Goal: Information Seeking & Learning: Learn about a topic

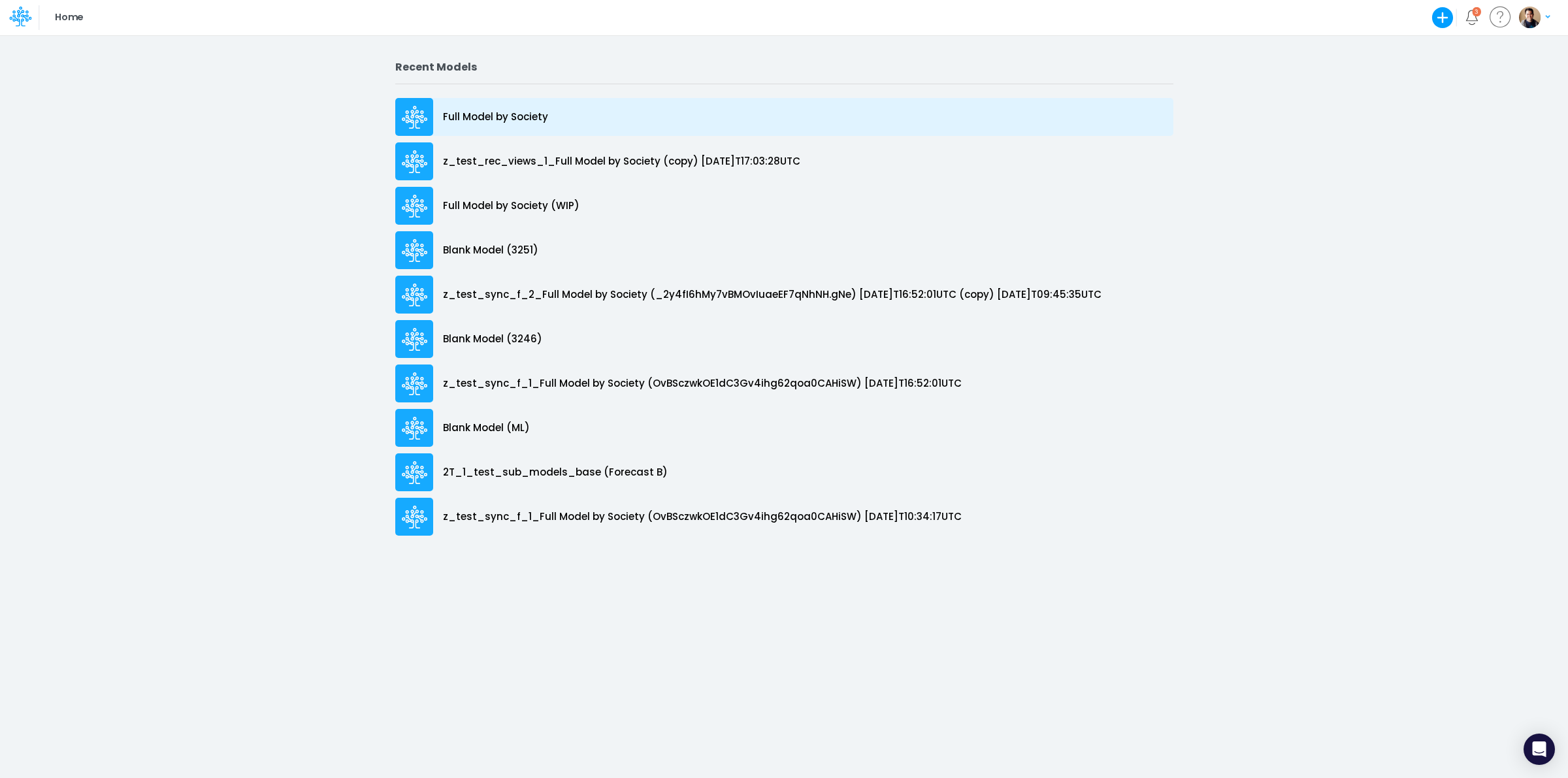
click at [528, 117] on p "Full Model by Society" at bounding box center [495, 116] width 105 height 15
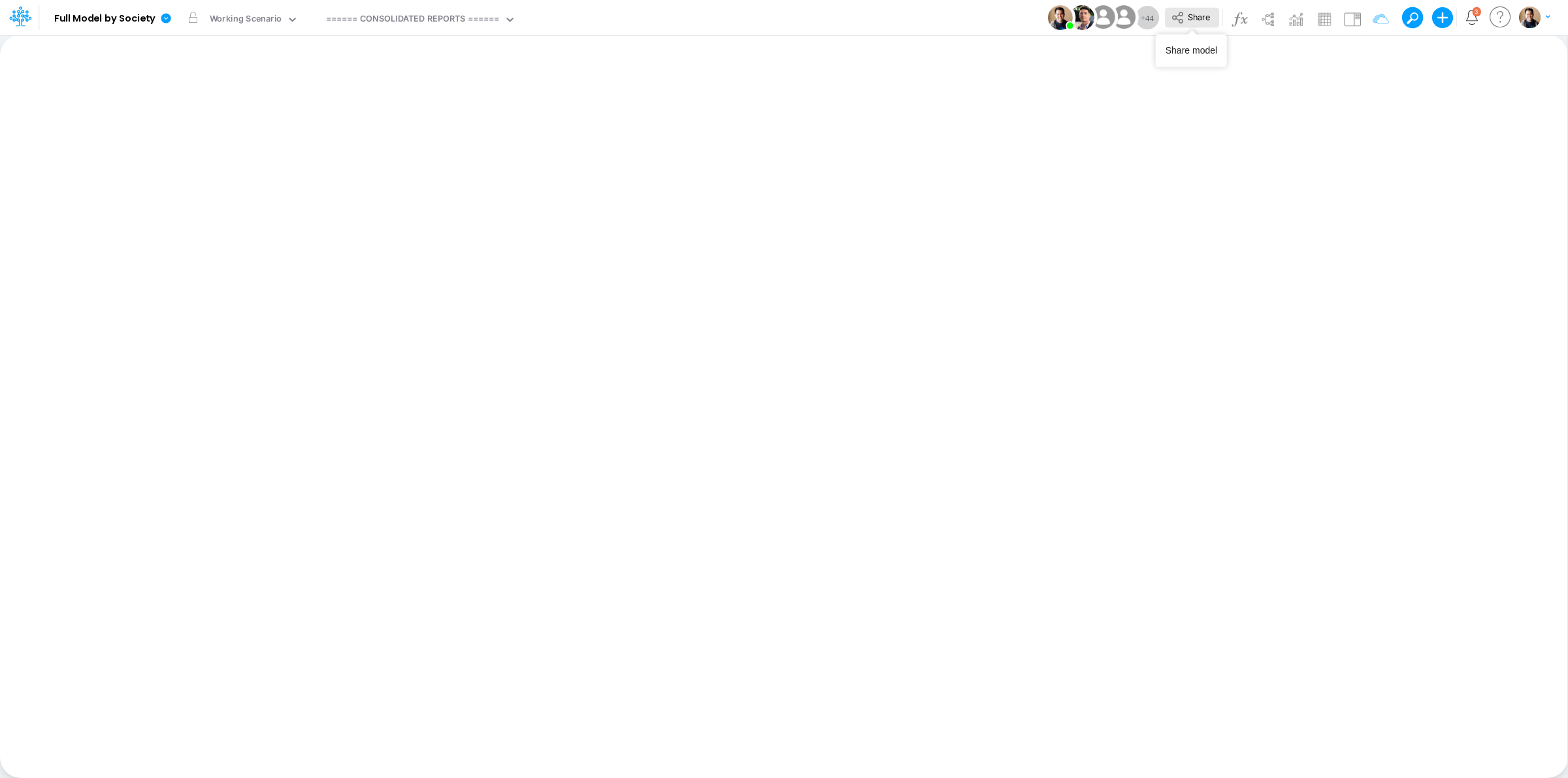
click at [1167, 17] on button "Share" at bounding box center [1192, 17] width 54 height 20
click at [165, 14] on icon at bounding box center [166, 17] width 10 height 10
click at [250, 138] on button "View model info" at bounding box center [231, 135] width 140 height 20
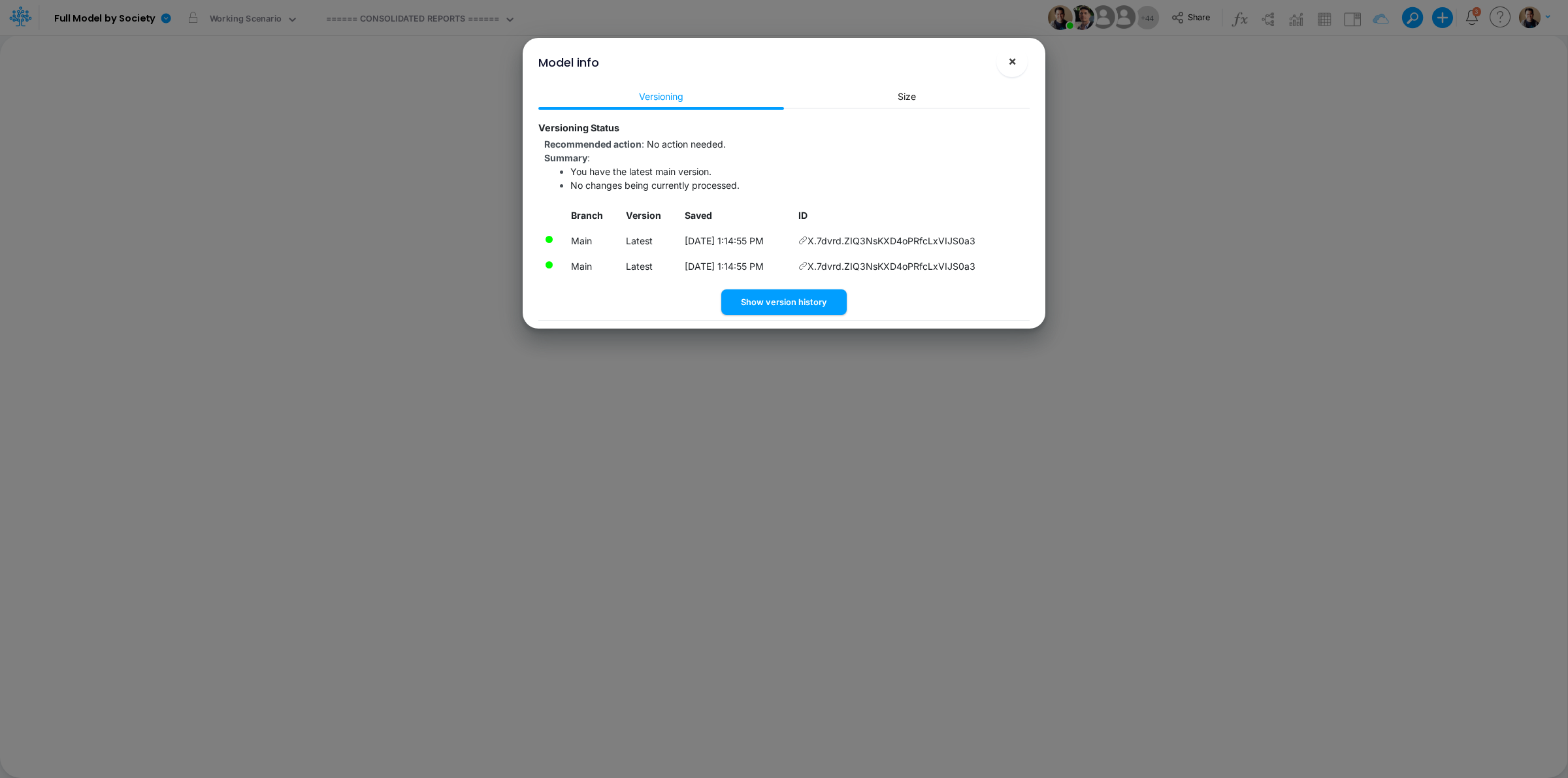
click at [1008, 67] on span "×" at bounding box center [1013, 61] width 9 height 16
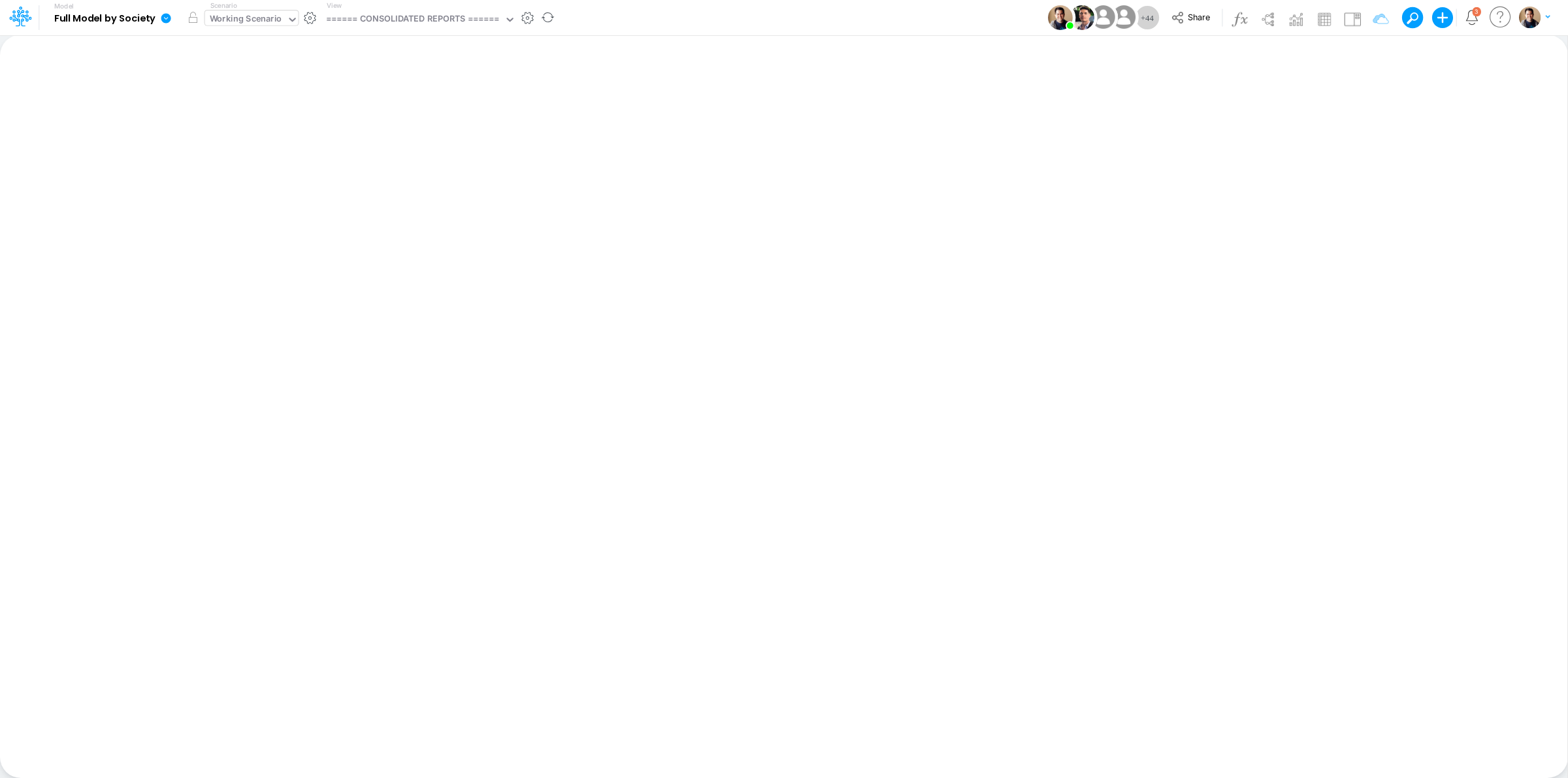
click at [246, 13] on div "Working Scenario" at bounding box center [245, 19] width 72 height 15
click at [249, 17] on div "Working Scenario" at bounding box center [245, 19] width 72 height 15
click at [262, 17] on div "Working Scenario" at bounding box center [245, 19] width 72 height 15
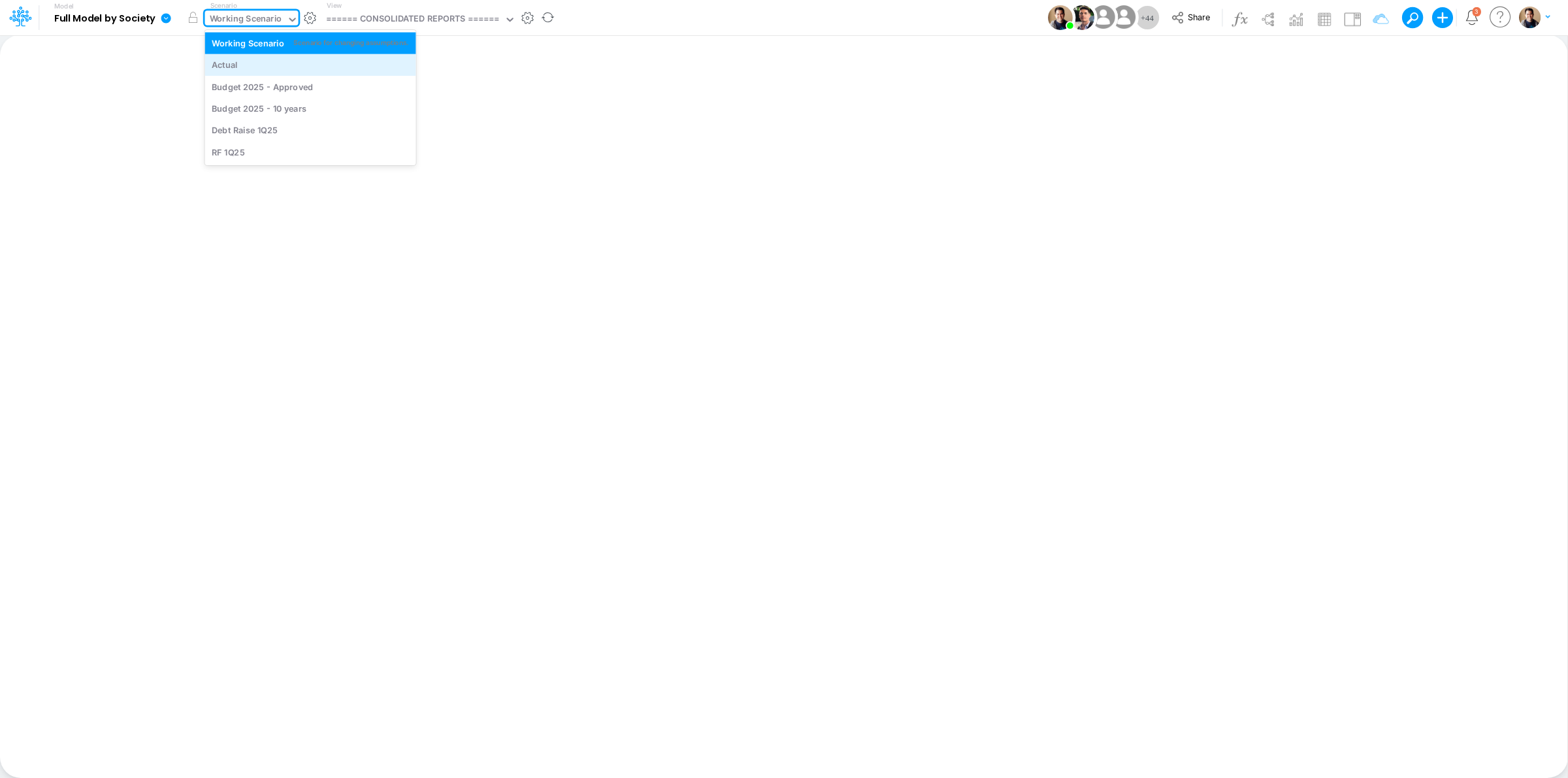
click at [239, 65] on div "Actual" at bounding box center [310, 65] width 197 height 12
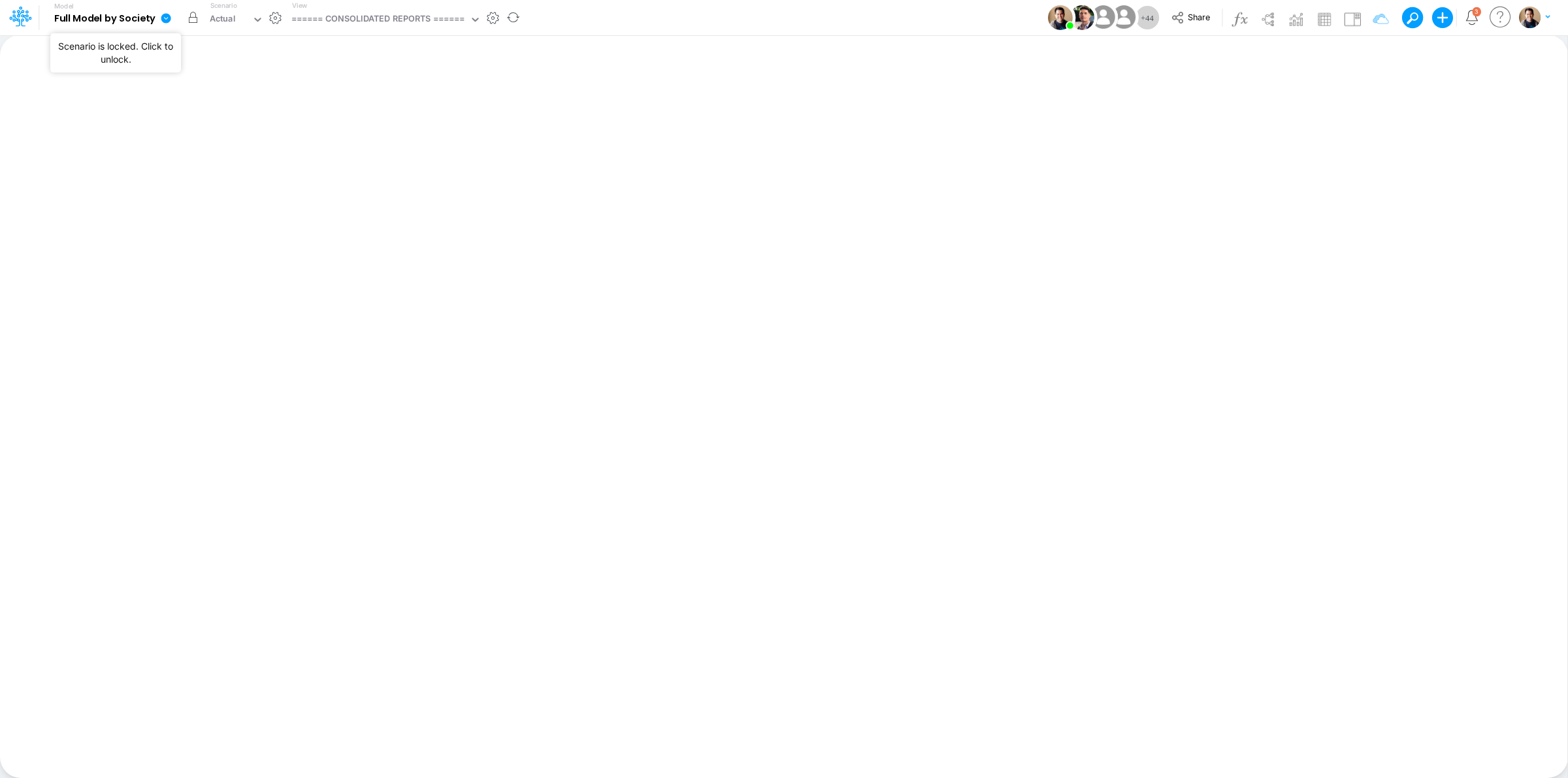
click at [193, 17] on button "button" at bounding box center [193, 17] width 23 height 23
click at [230, 17] on div "Actual" at bounding box center [223, 19] width 26 height 15
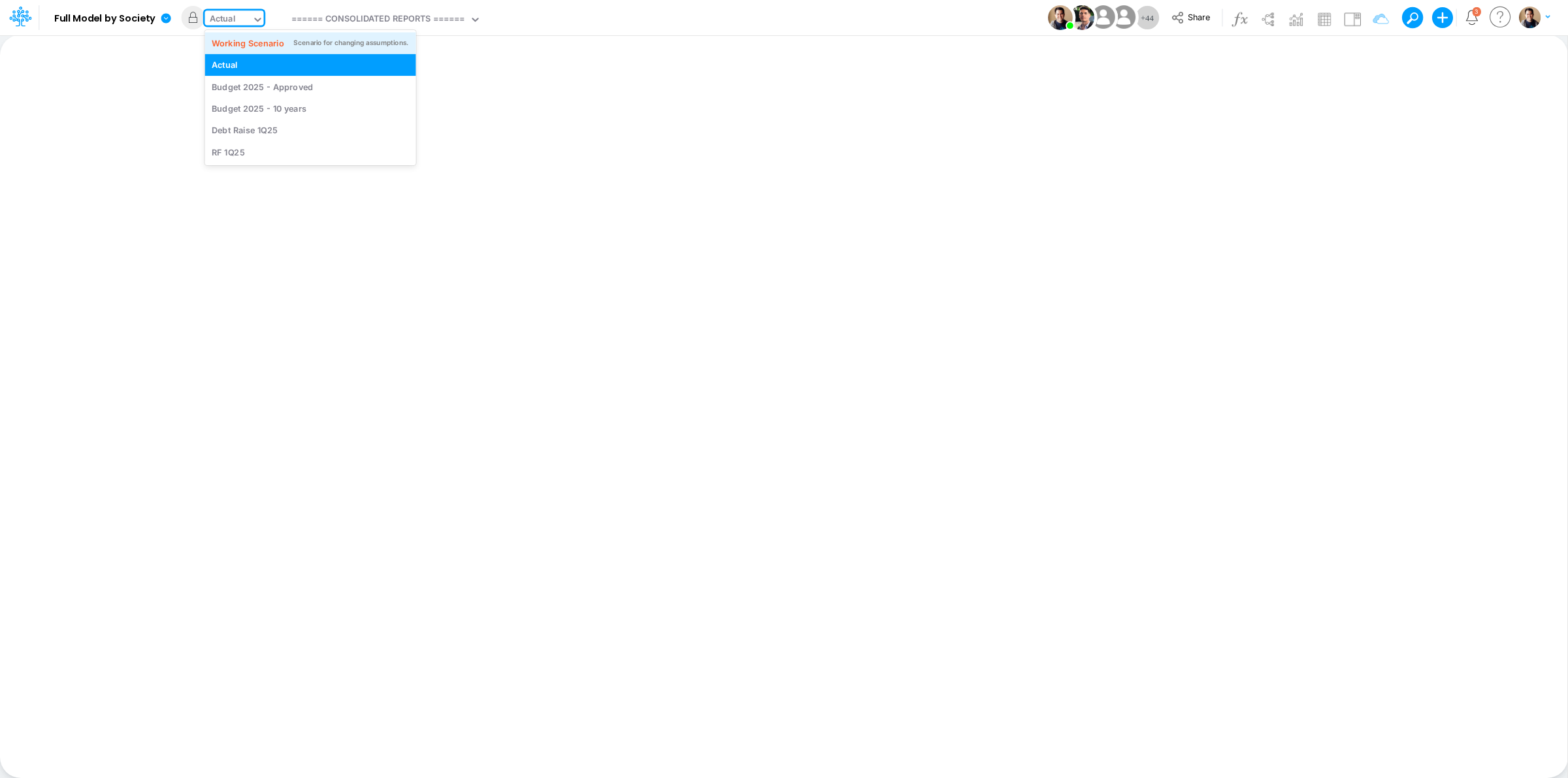
click at [240, 41] on div "Working Scenario" at bounding box center [248, 43] width 72 height 12
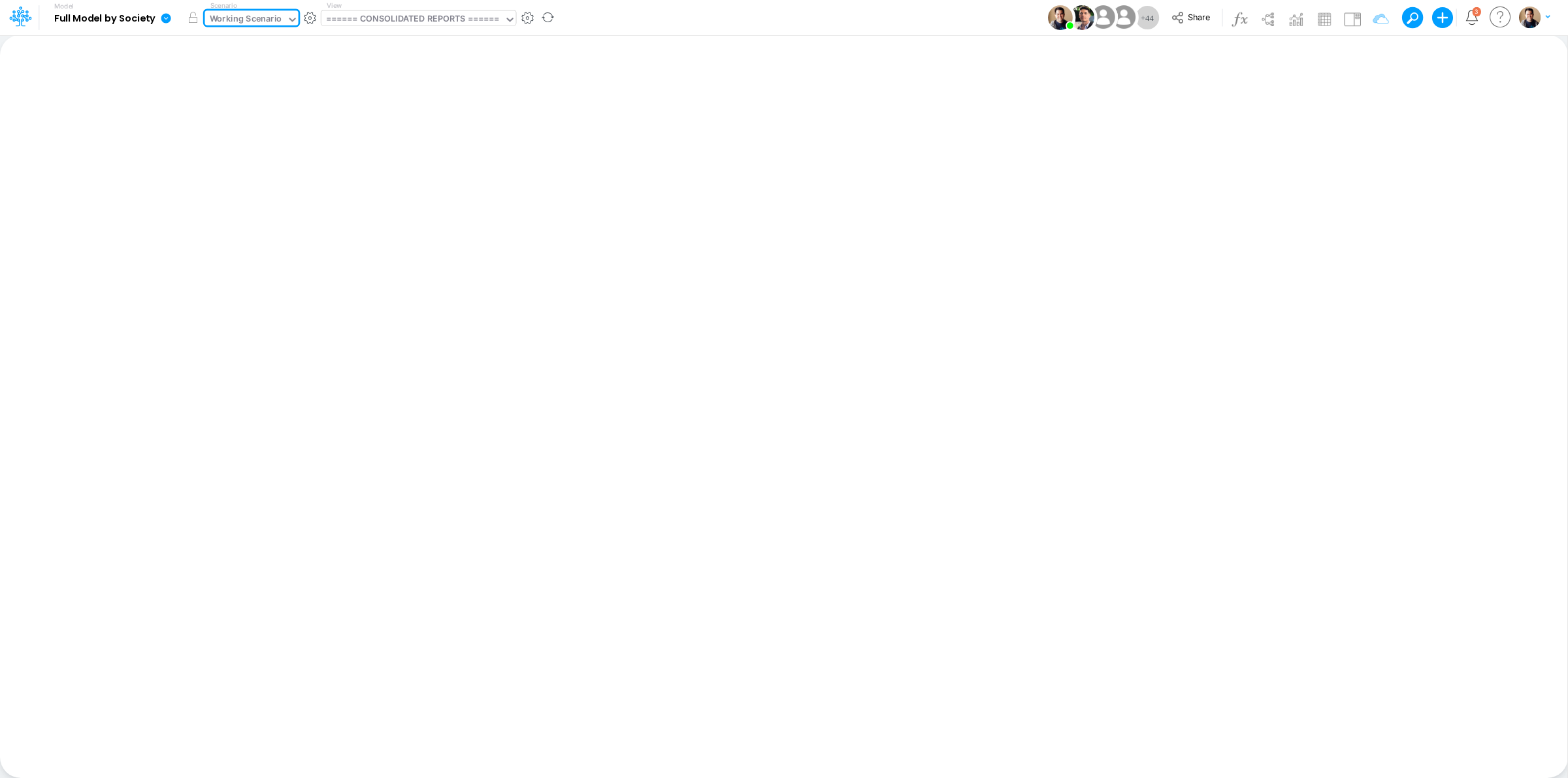
click at [384, 17] on div "====== CONSOLIDATED REPORTS ======" at bounding box center [412, 19] width 173 height 15
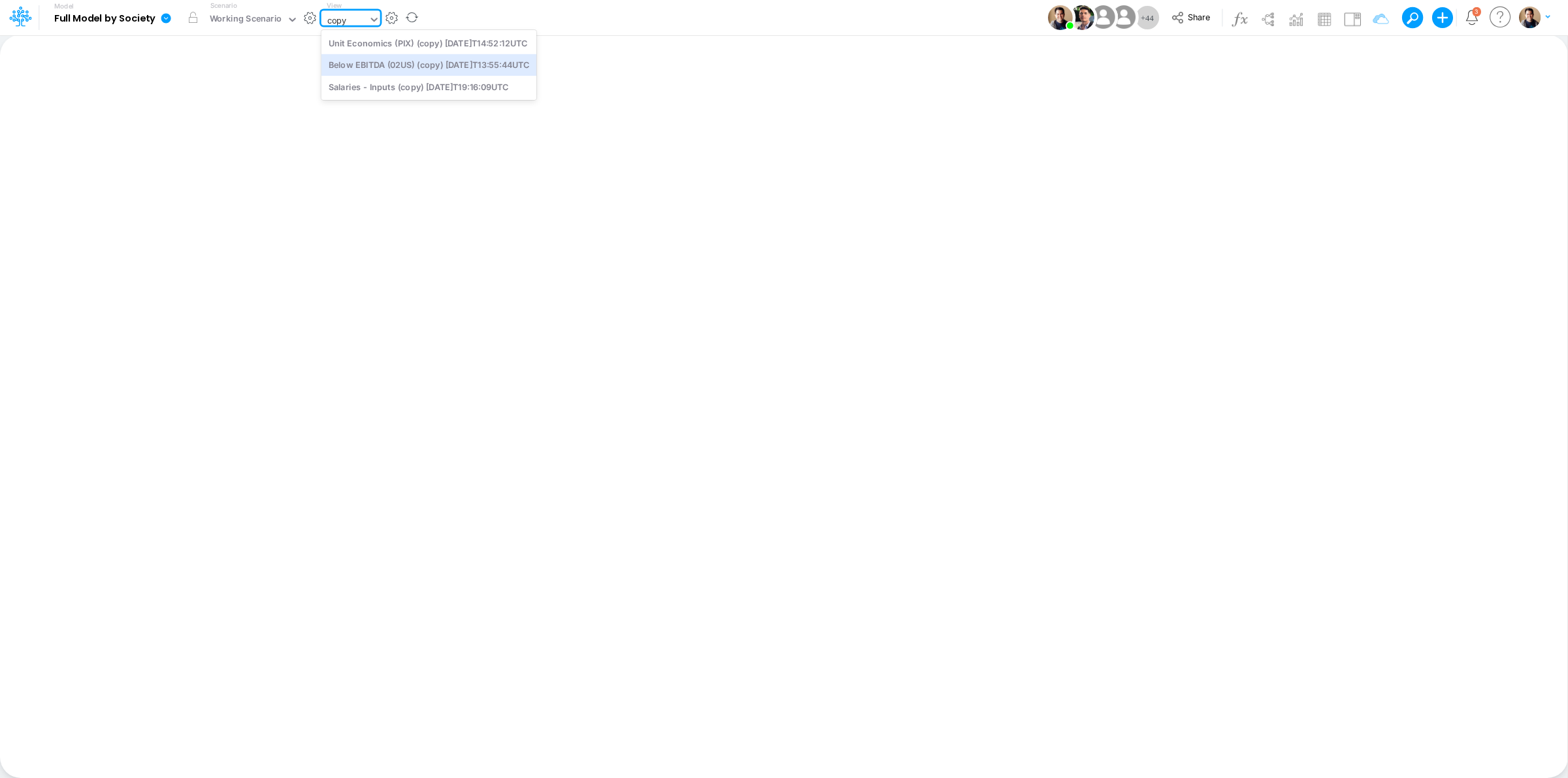
type input "copy"
click at [410, 20] on div "====== CONSOLIDATED REPORTS ======" at bounding box center [412, 19] width 173 height 15
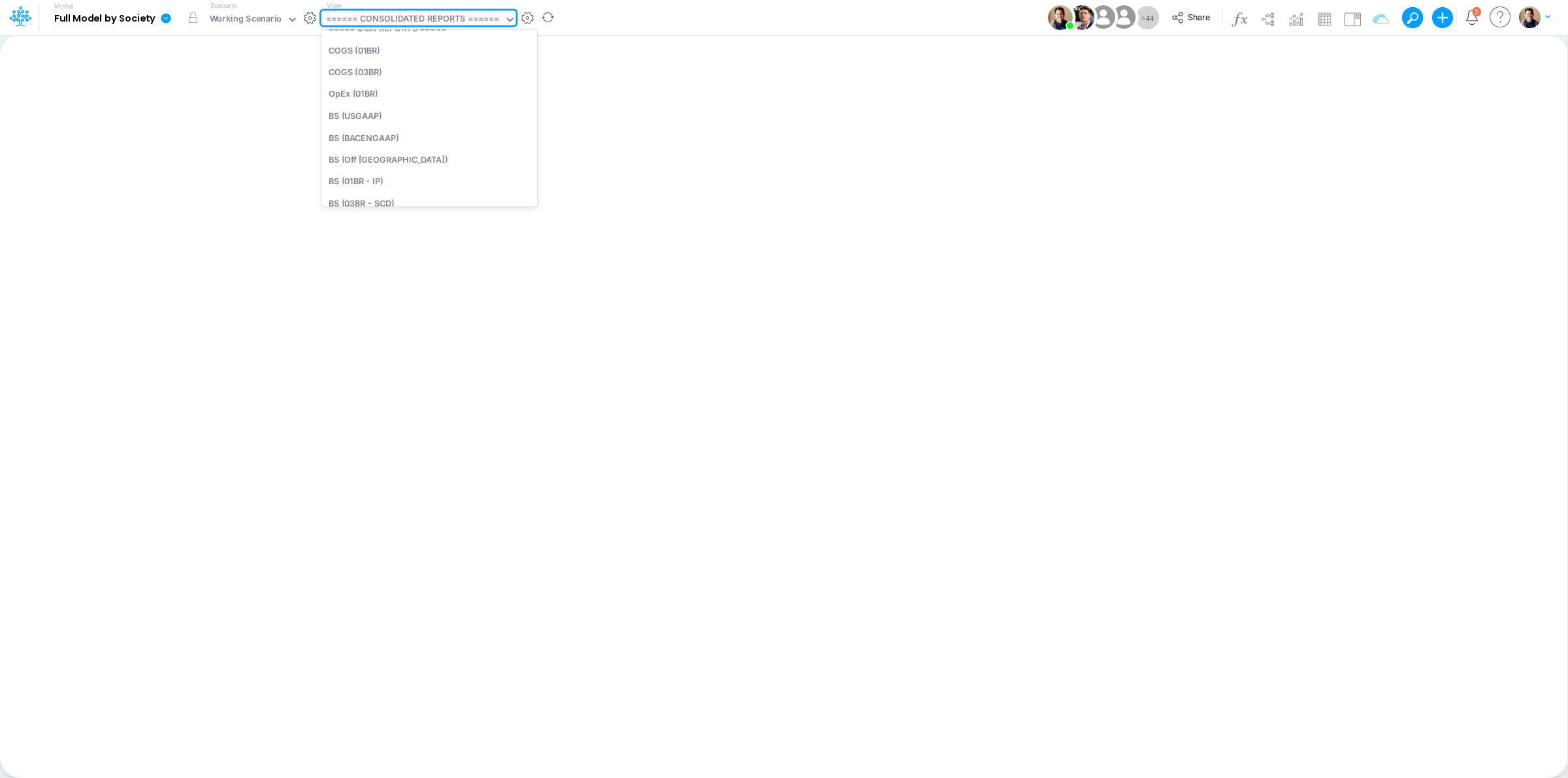
scroll to position [898, 0]
click at [163, 14] on icon at bounding box center [166, 18] width 12 height 12
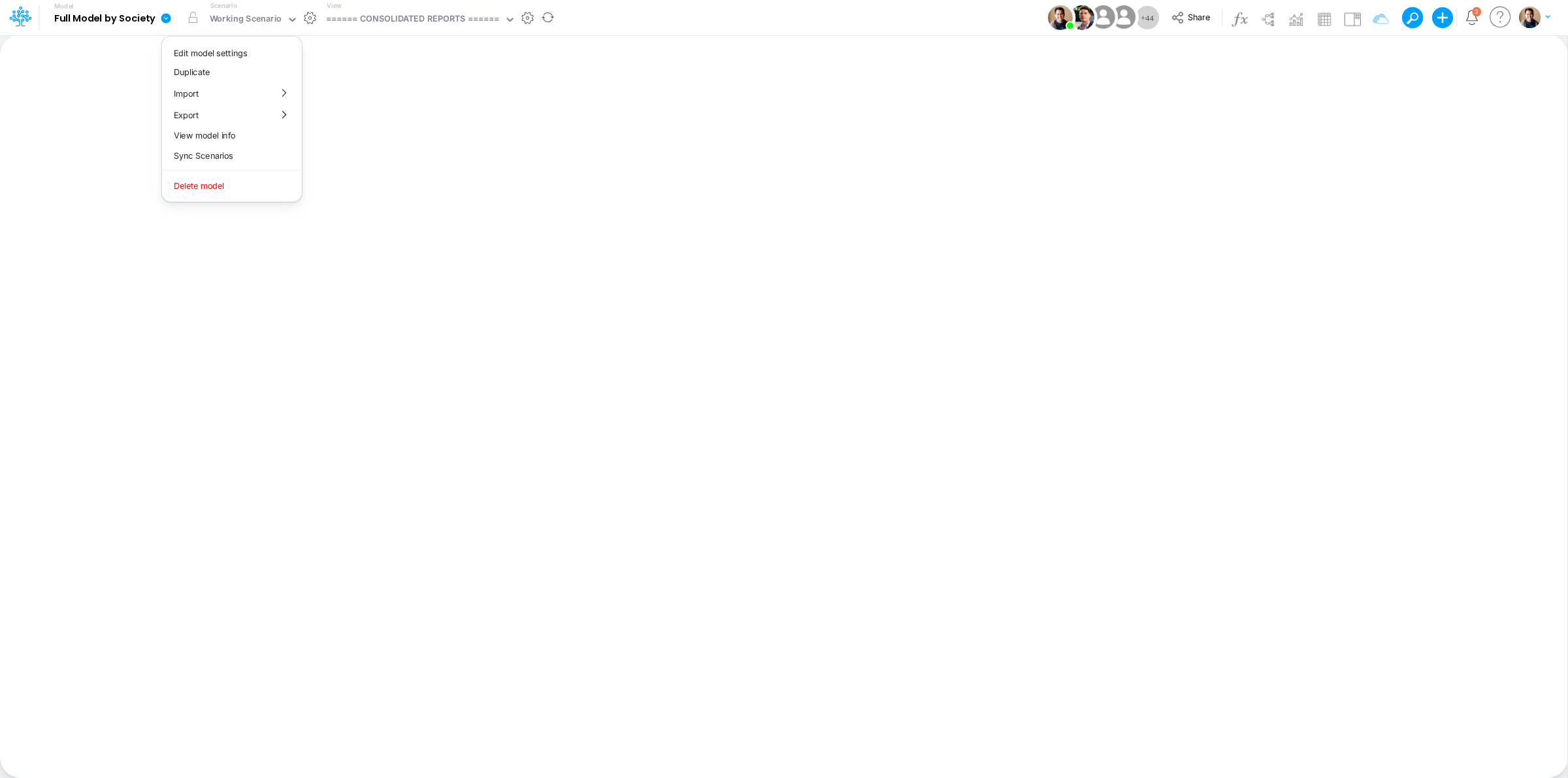
click at [454, 7] on div "View ====== CONSOLIDATED REPORTS ======" at bounding box center [419, 17] width 195 height 34
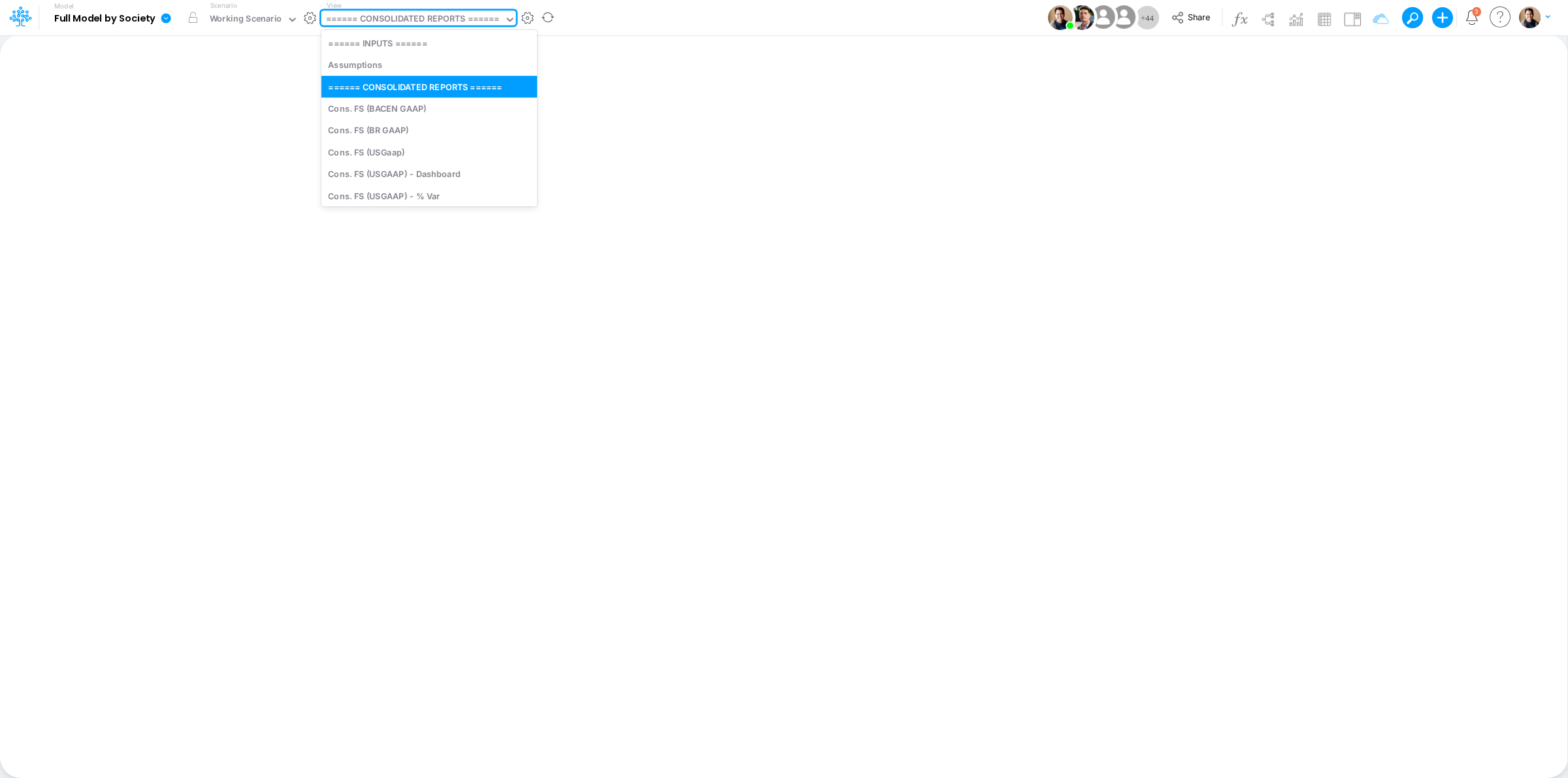
click at [451, 21] on div "====== CONSOLIDATED REPORTS ======" at bounding box center [412, 19] width 173 height 15
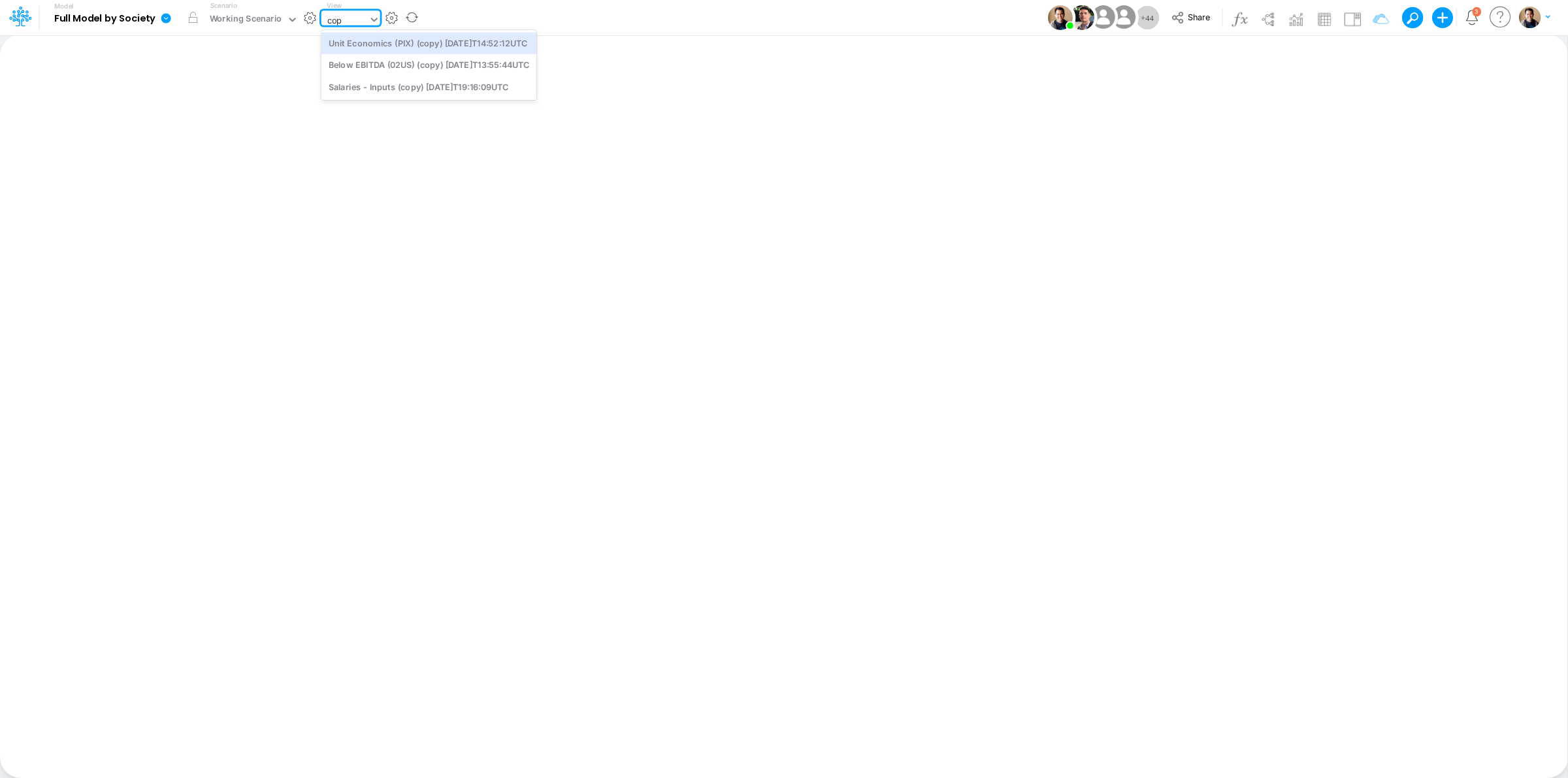
type input "cop"
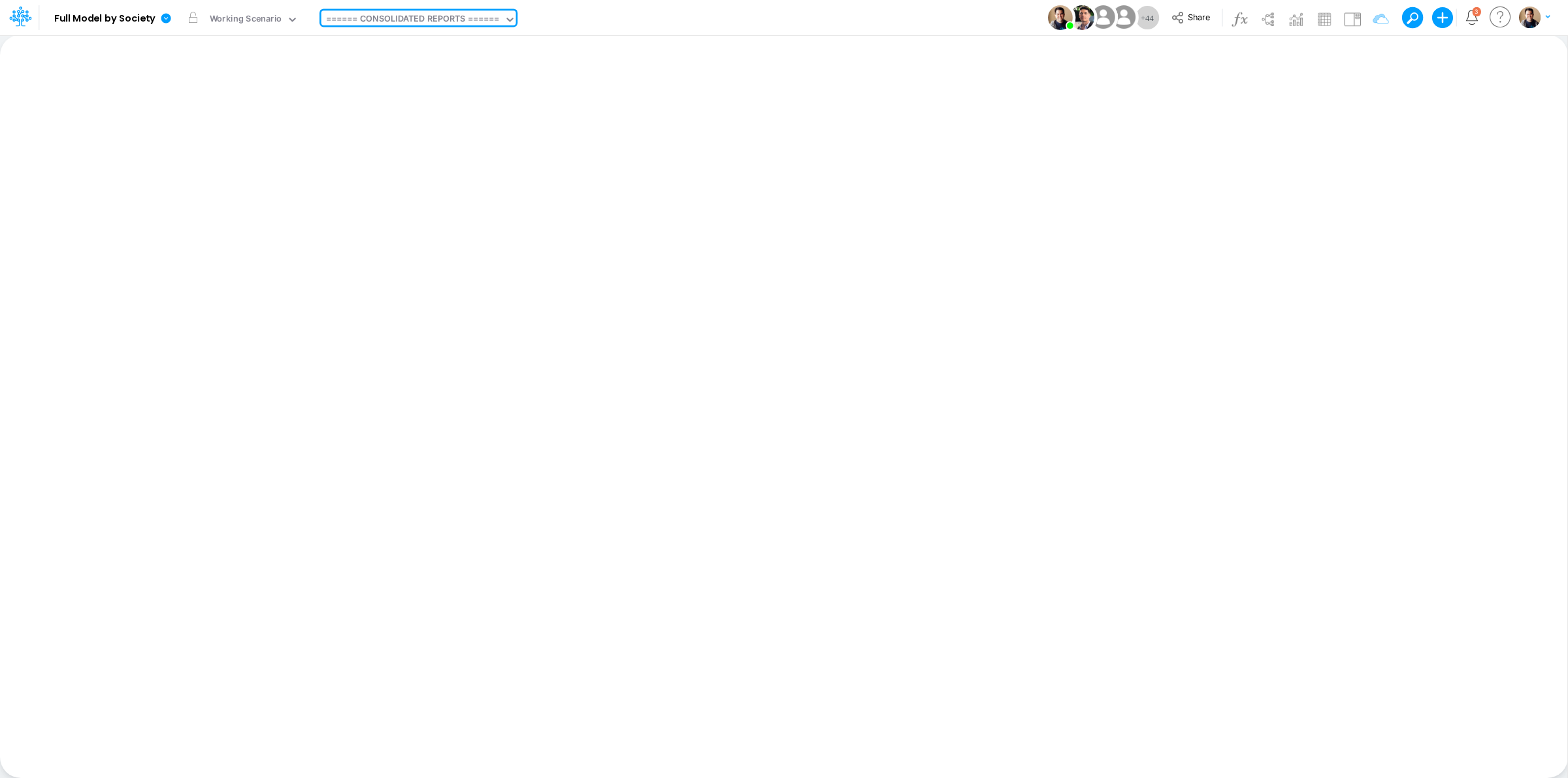
click at [356, 17] on div "====== CONSOLIDATED REPORTS ======" at bounding box center [412, 19] width 173 height 15
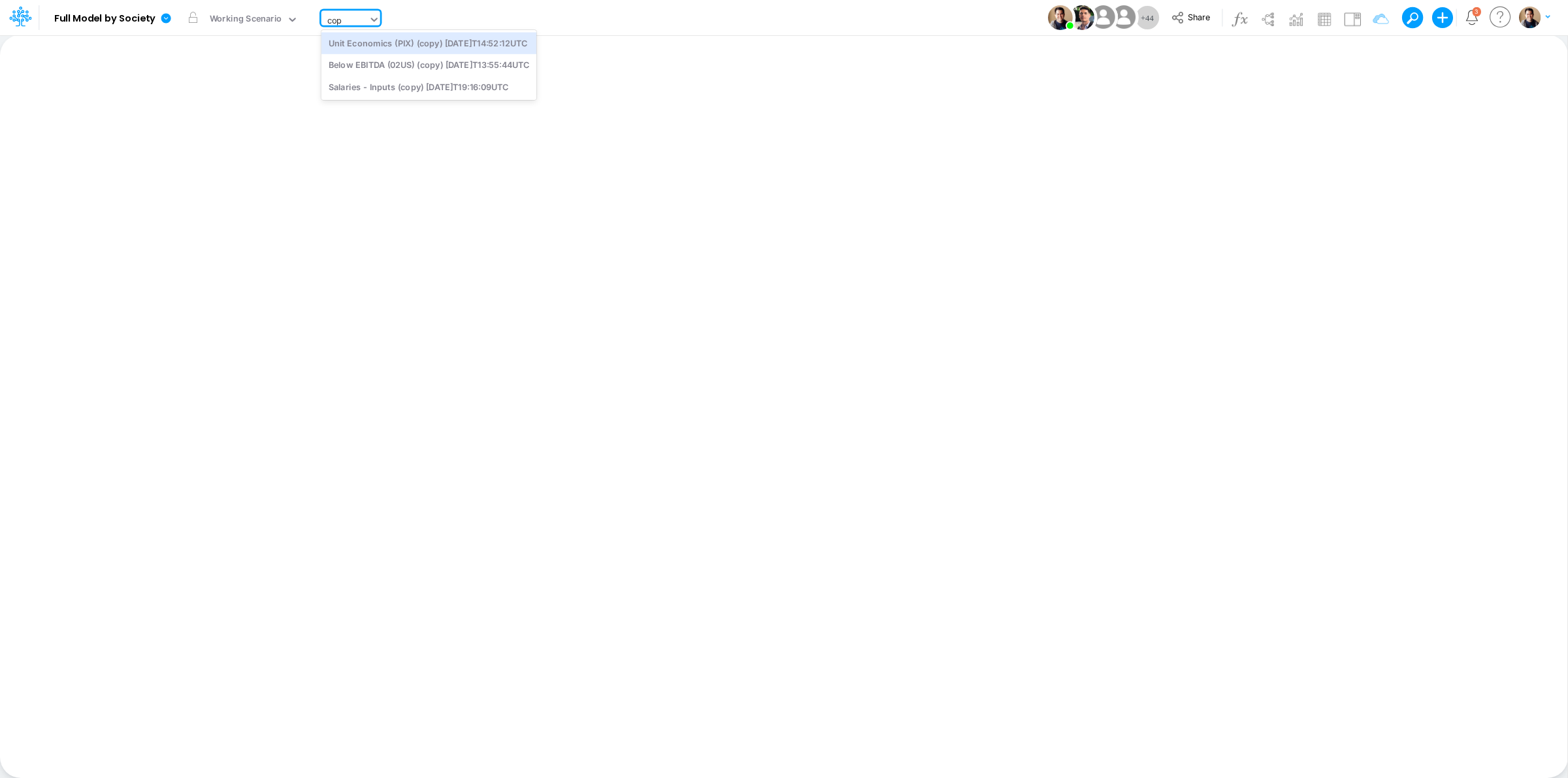
type input "cop"
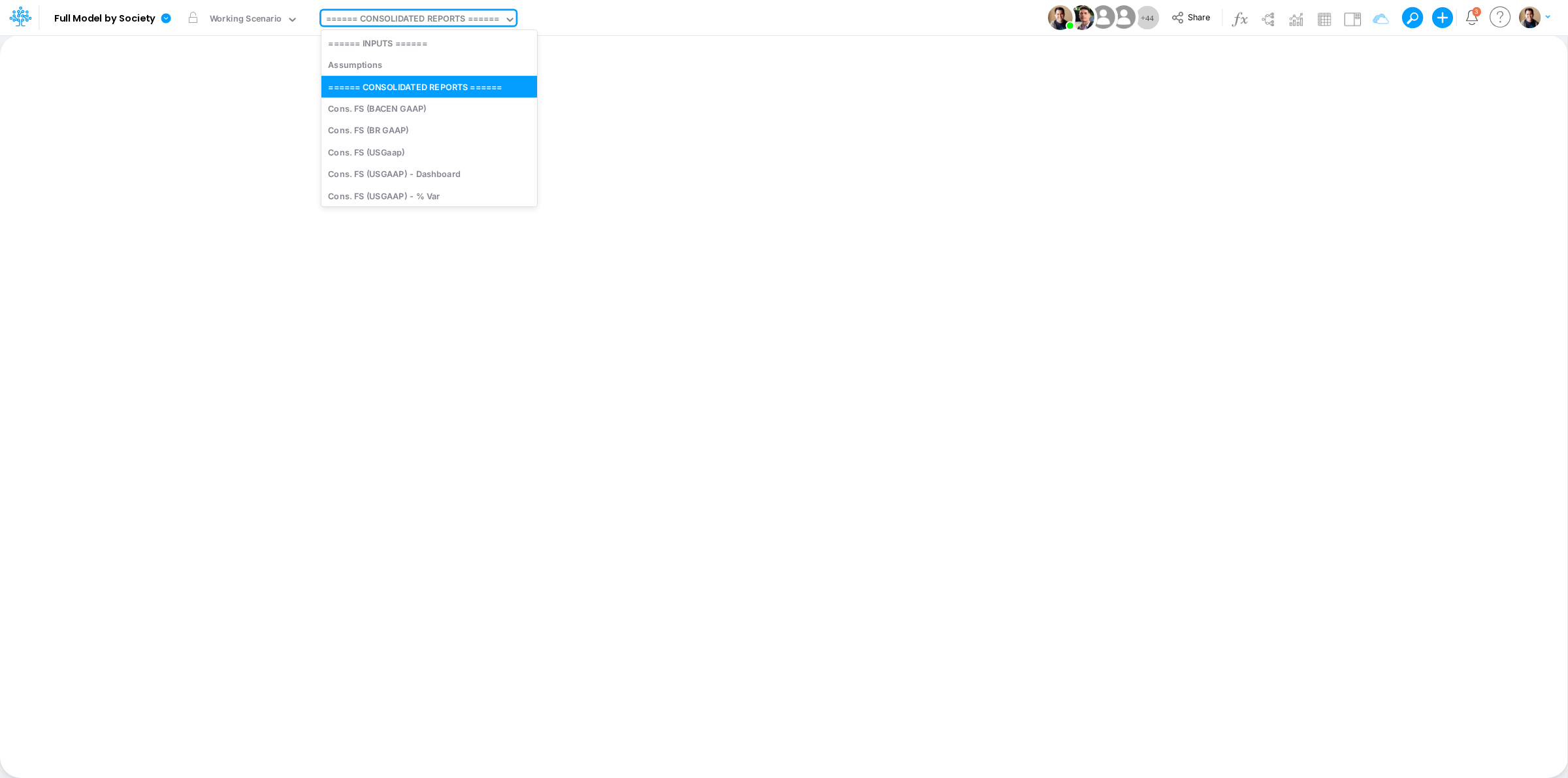
click at [430, 17] on div "====== CONSOLIDATED REPORTS ======" at bounding box center [412, 19] width 173 height 15
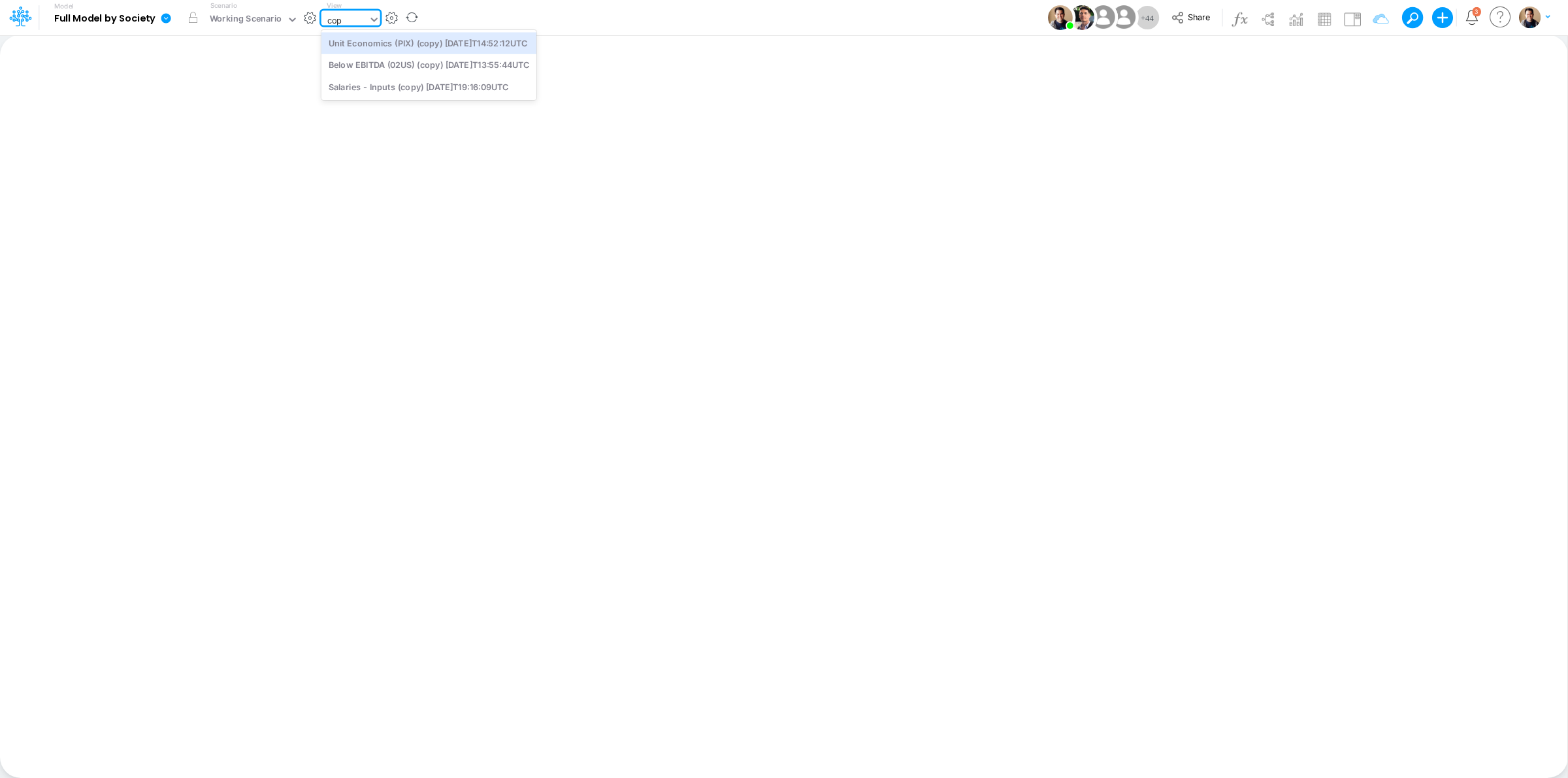
type input "cop"
click at [171, 17] on icon at bounding box center [166, 18] width 12 height 12
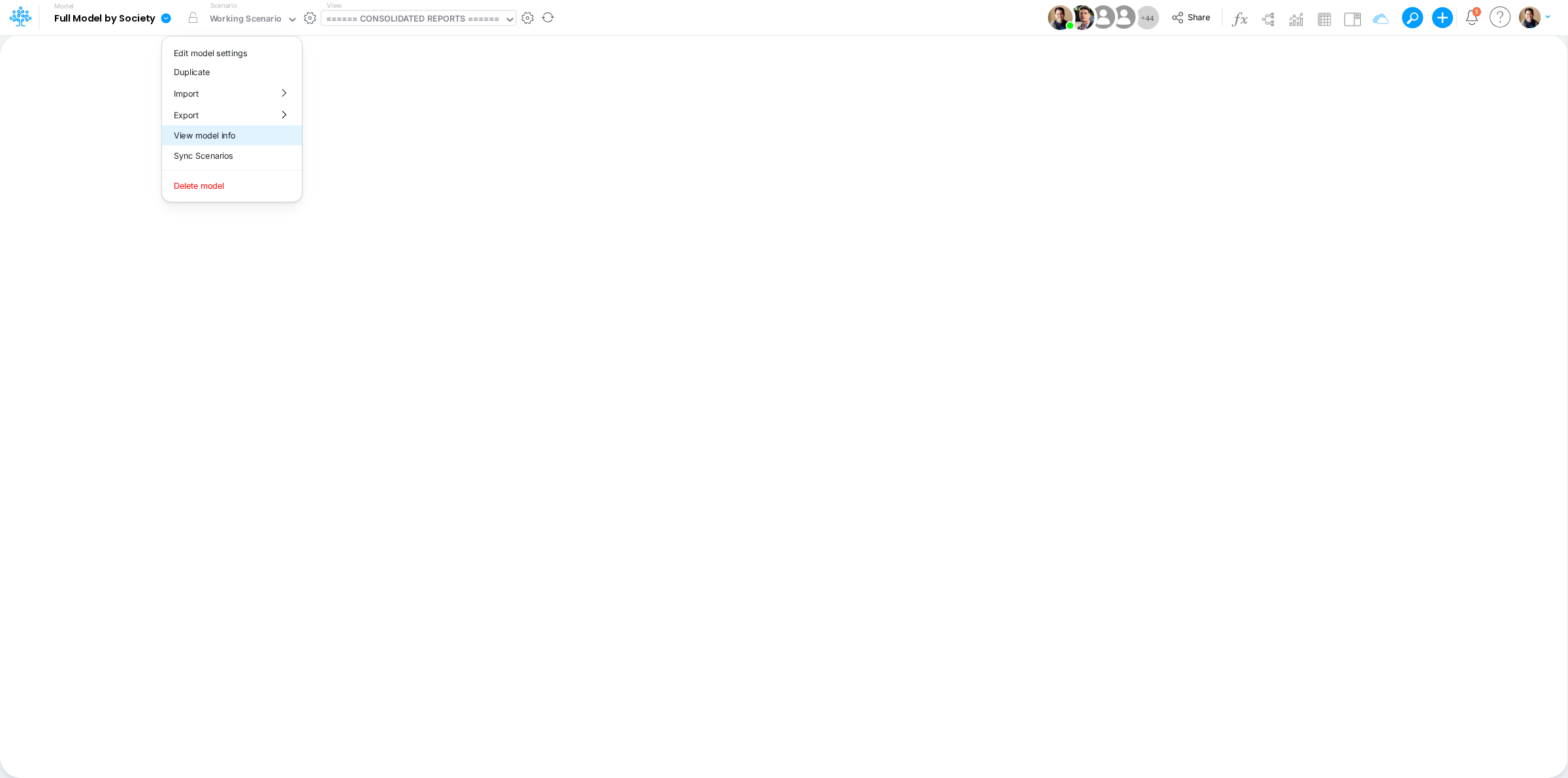
click at [243, 136] on button "View model info" at bounding box center [231, 135] width 140 height 20
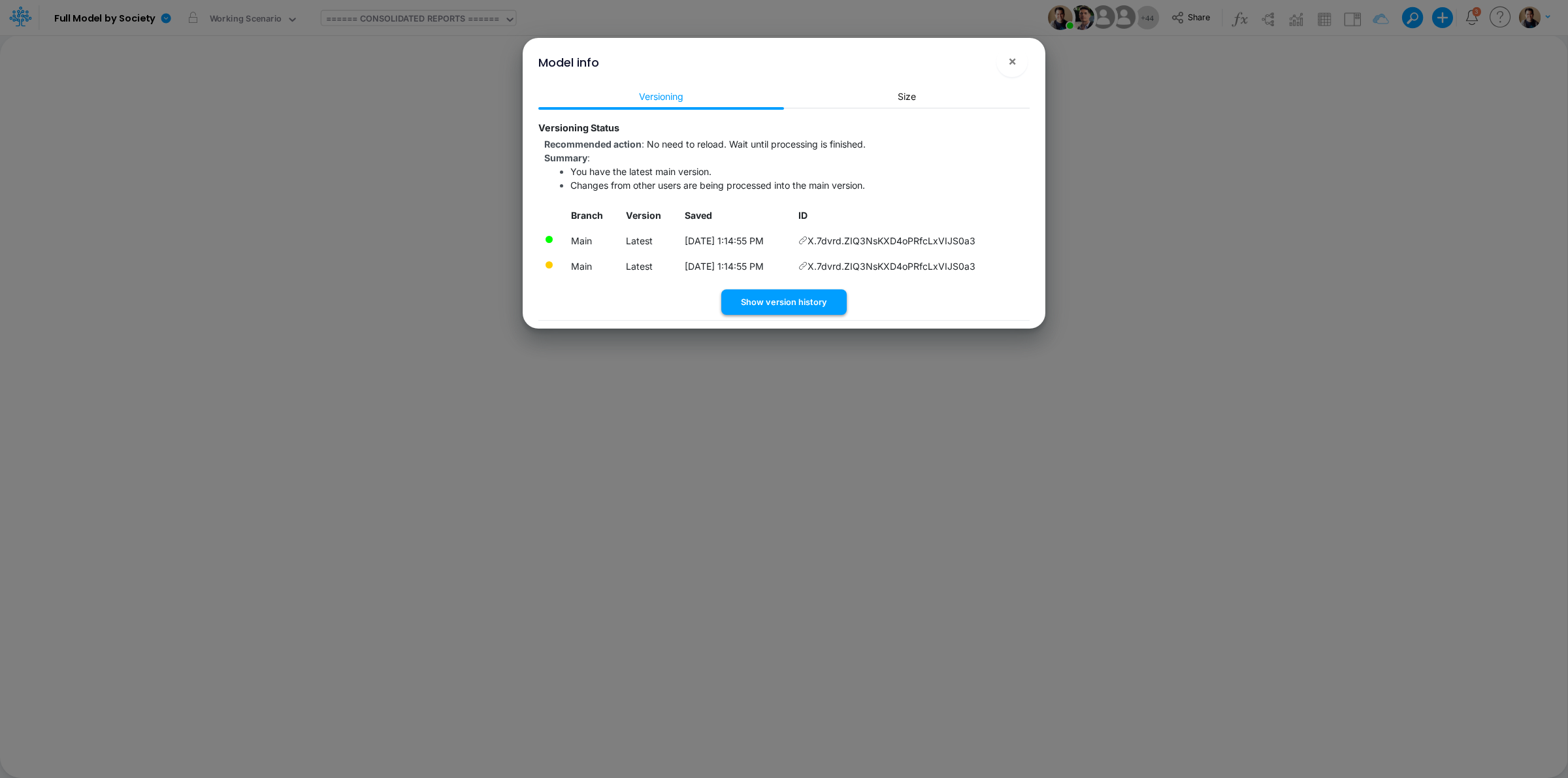
click at [776, 299] on button "Show version history" at bounding box center [784, 302] width 125 height 25
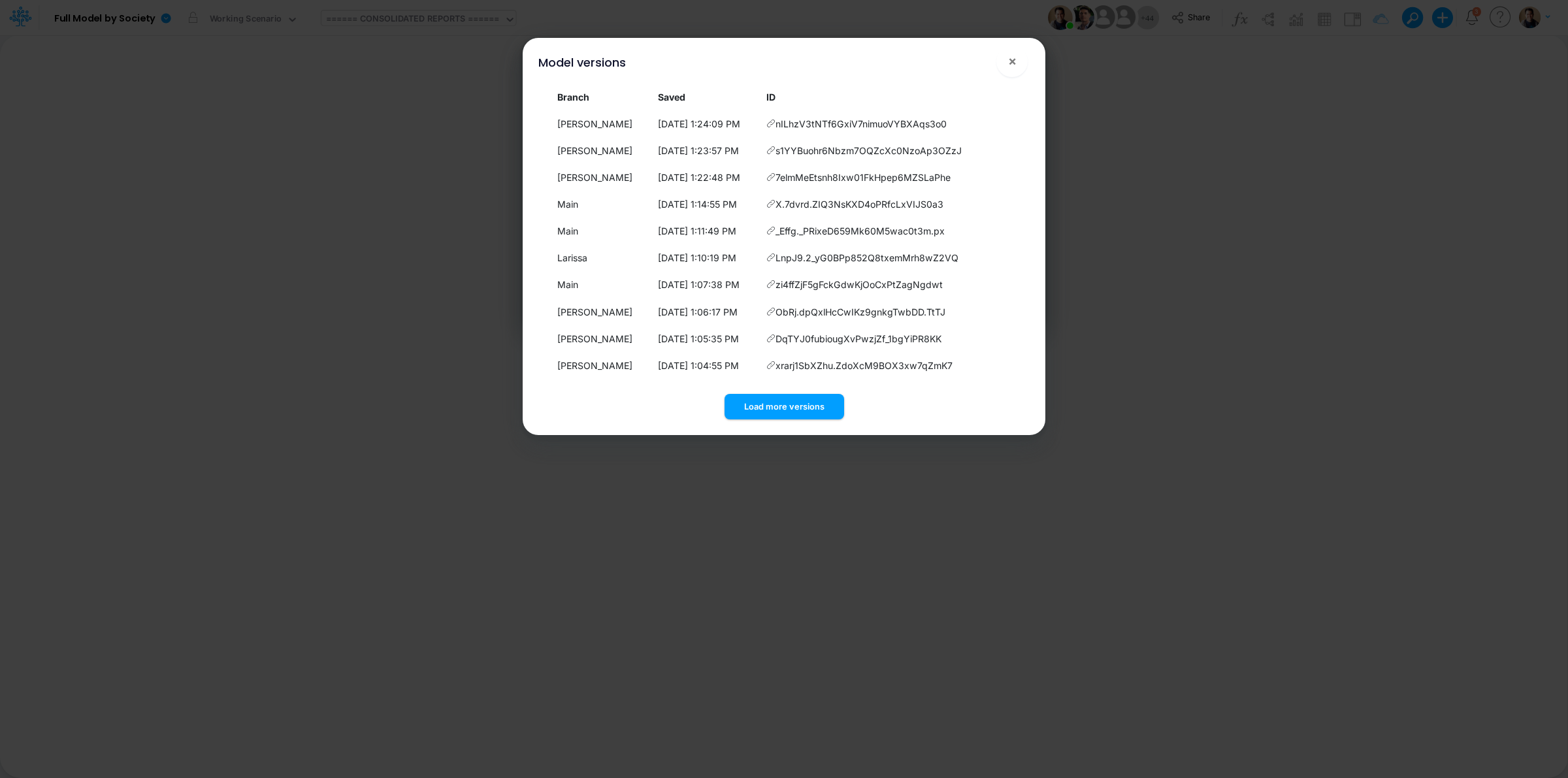
drag, startPoint x: 794, startPoint y: 403, endPoint x: 798, endPoint y: 390, distance: 13.6
click at [794, 403] on button "Load more versions" at bounding box center [784, 406] width 120 height 25
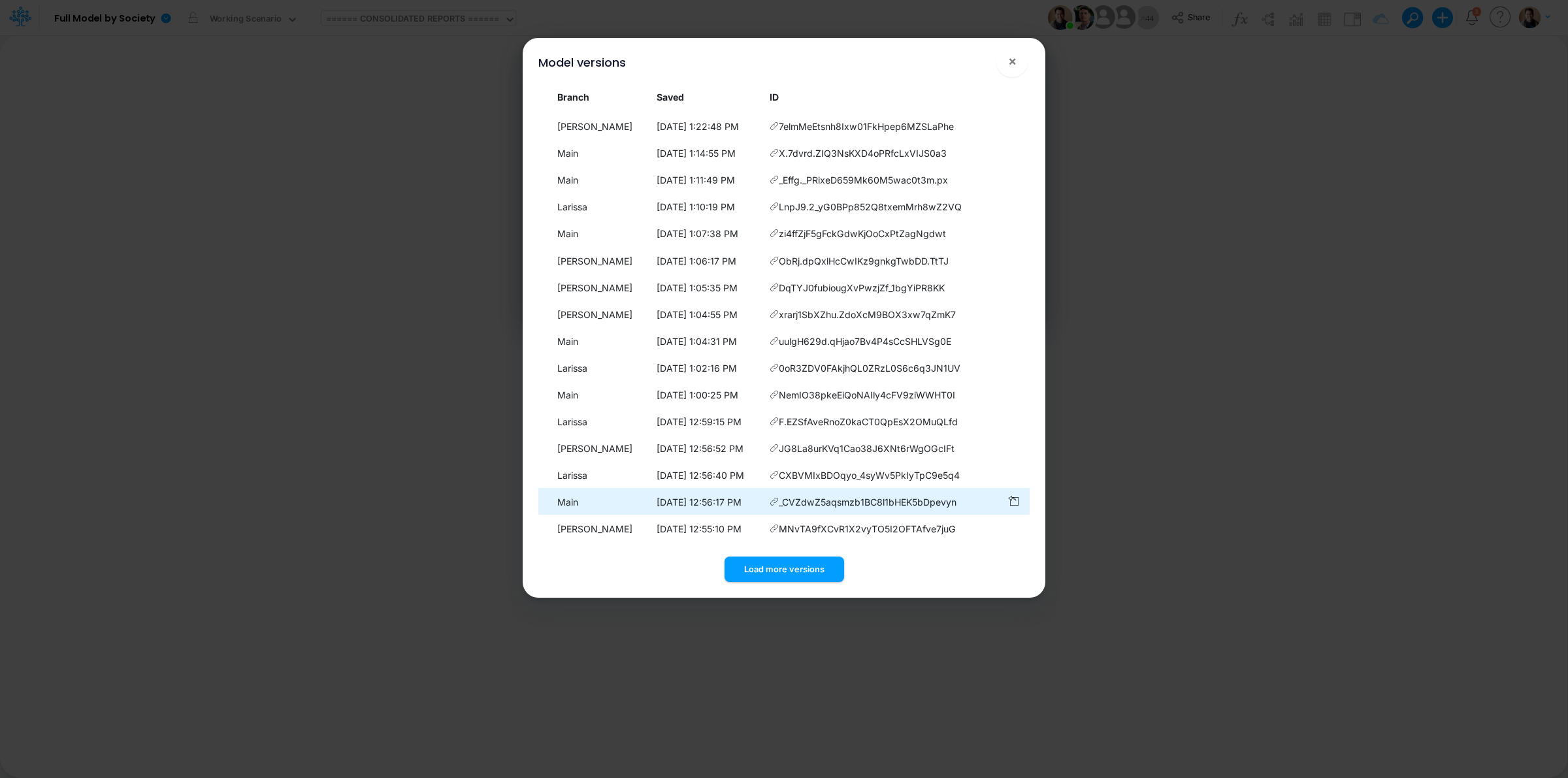
scroll to position [105, 0]
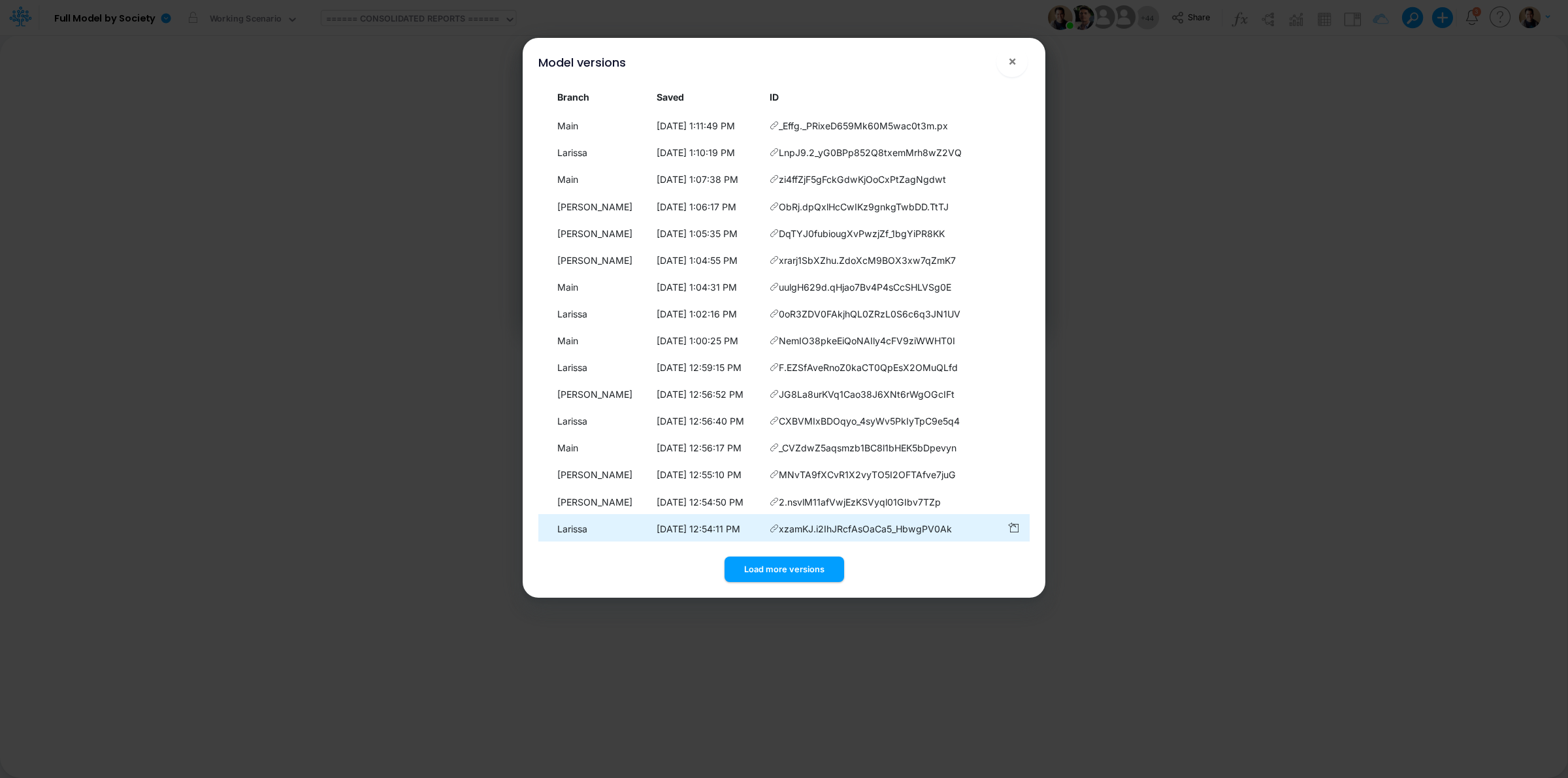
drag, startPoint x: 802, startPoint y: 569, endPoint x: 814, endPoint y: 528, distance: 42.7
click at [803, 565] on button "Load more versions" at bounding box center [784, 569] width 120 height 25
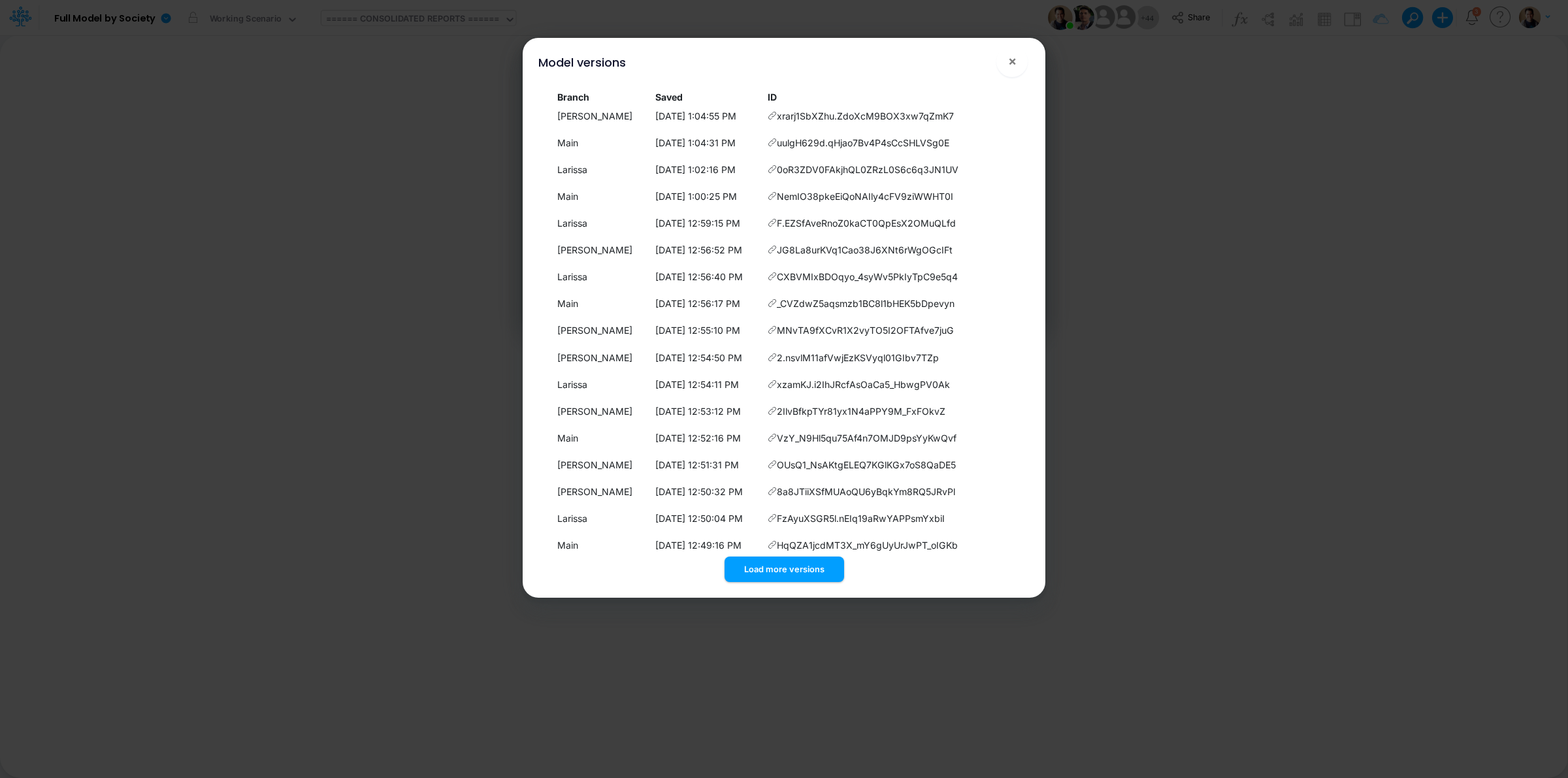
scroll to position [374, 0]
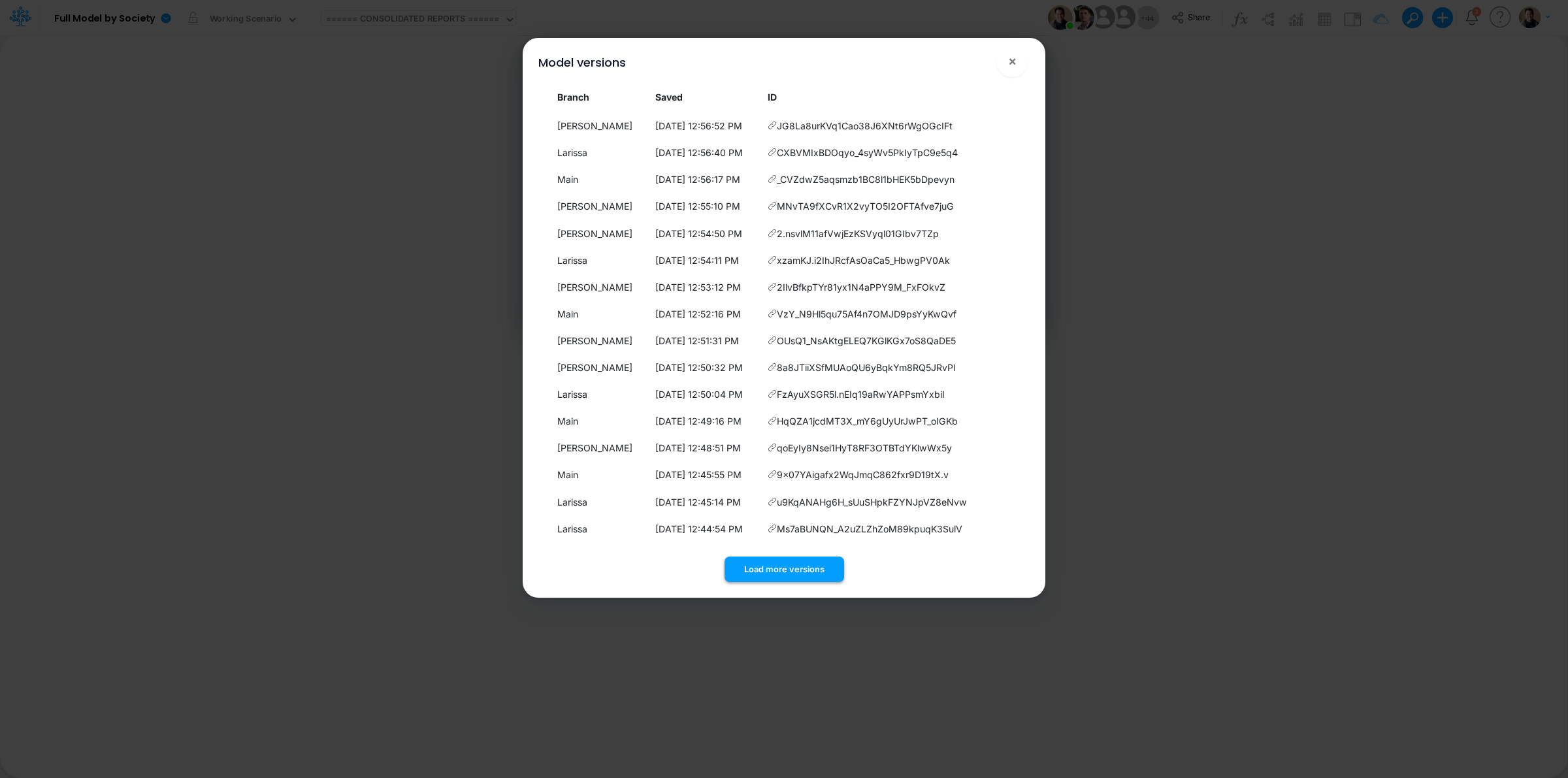
click at [811, 569] on button "Load more versions" at bounding box center [784, 569] width 120 height 25
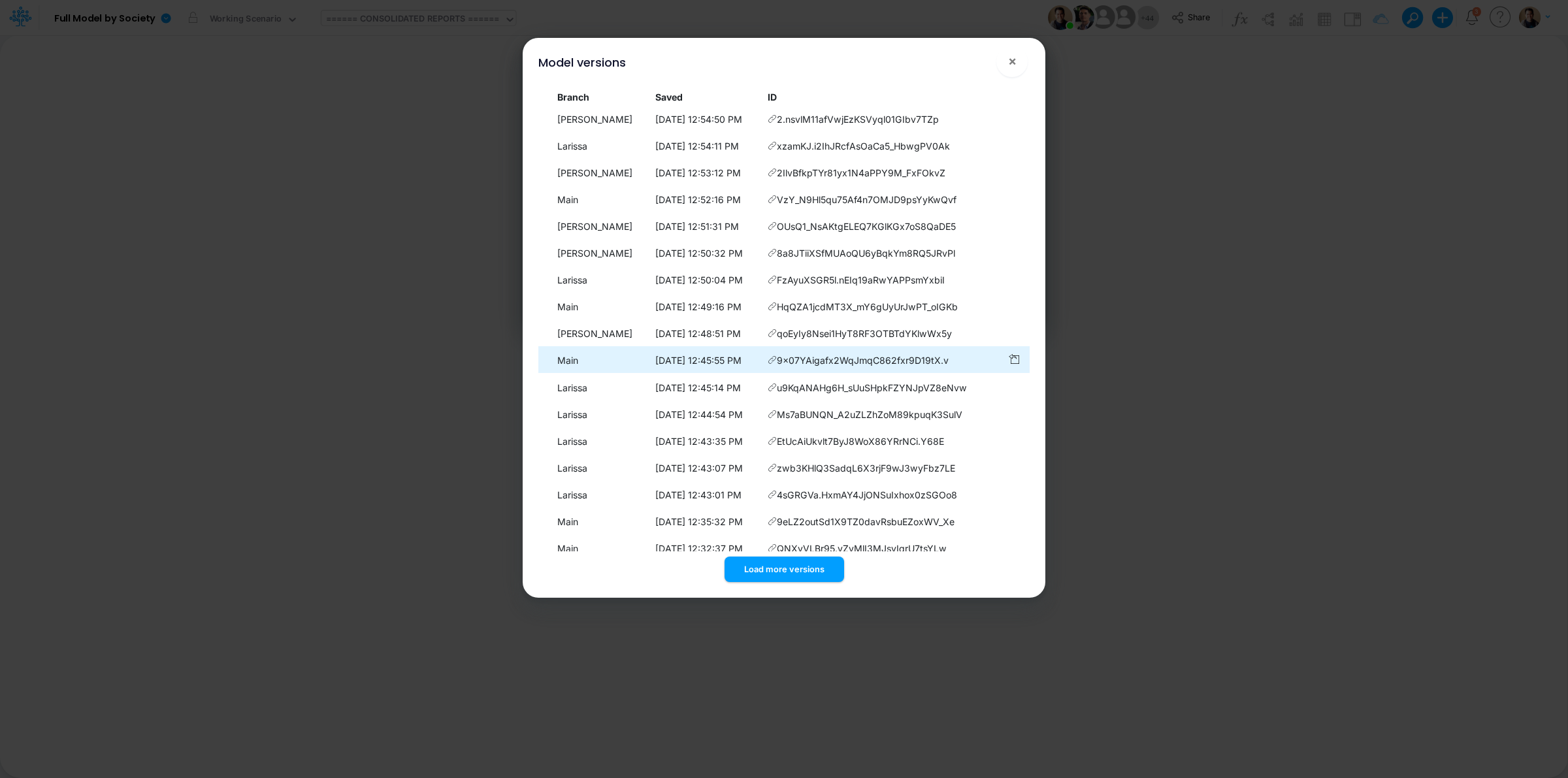
scroll to position [642, 0]
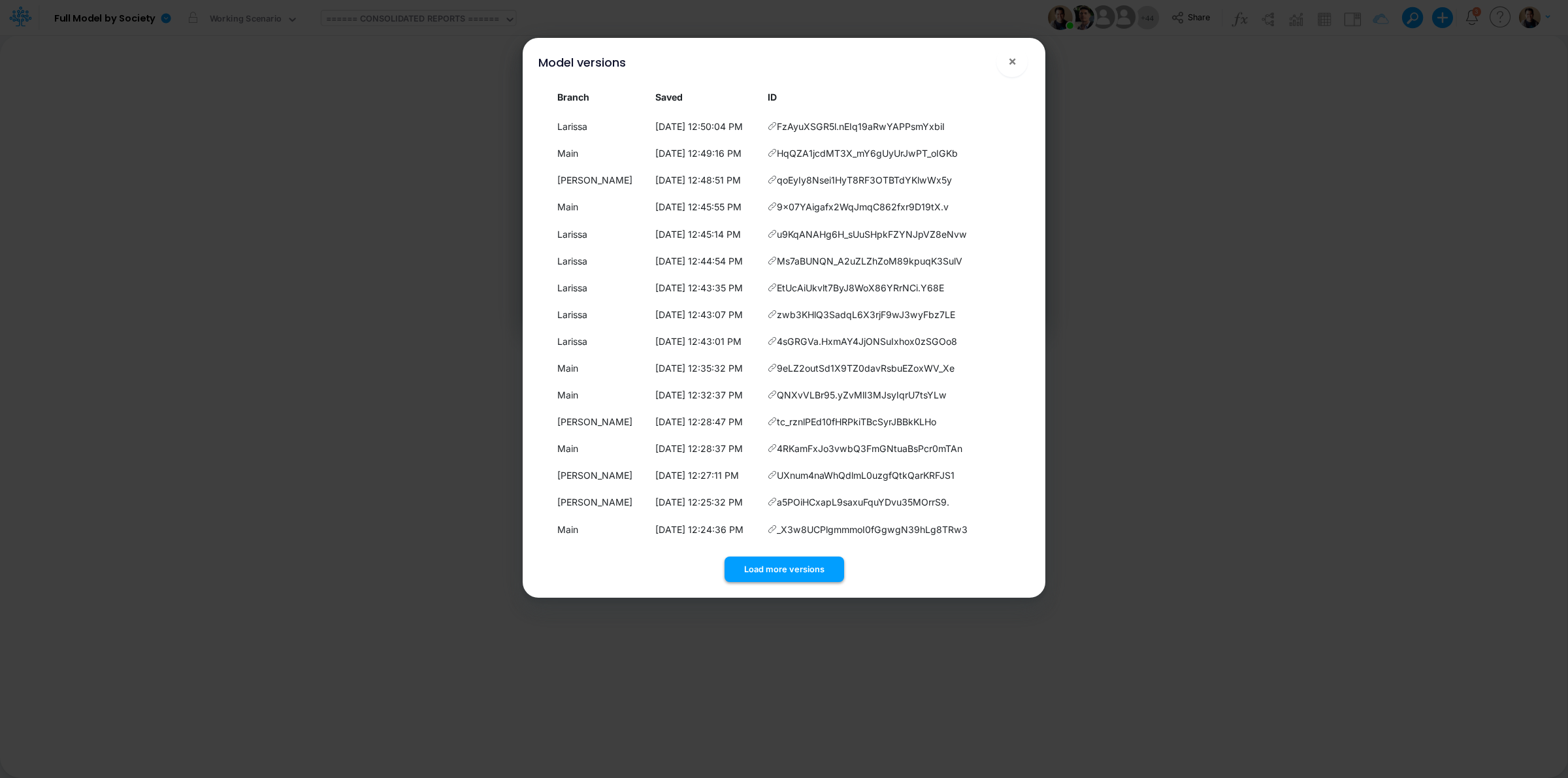
click at [807, 574] on button "Load more versions" at bounding box center [784, 569] width 120 height 25
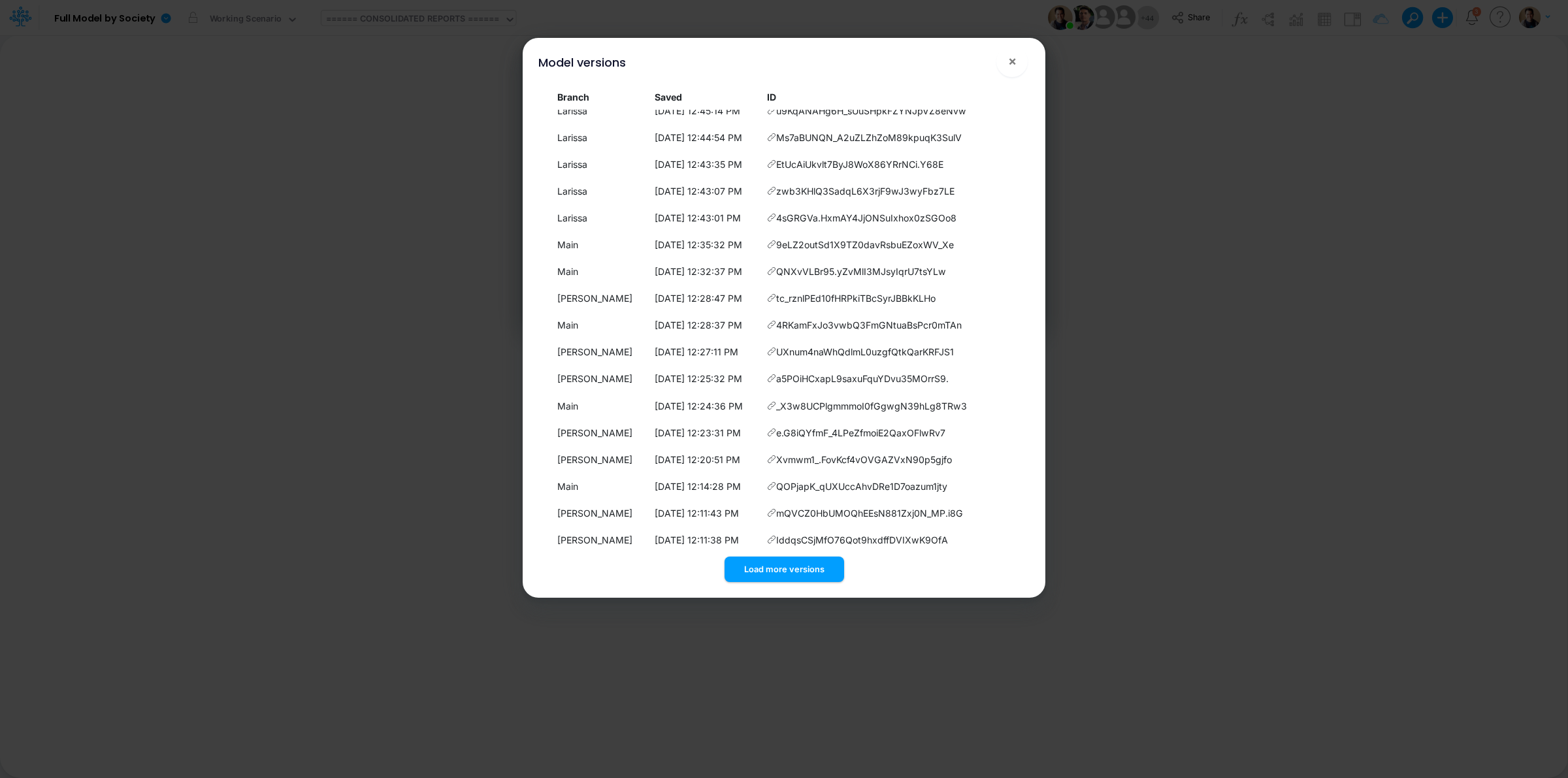
scroll to position [910, 0]
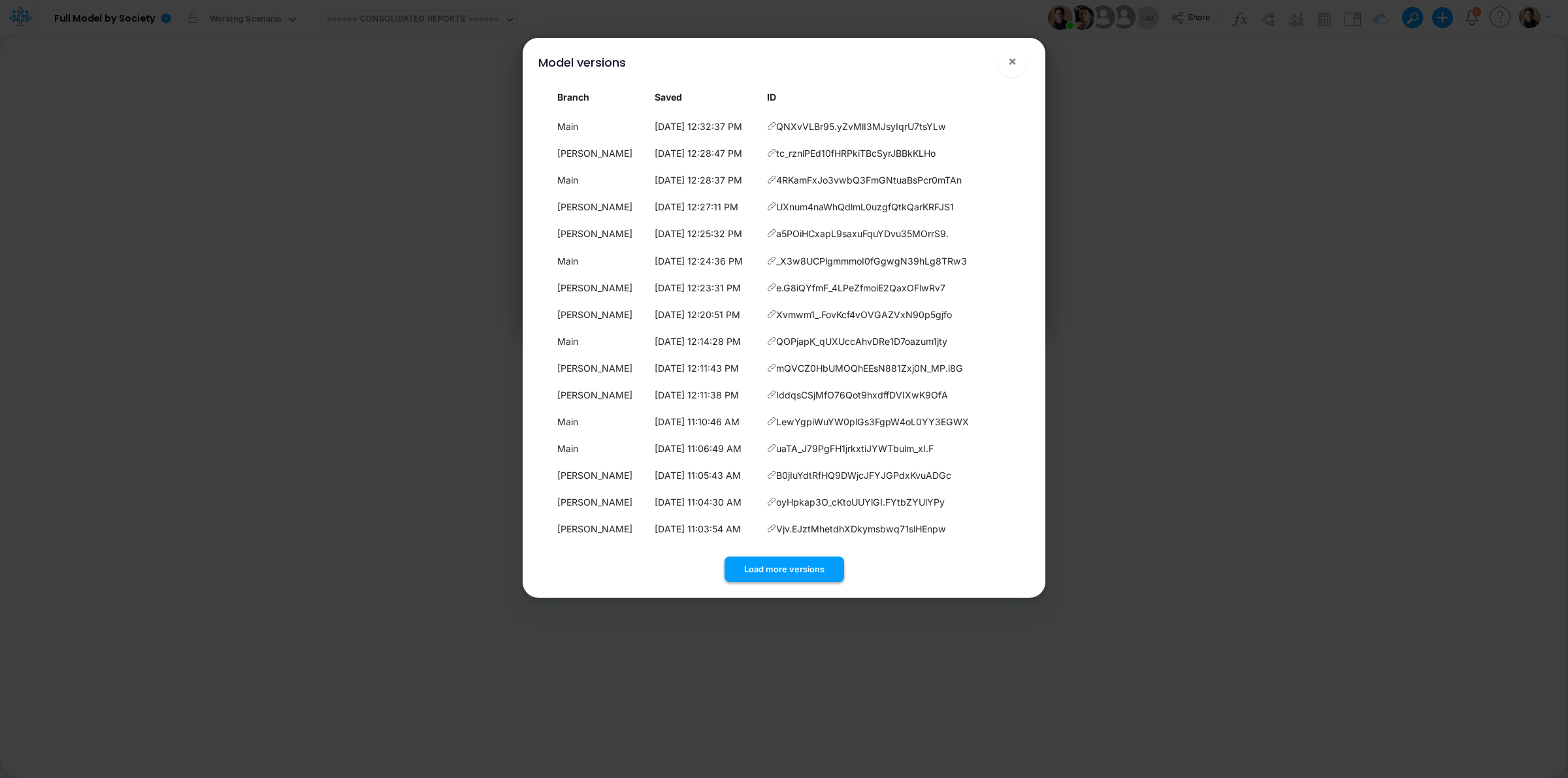
click at [804, 565] on button "Load more versions" at bounding box center [784, 569] width 120 height 25
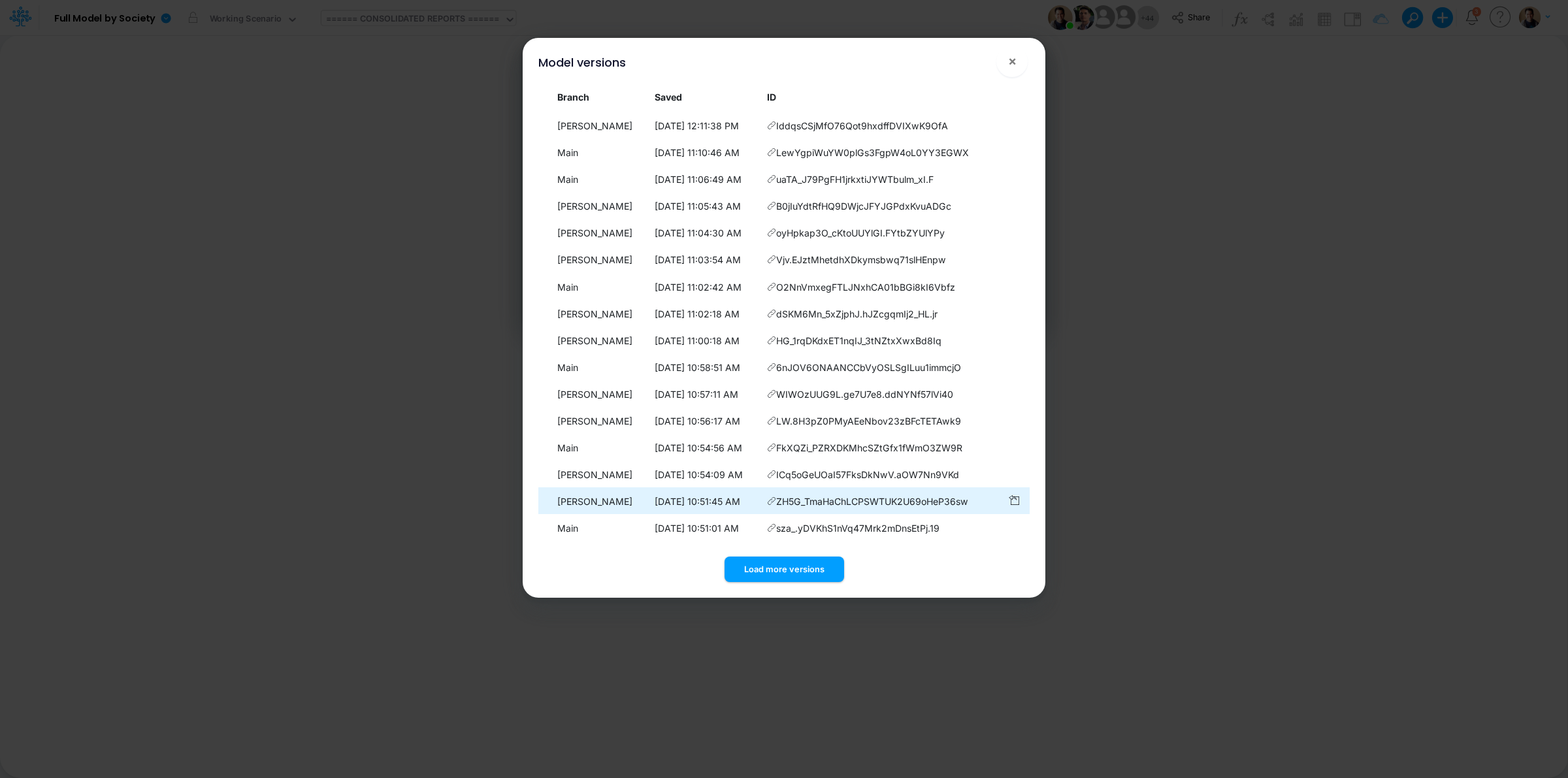
scroll to position [1730, 0]
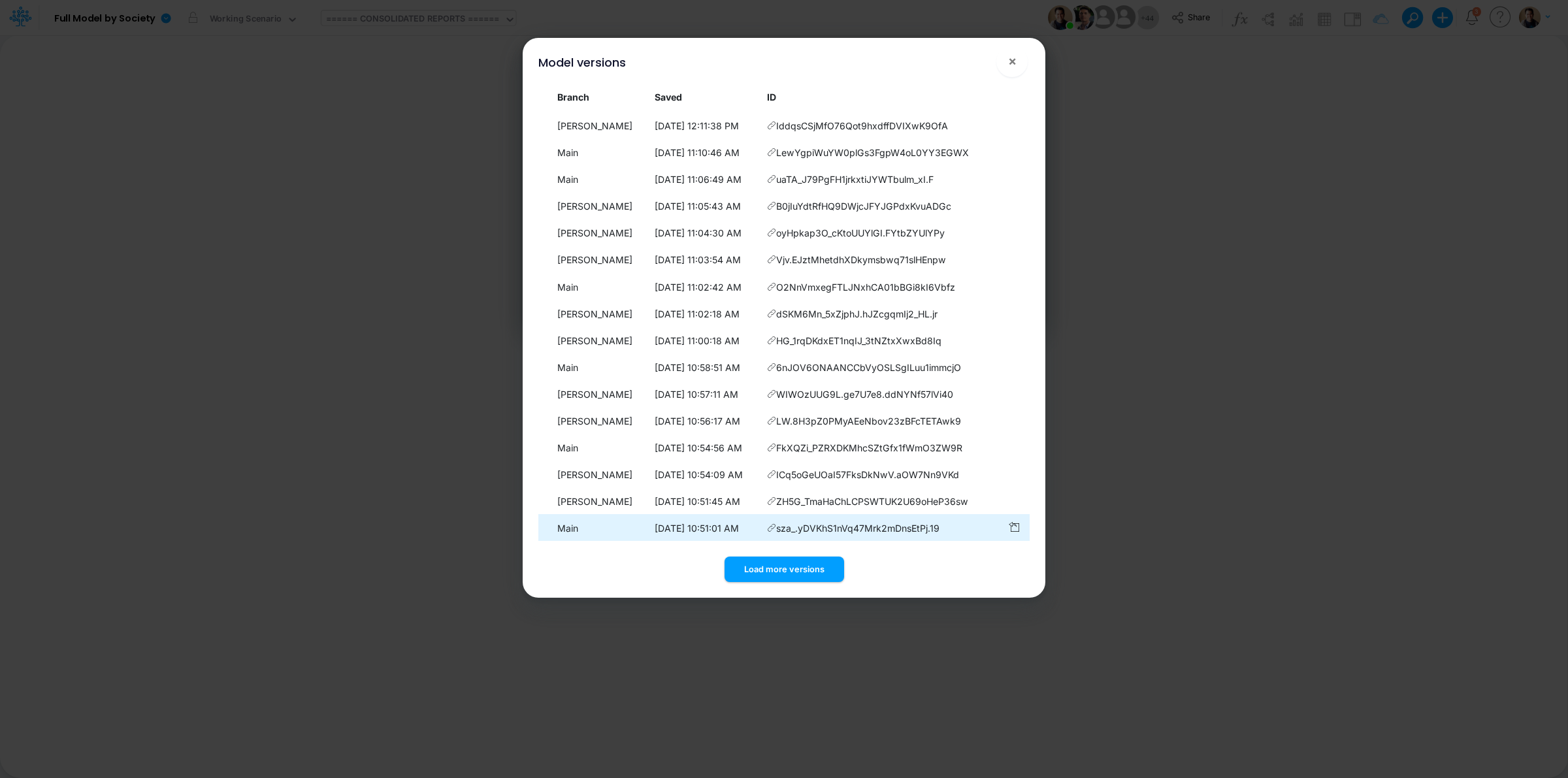
drag, startPoint x: 811, startPoint y: 564, endPoint x: 812, endPoint y: 530, distance: 34.0
click at [811, 561] on button "Load more versions" at bounding box center [784, 569] width 120 height 25
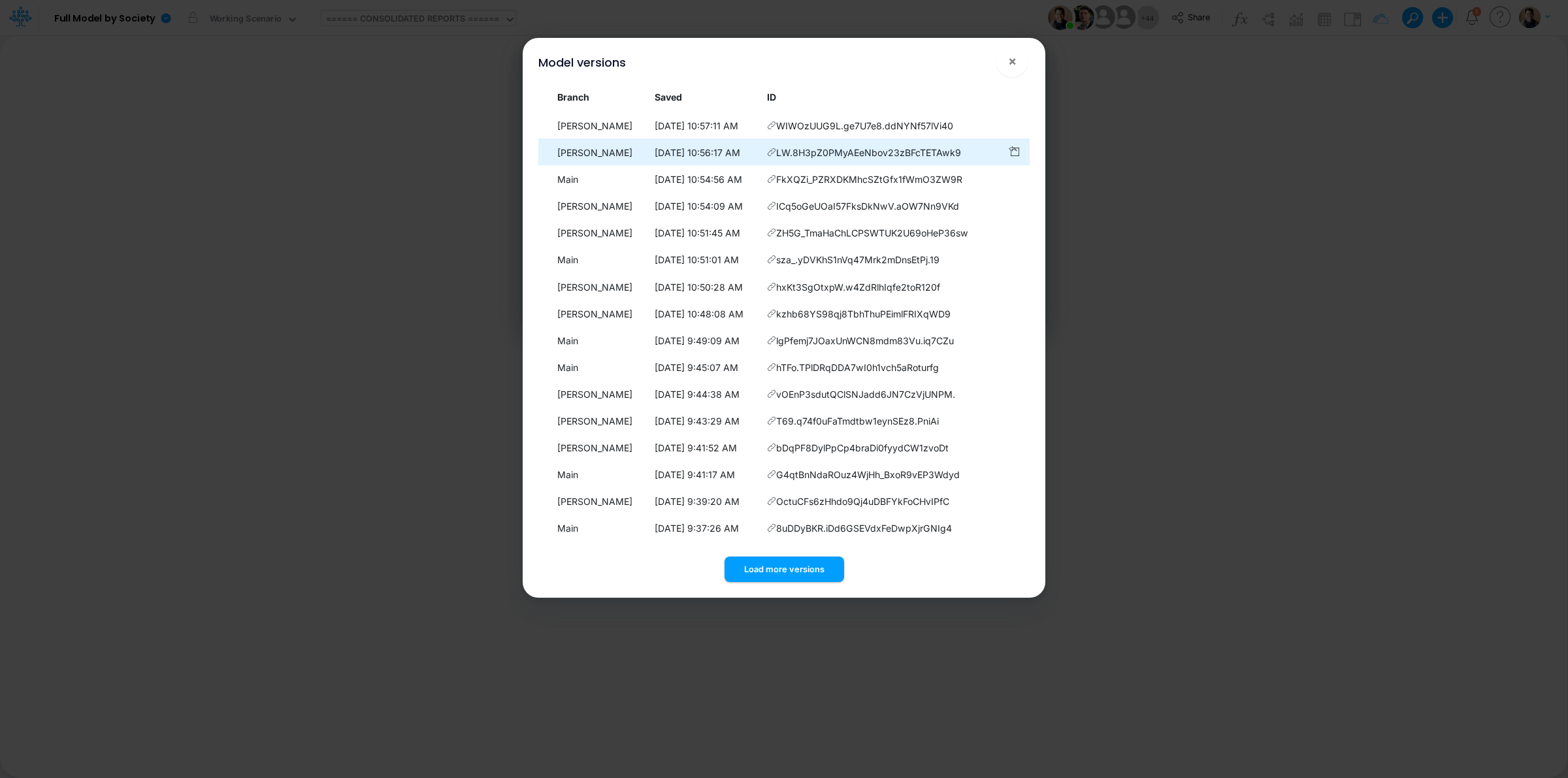
scroll to position [2053, 0]
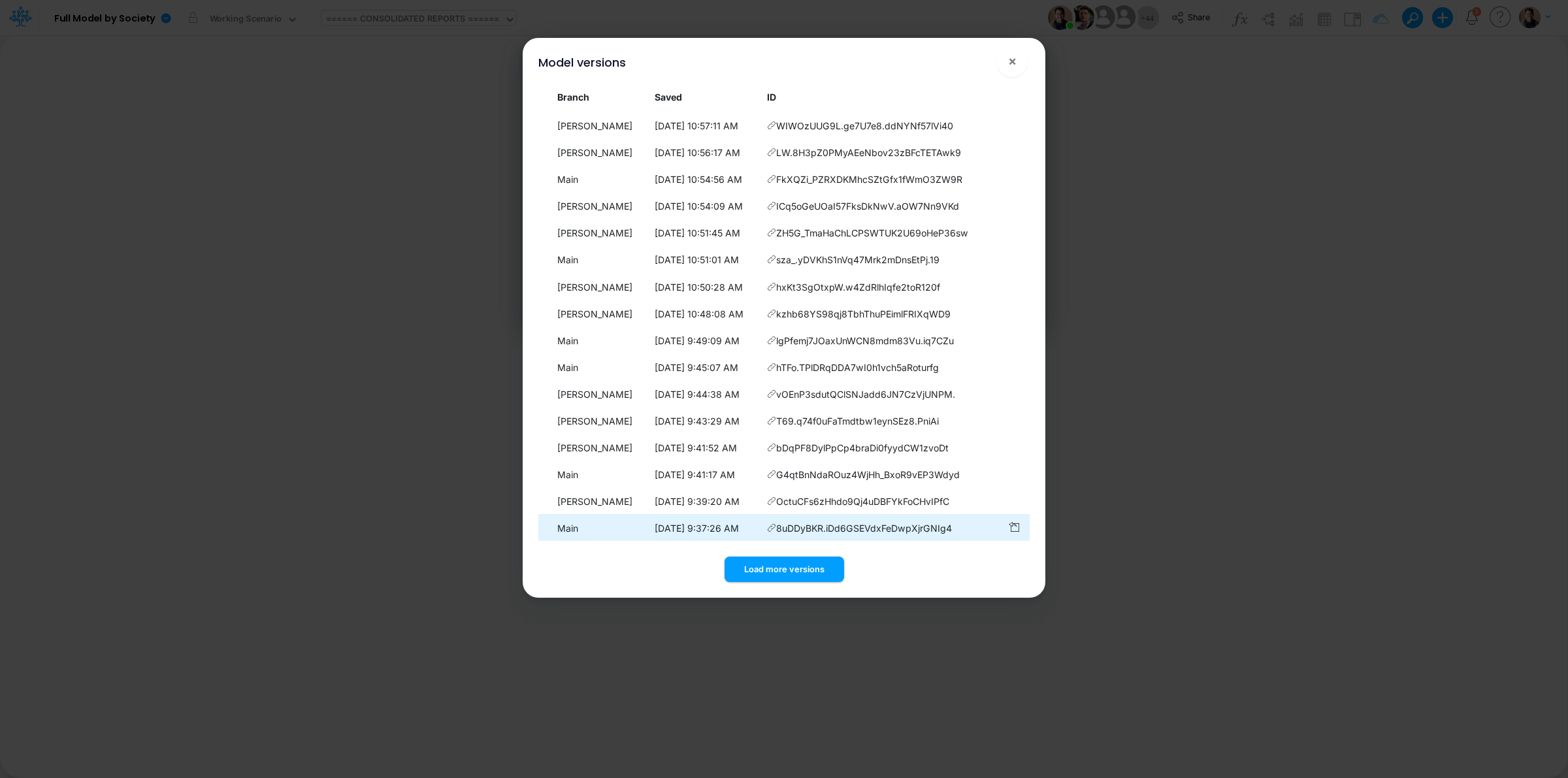
drag, startPoint x: 787, startPoint y: 569, endPoint x: 802, endPoint y: 514, distance: 57.0
click at [787, 569] on button "Load more versions" at bounding box center [784, 569] width 120 height 25
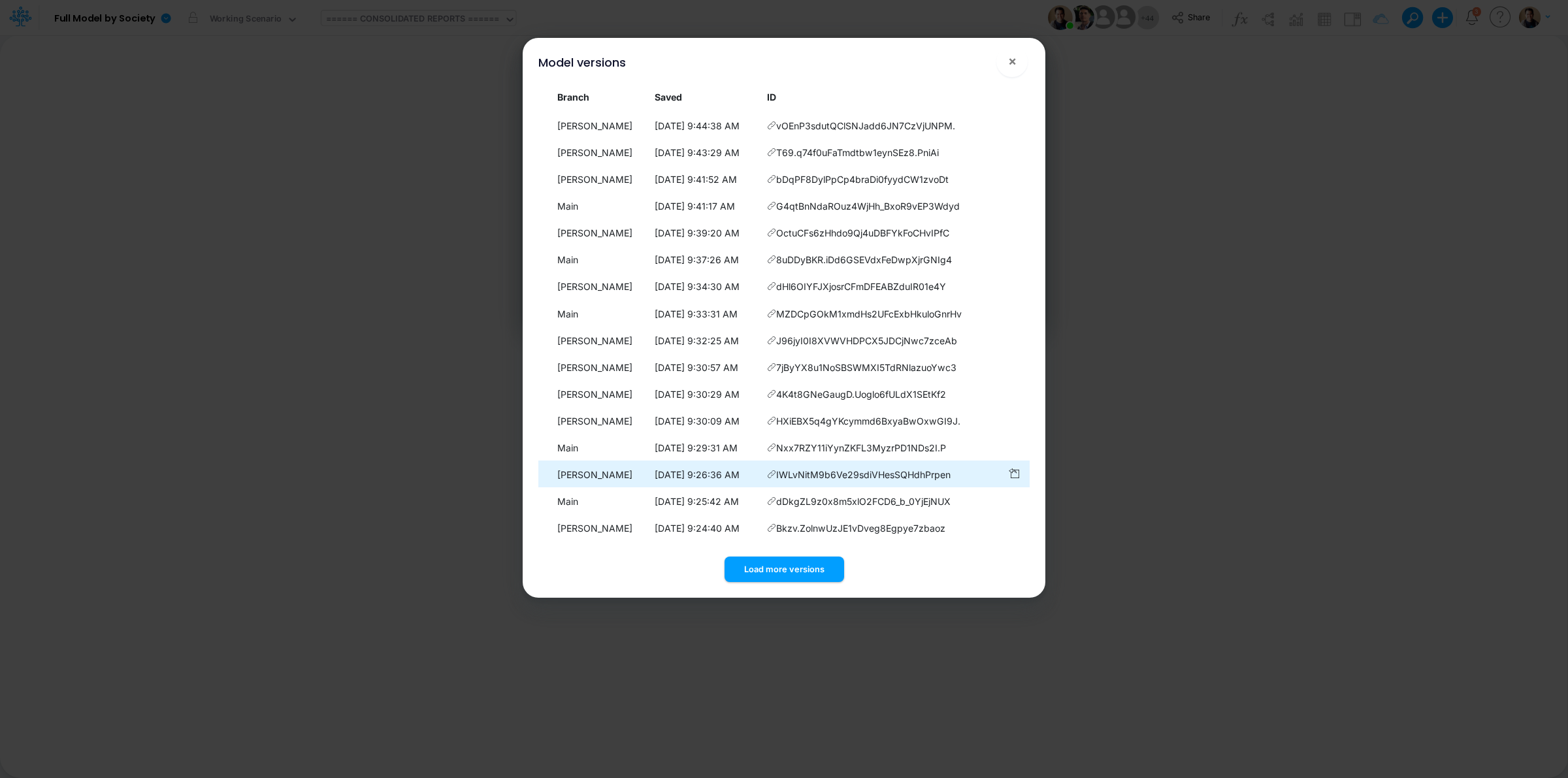
scroll to position [2418, 0]
click at [821, 563] on button "Load more versions" at bounding box center [784, 569] width 120 height 25
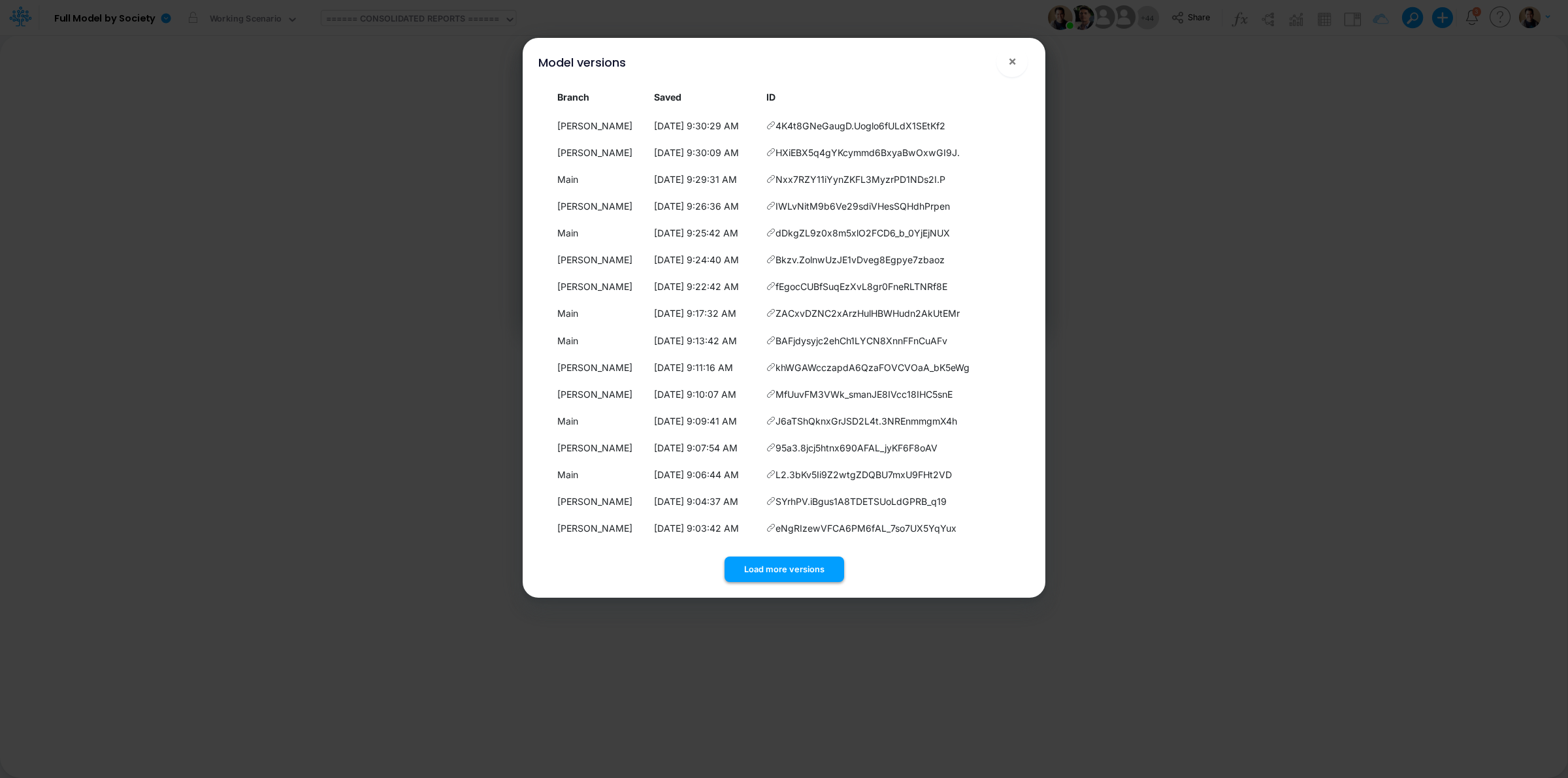
click at [786, 556] on button "Load more versions" at bounding box center [784, 569] width 120 height 25
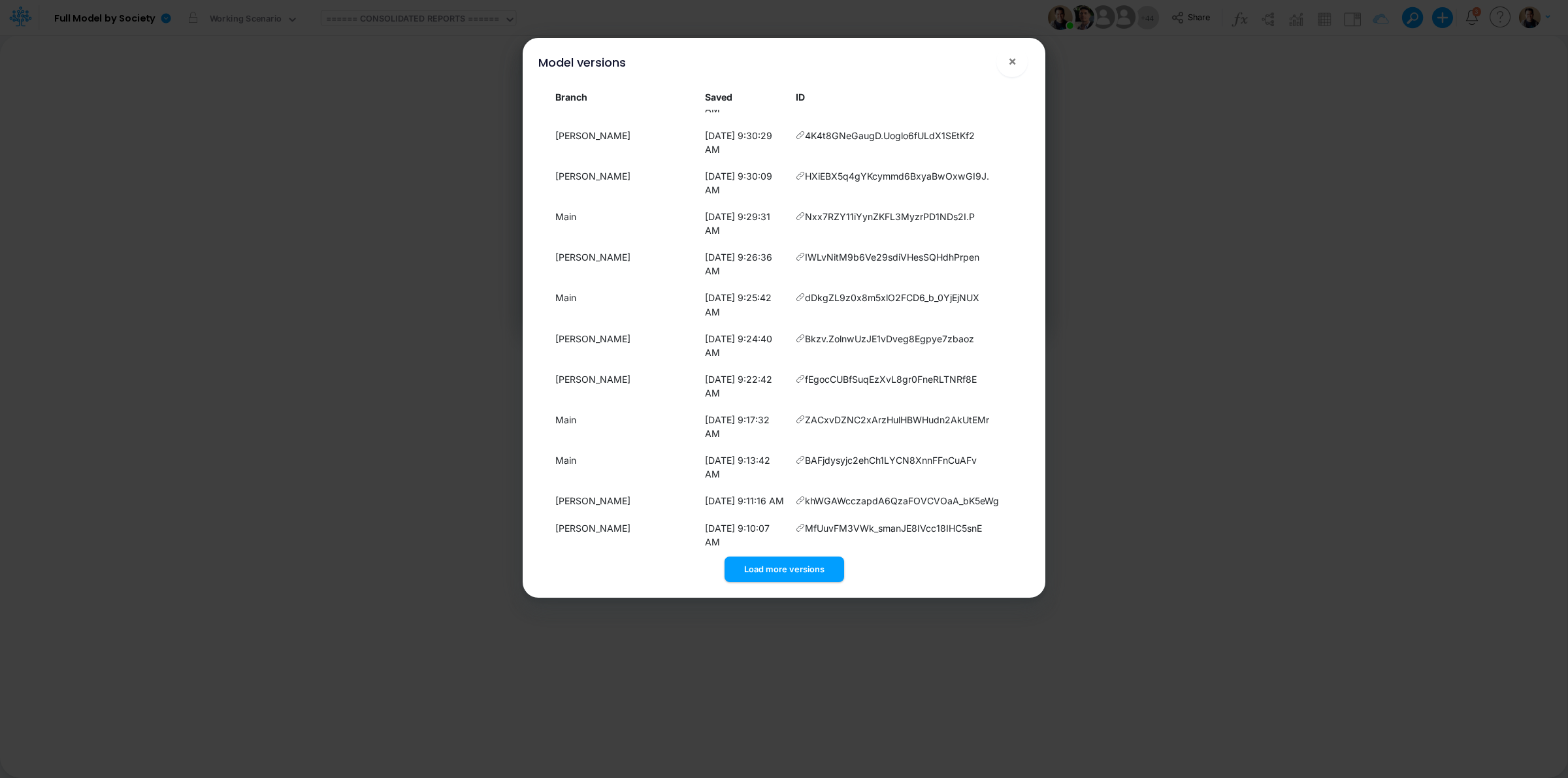
scroll to position [3107, 0]
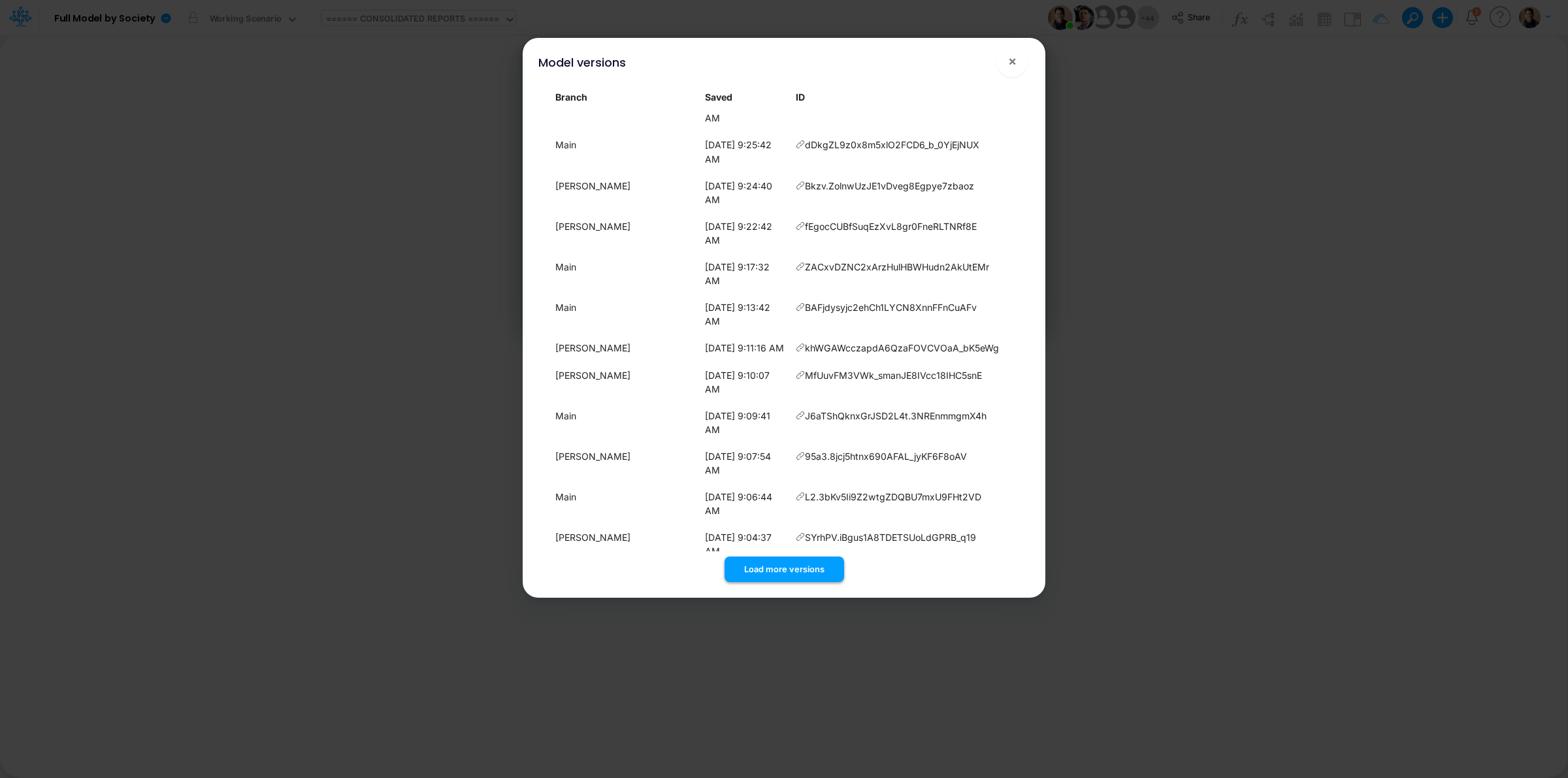
click at [803, 570] on button "Load more versions" at bounding box center [784, 569] width 120 height 25
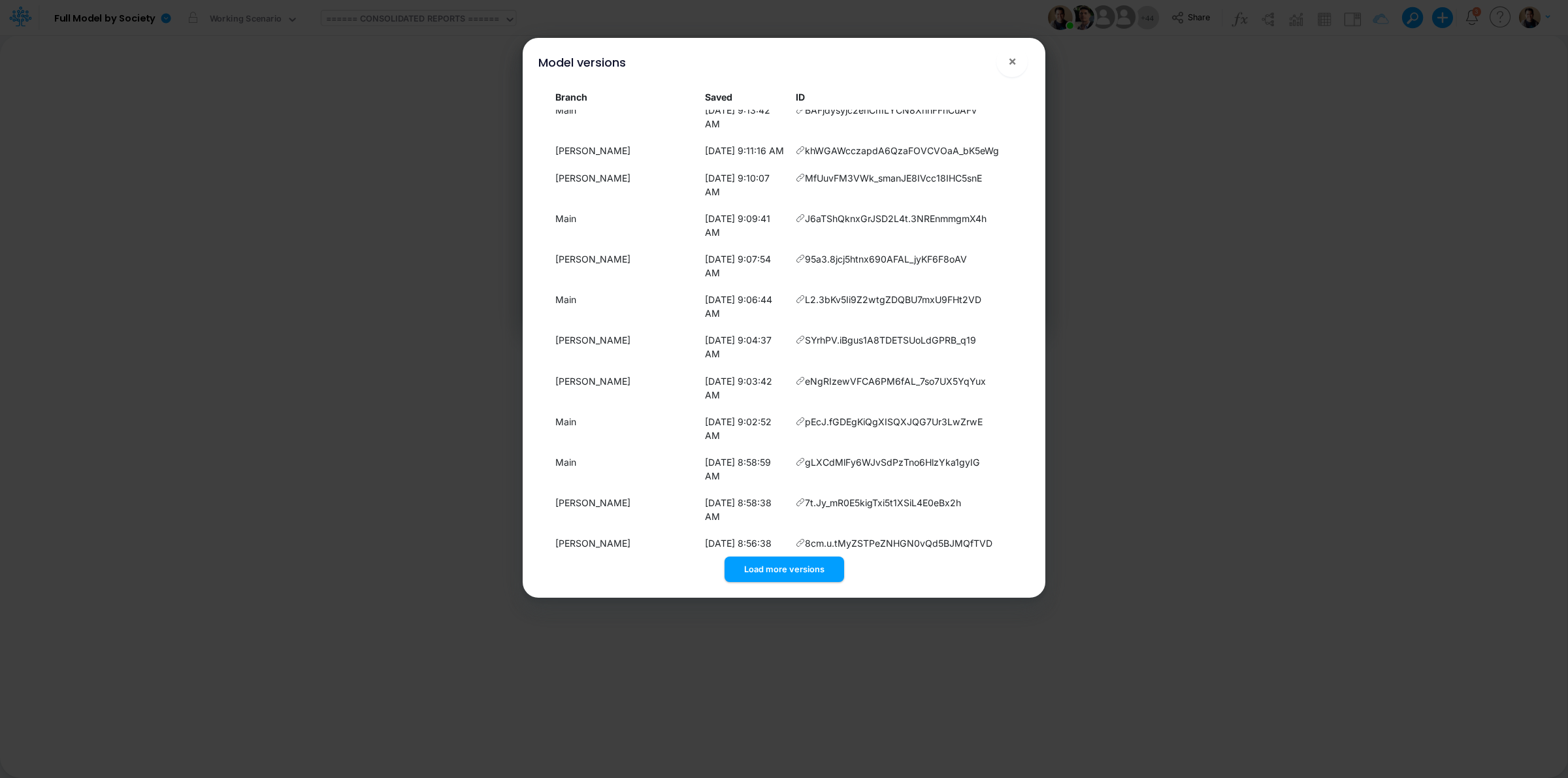
scroll to position [3444, 0]
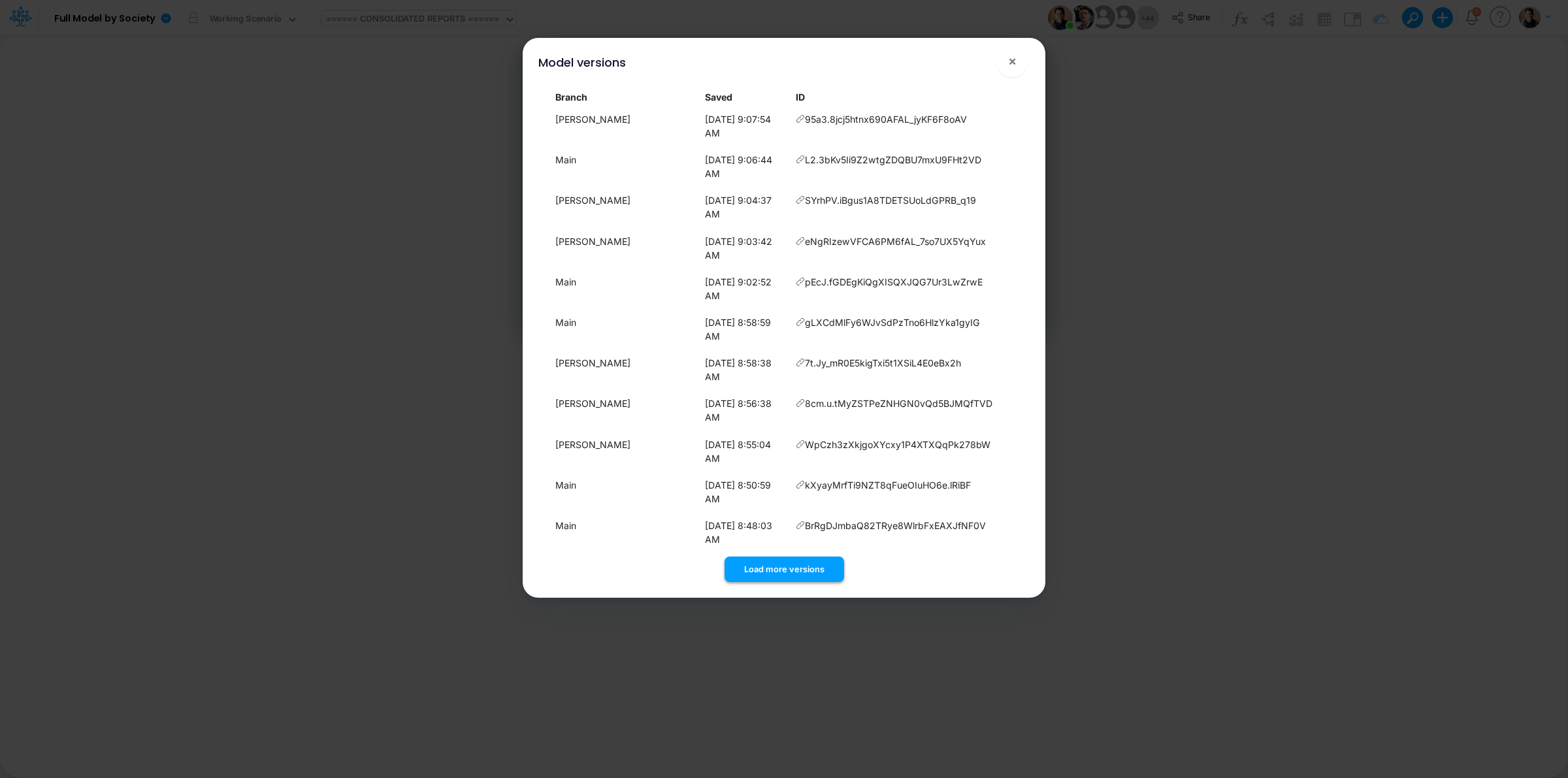
click at [804, 578] on button "Load more versions" at bounding box center [784, 569] width 120 height 25
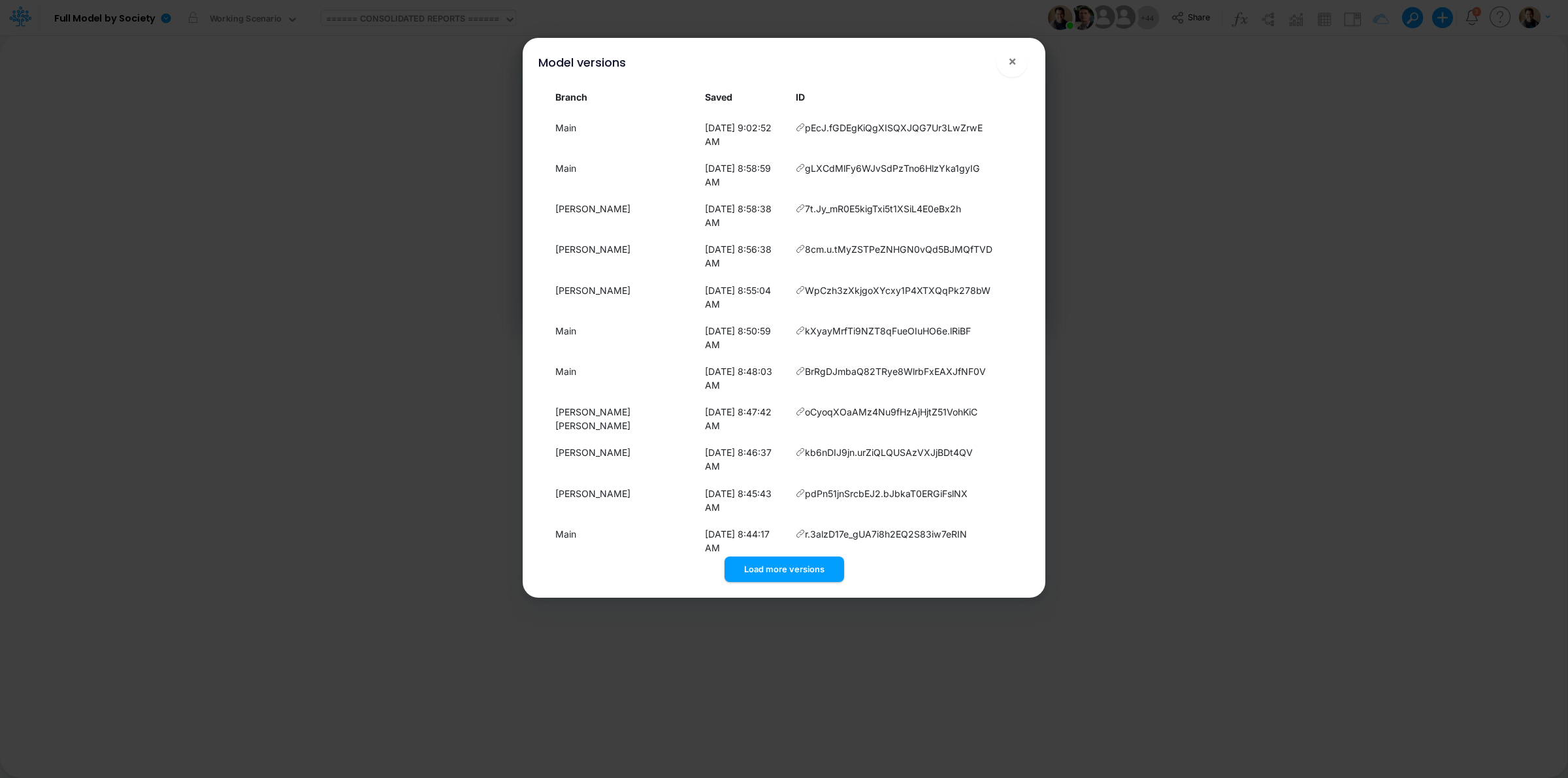
scroll to position [3754, 0]
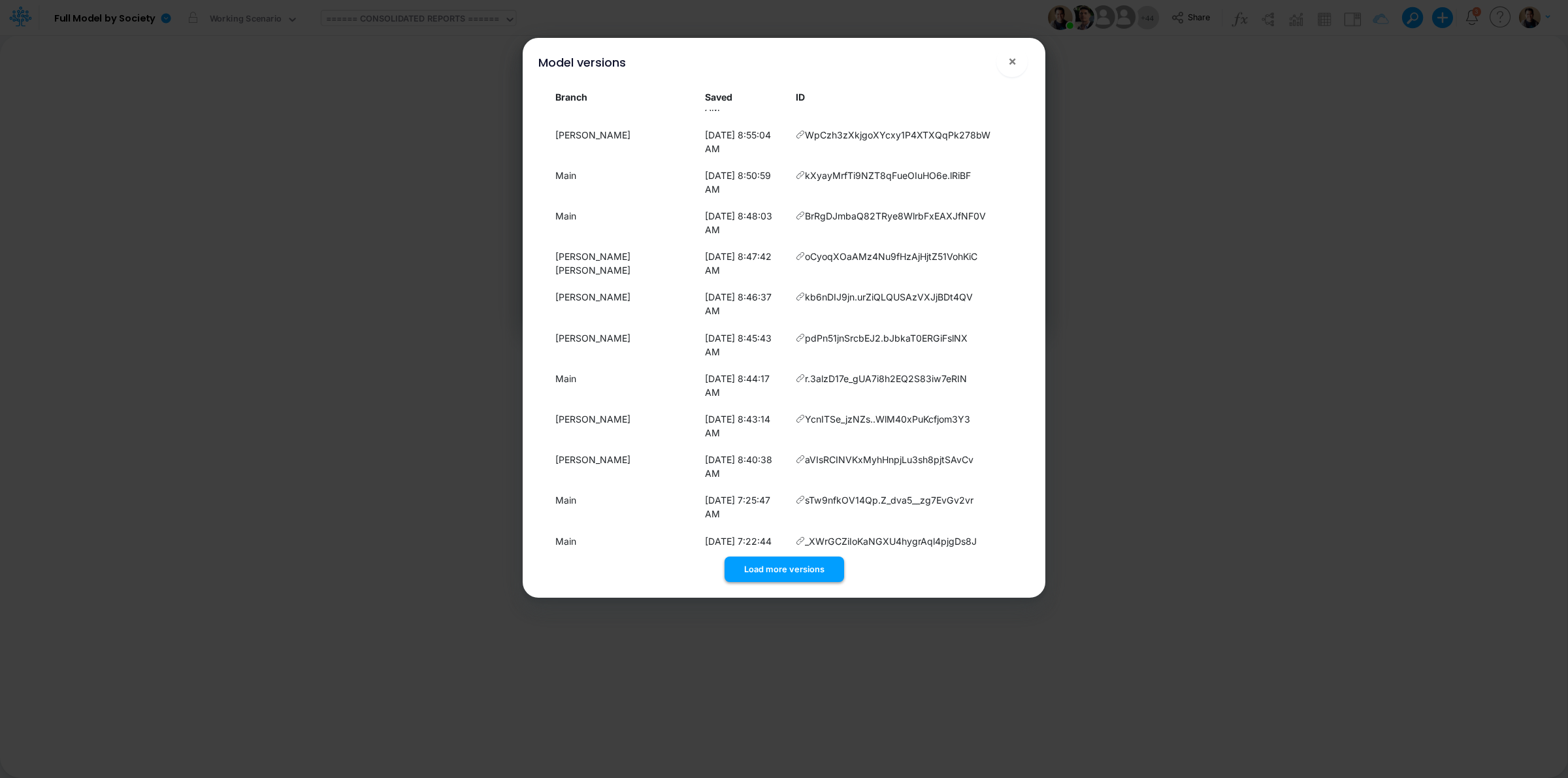
click at [801, 567] on button "Load more versions" at bounding box center [784, 569] width 120 height 25
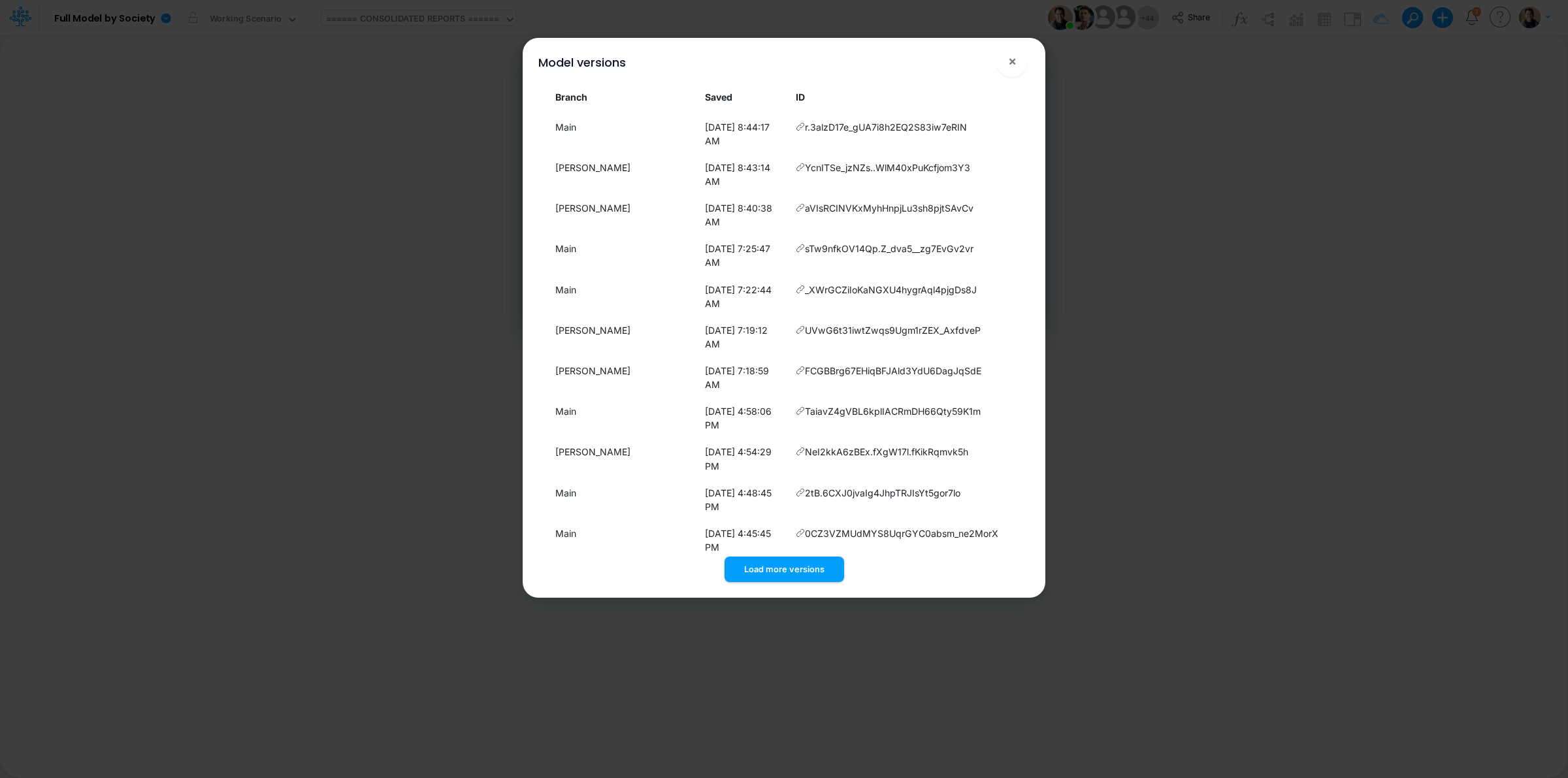
scroll to position [4105, 0]
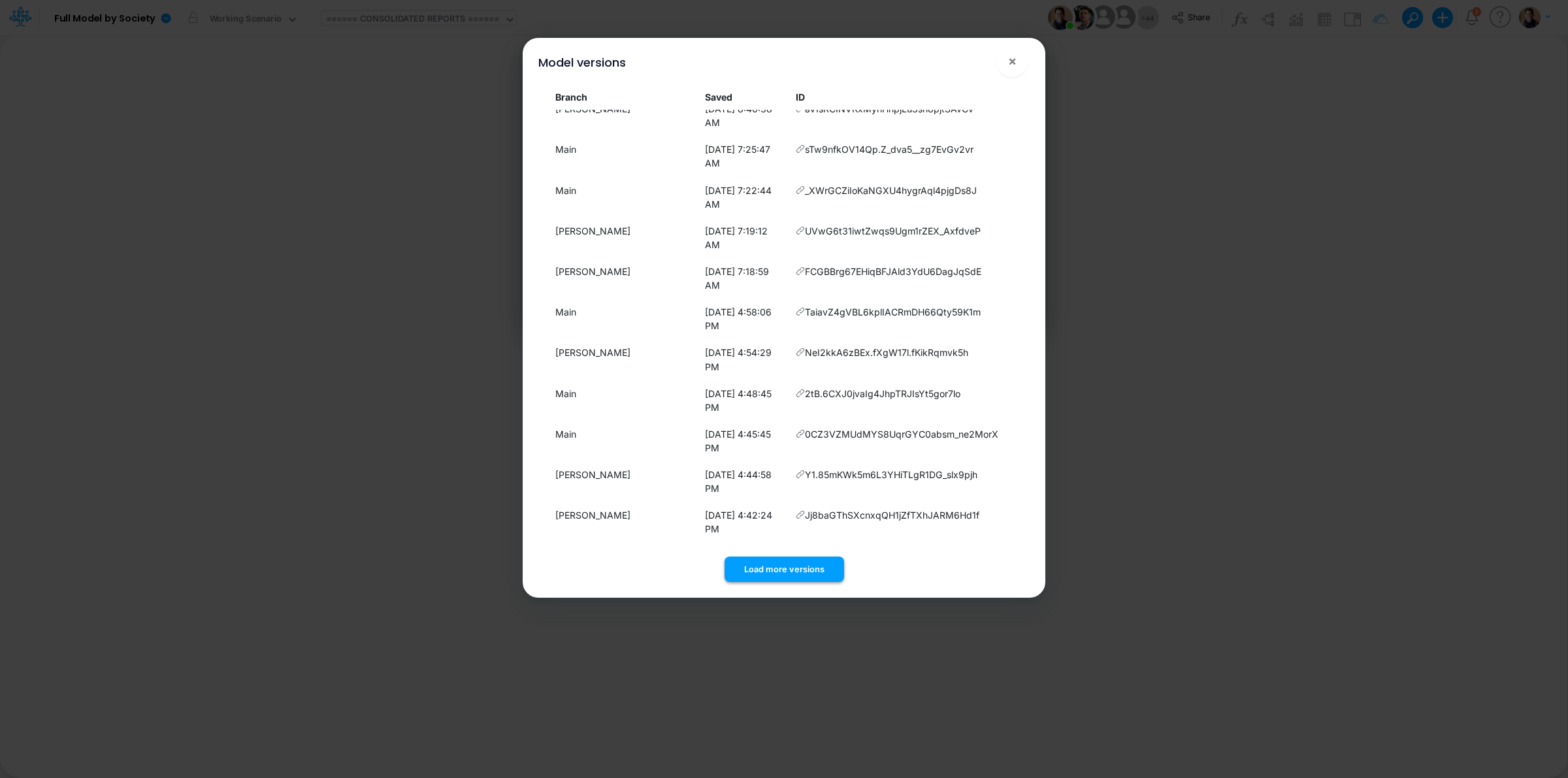
click at [824, 569] on button "Load more versions" at bounding box center [784, 569] width 120 height 25
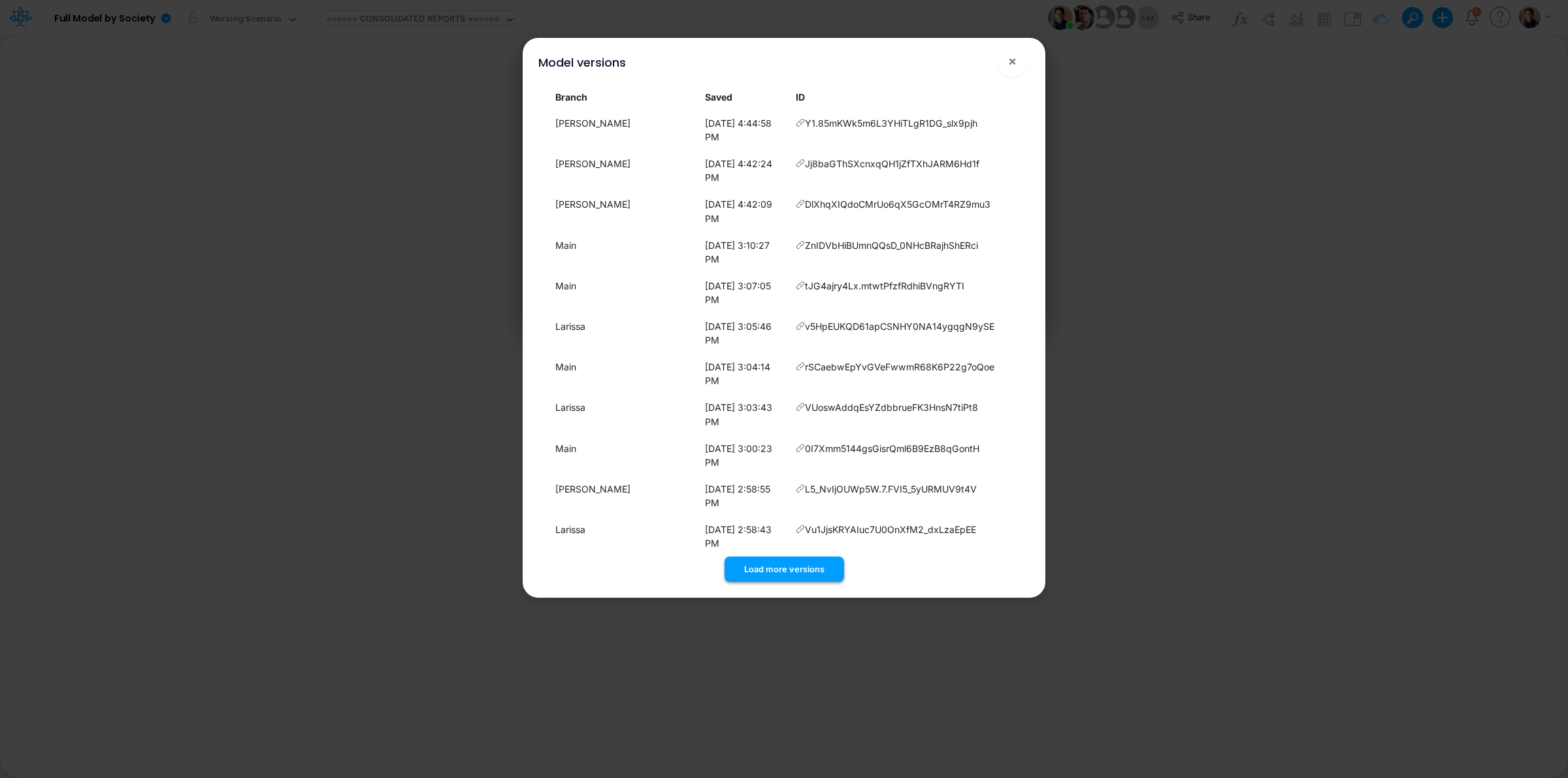
click at [791, 572] on button "Load more versions" at bounding box center [784, 569] width 120 height 25
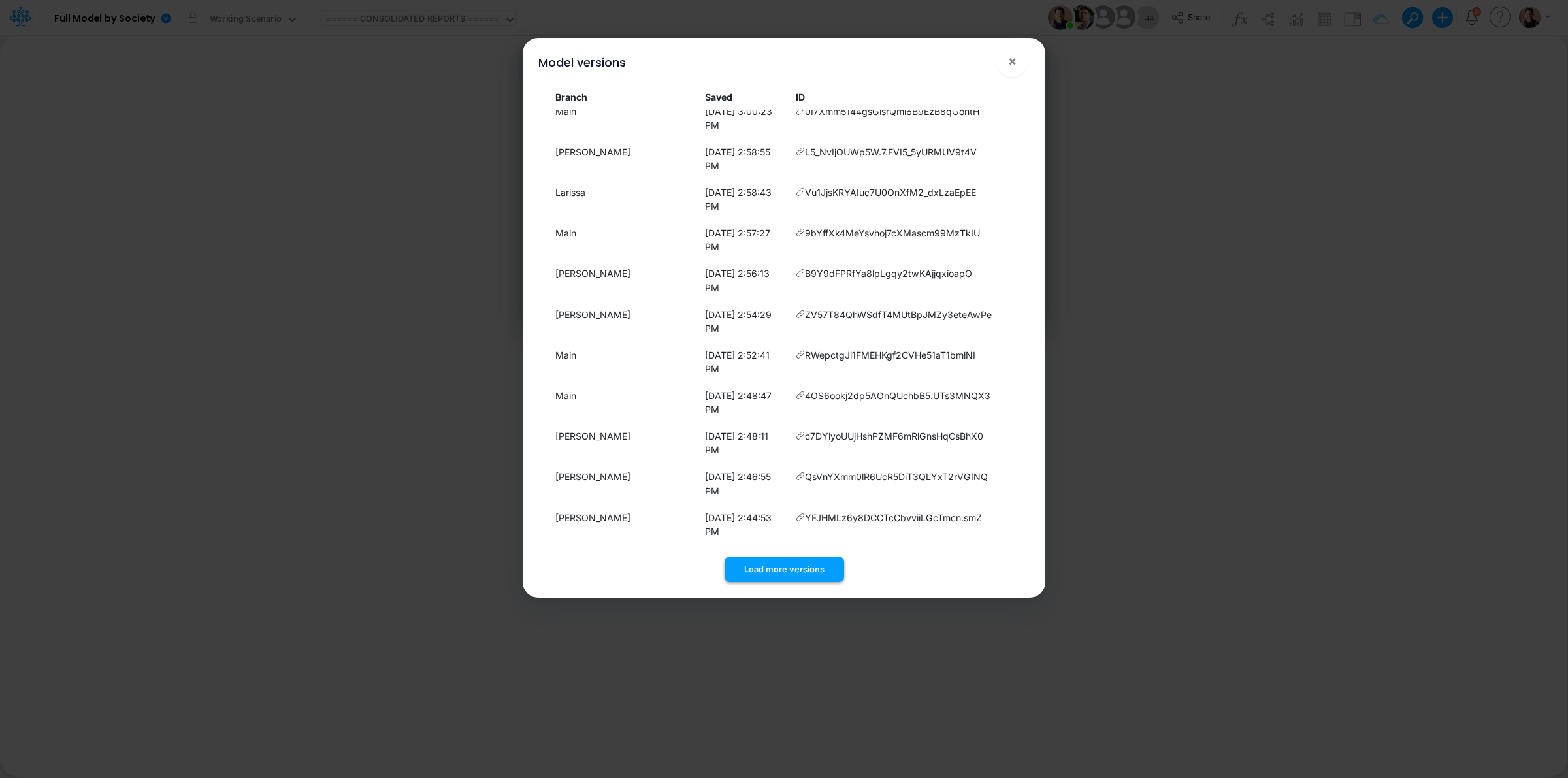
click at [797, 565] on button "Load more versions" at bounding box center [784, 569] width 120 height 25
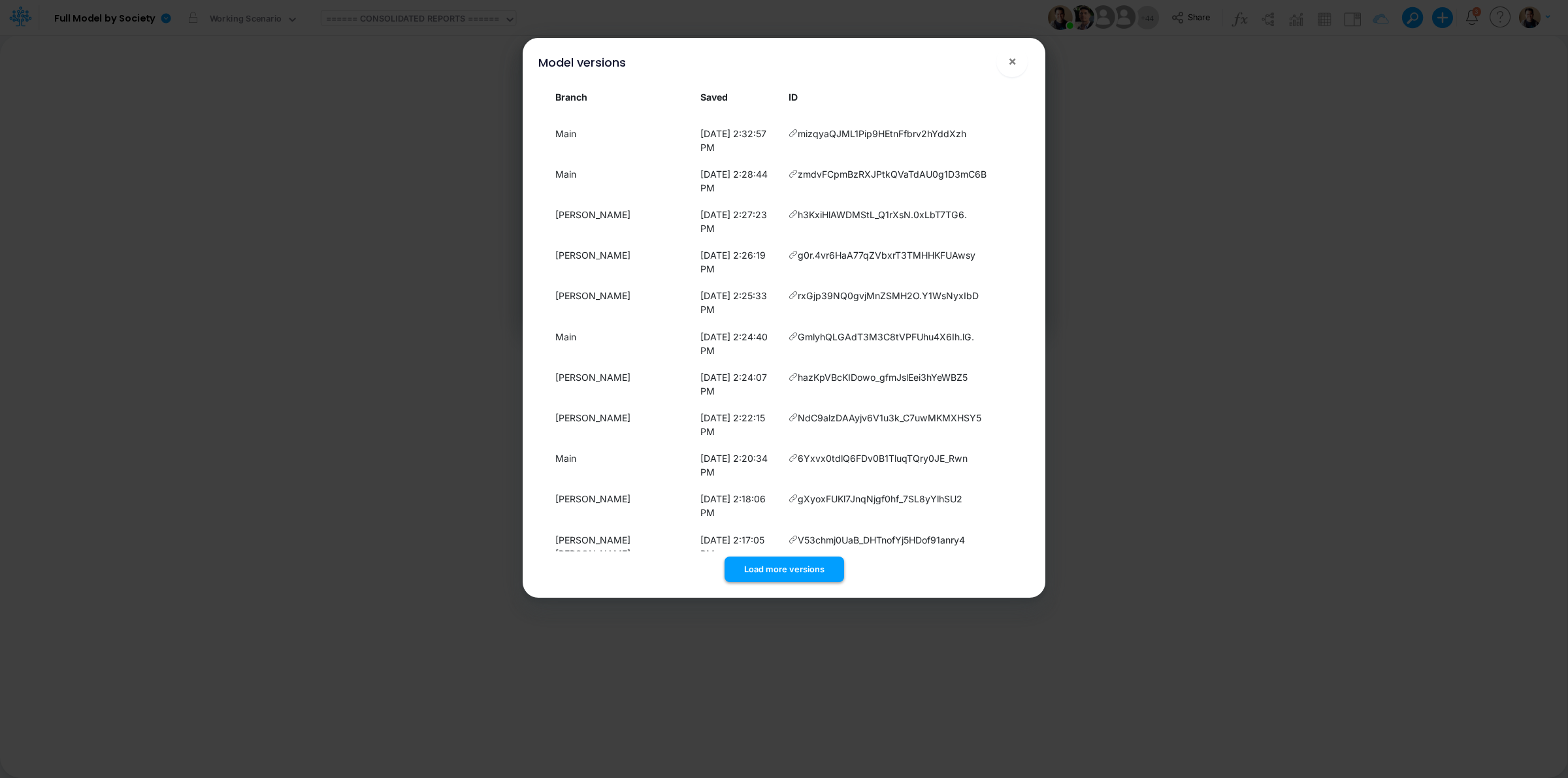
click at [788, 572] on button "Load more versions" at bounding box center [784, 569] width 120 height 25
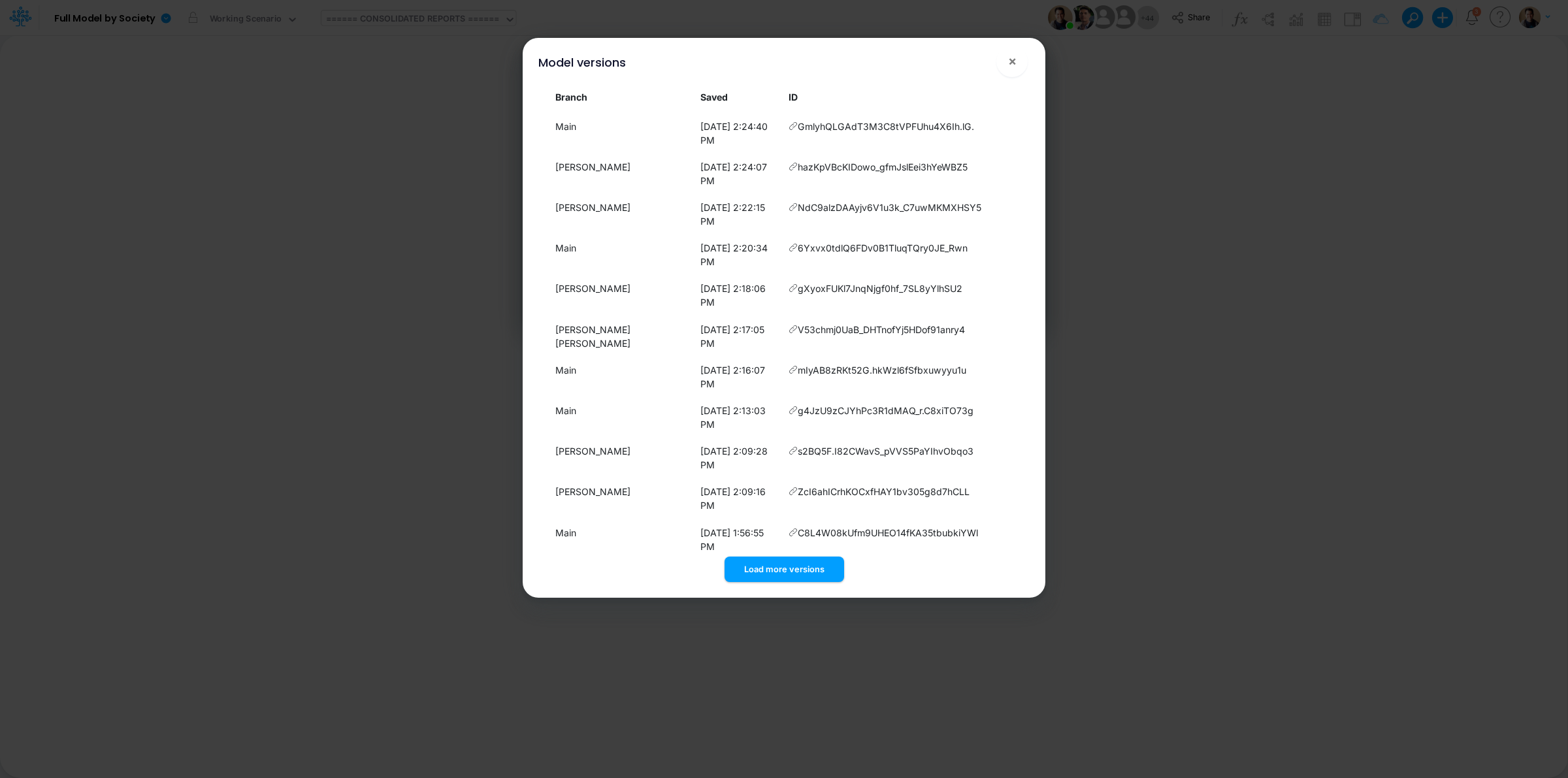
scroll to position [5882, 0]
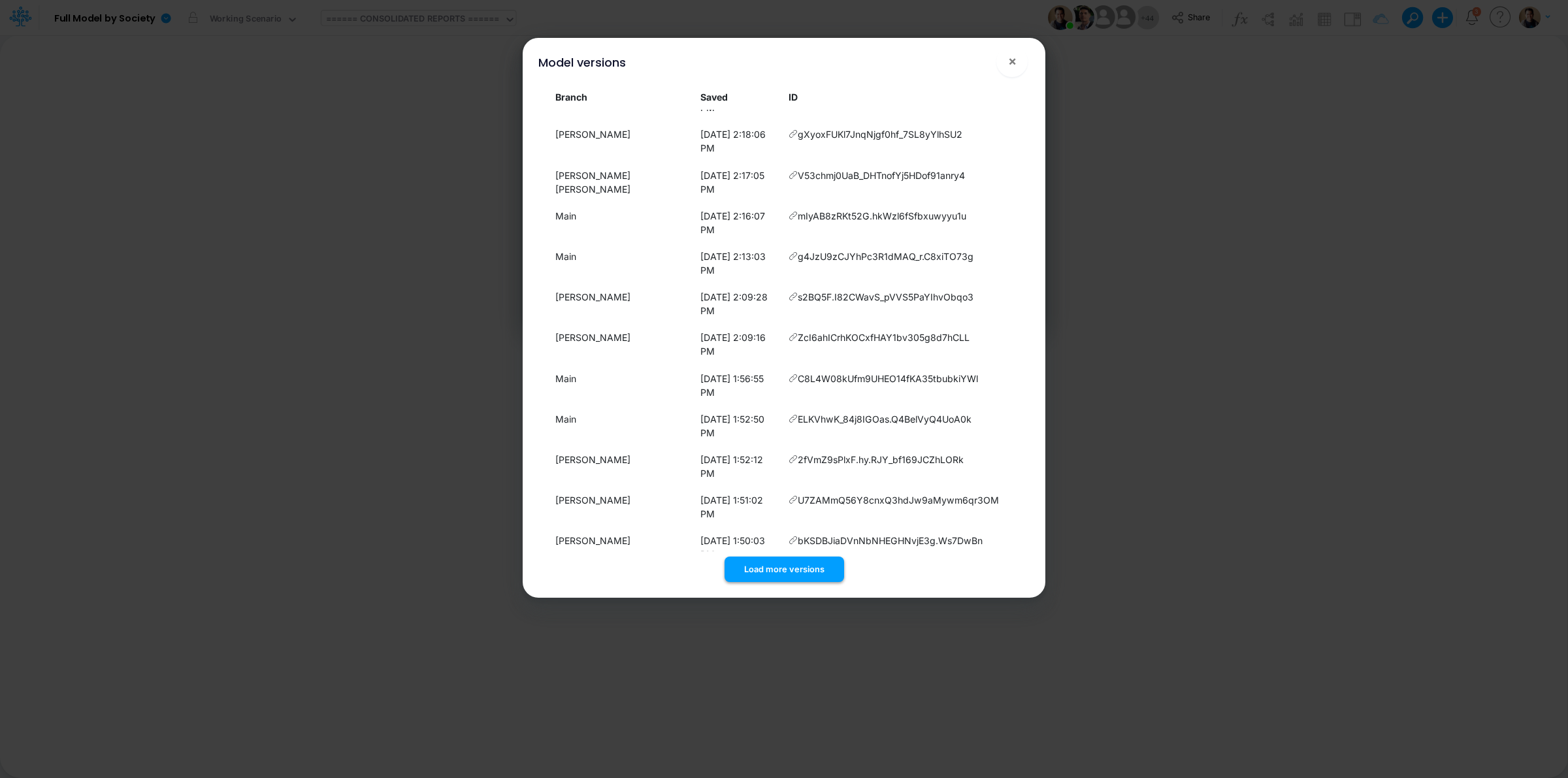
click at [784, 565] on button "Load more versions" at bounding box center [784, 569] width 120 height 25
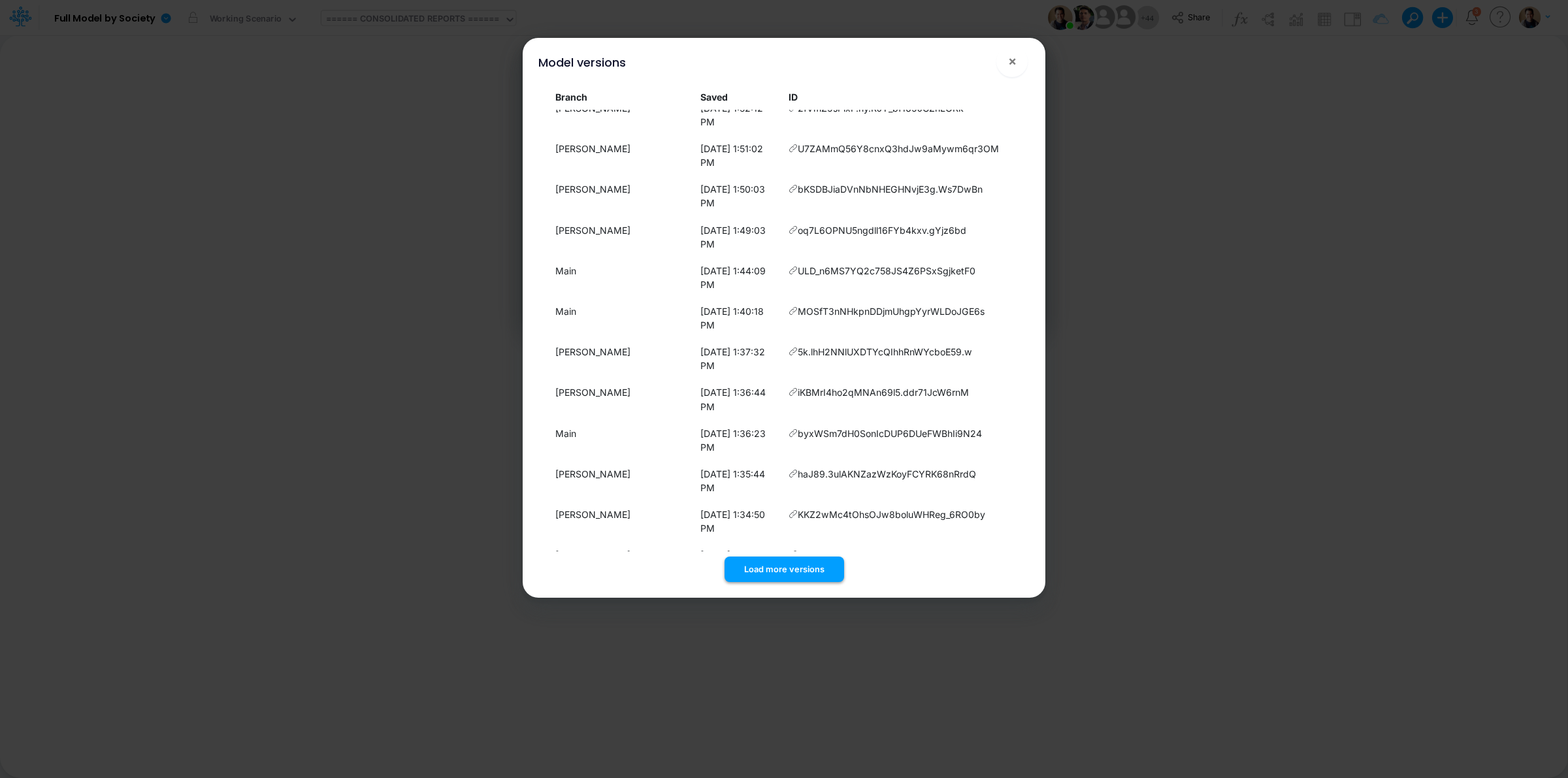
click at [779, 562] on button "Load more versions" at bounding box center [784, 569] width 120 height 25
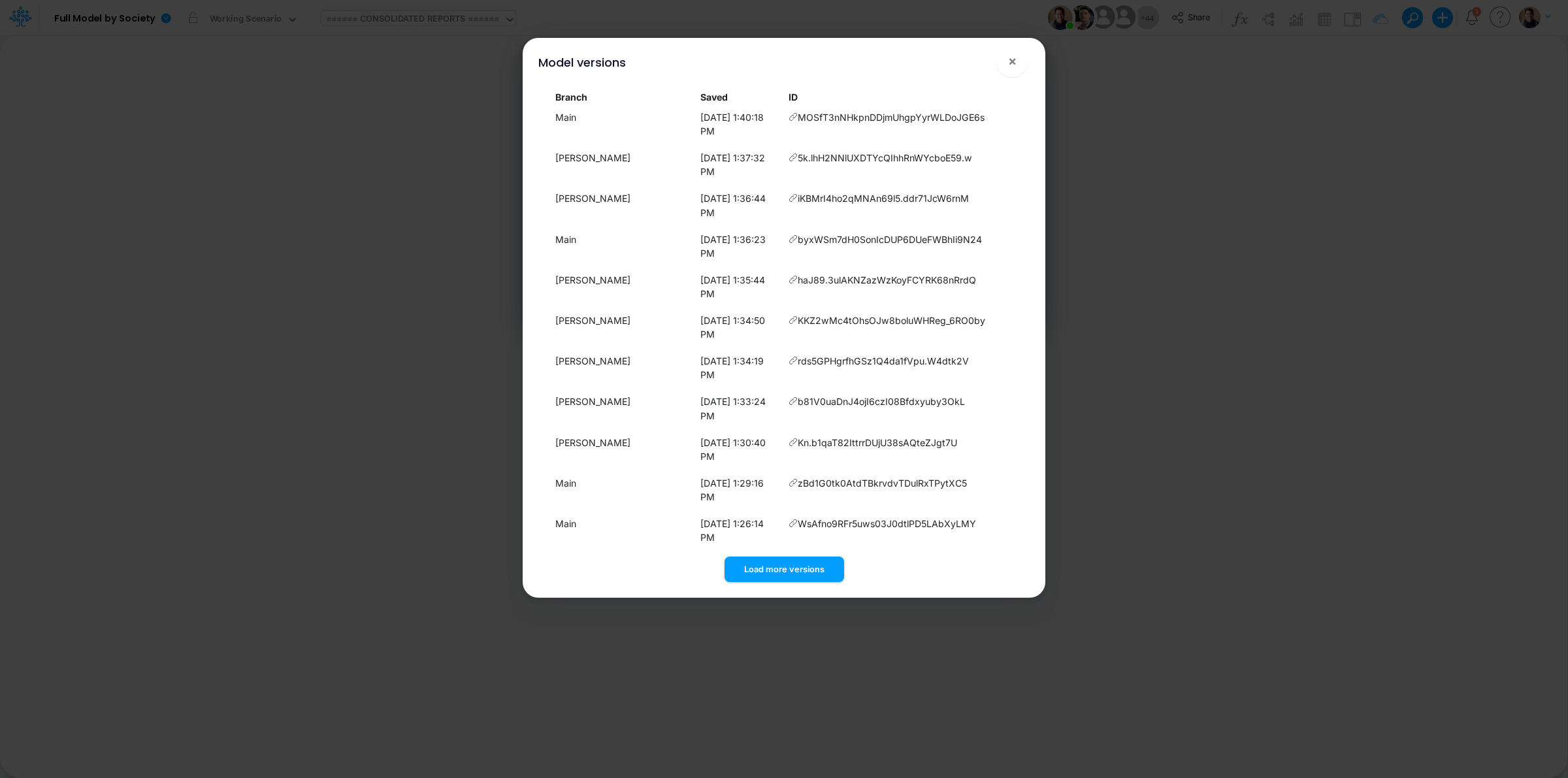
scroll to position [6612, 0]
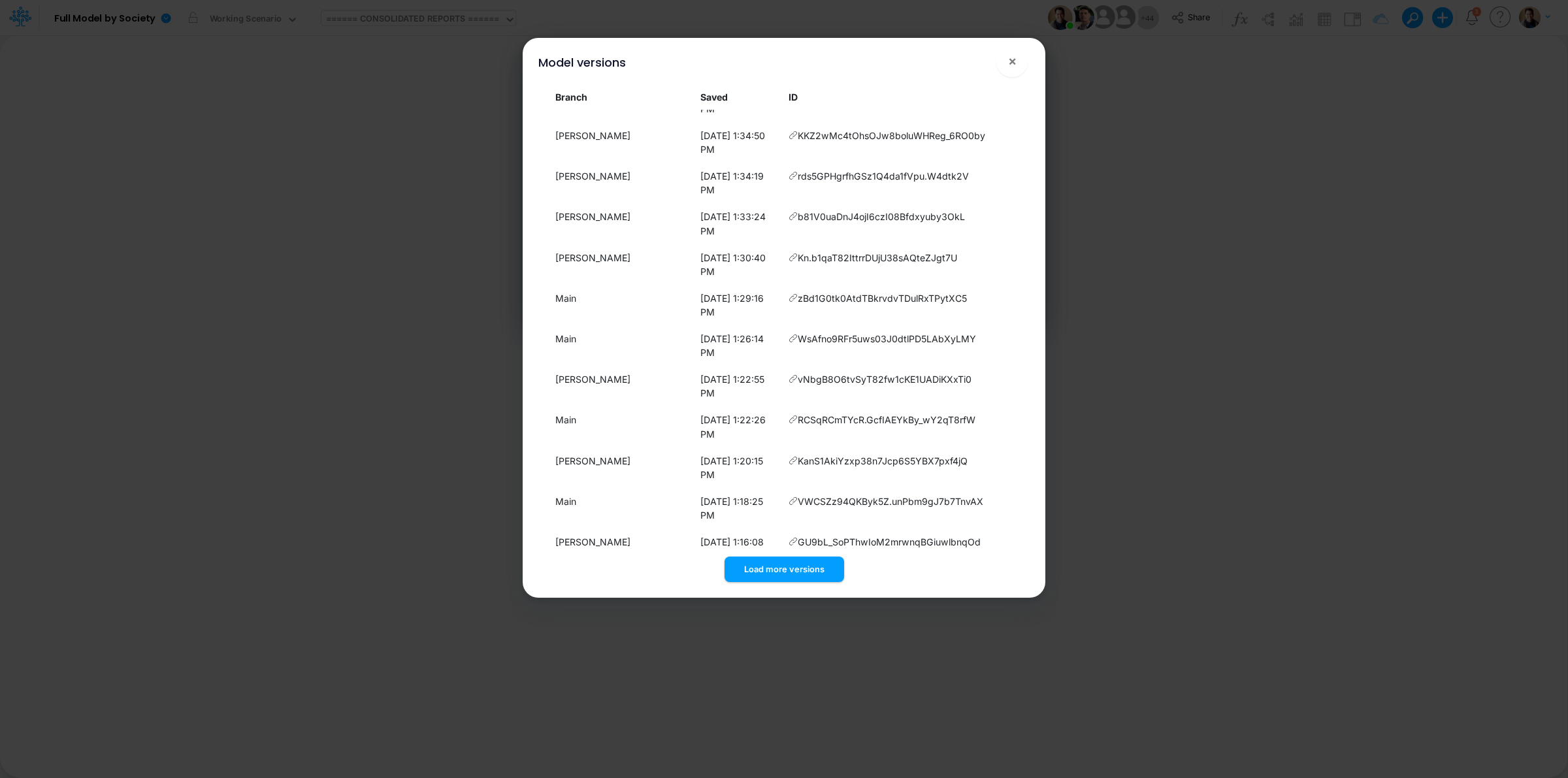
click at [811, 565] on button "Load more versions" at bounding box center [784, 569] width 120 height 25
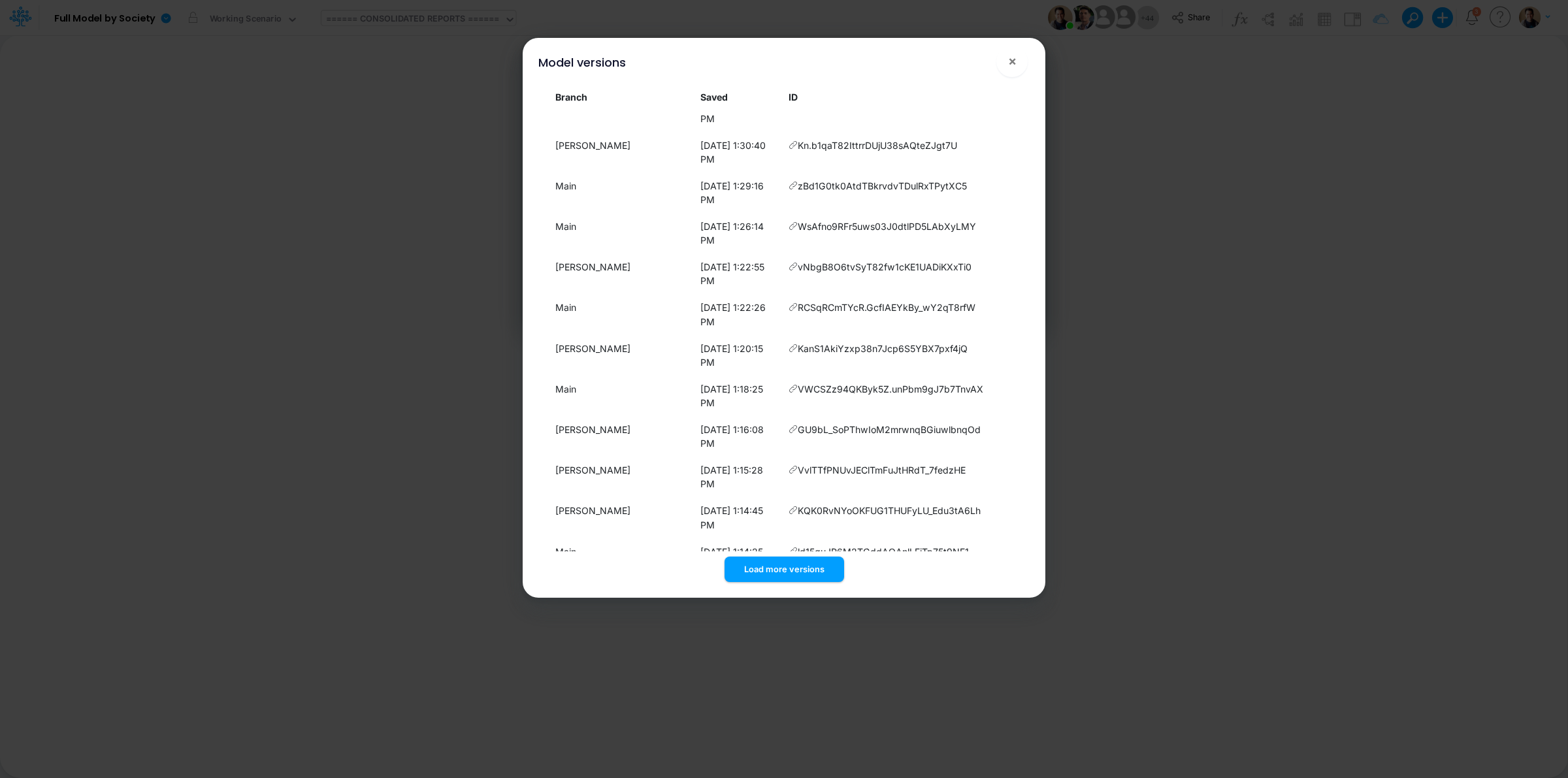
scroll to position [6936, 0]
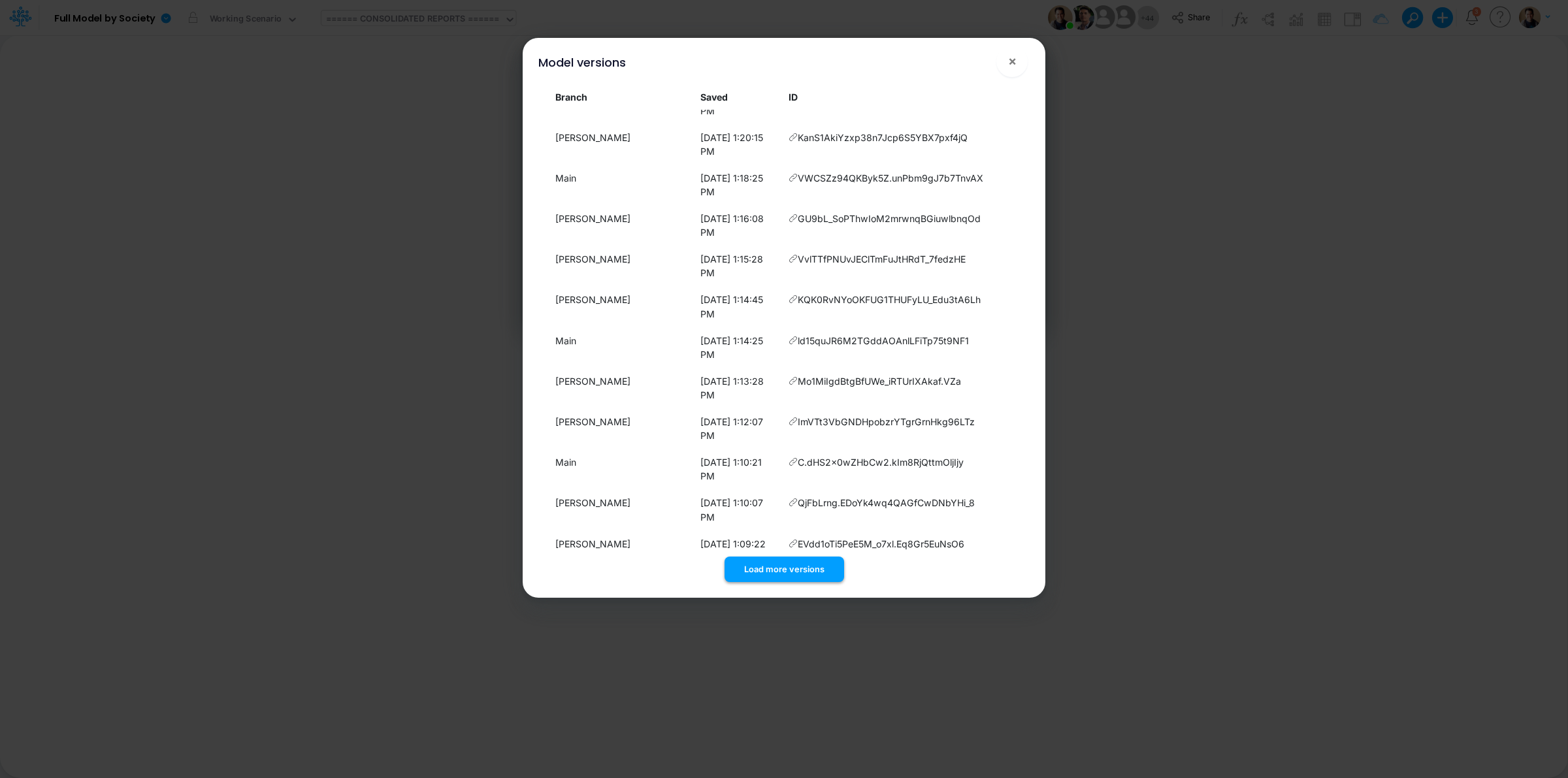
click at [806, 573] on button "Load more versions" at bounding box center [784, 569] width 120 height 25
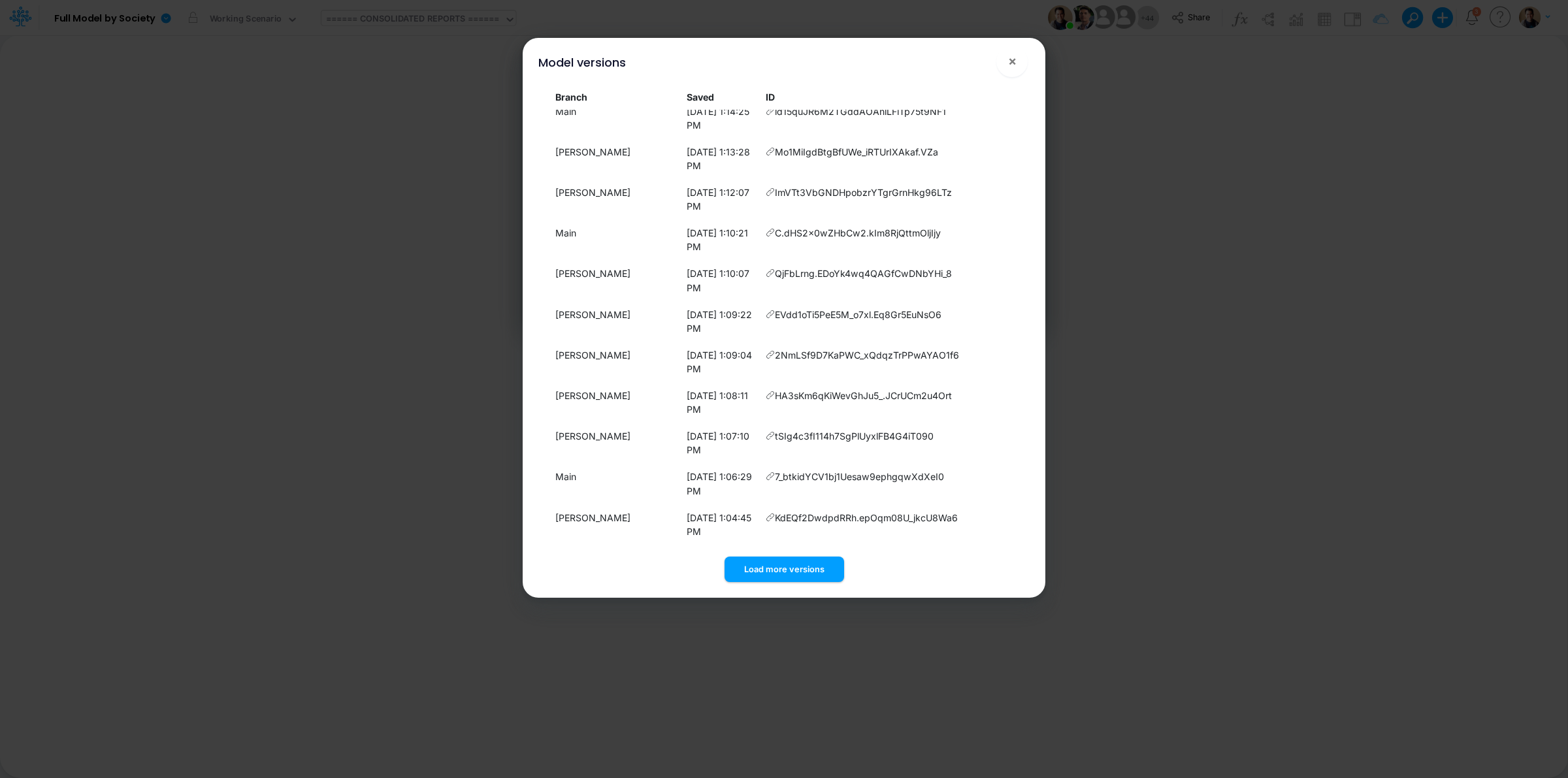
scroll to position [7341, 0]
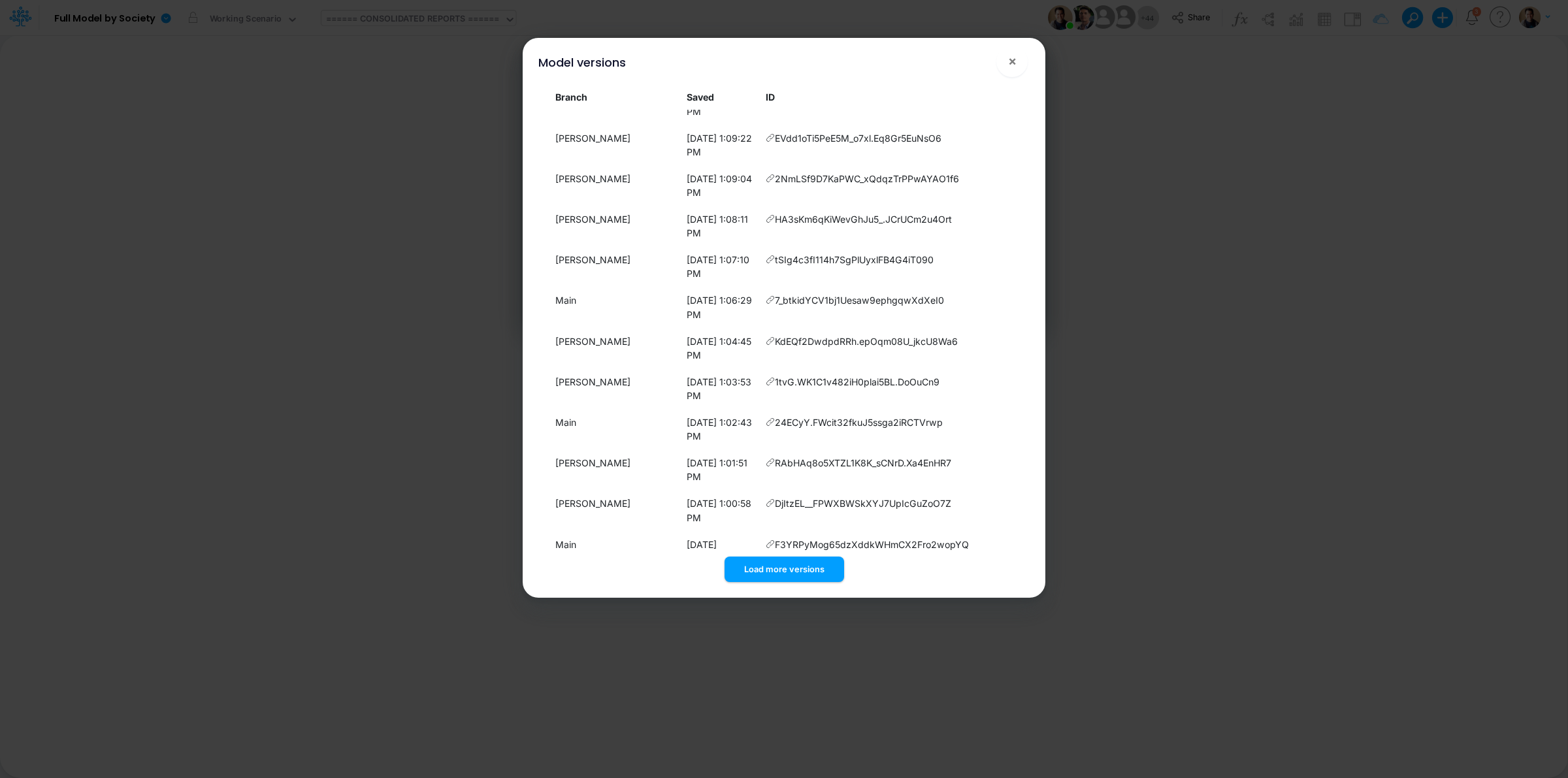
click at [781, 562] on button "Load more versions" at bounding box center [784, 569] width 120 height 25
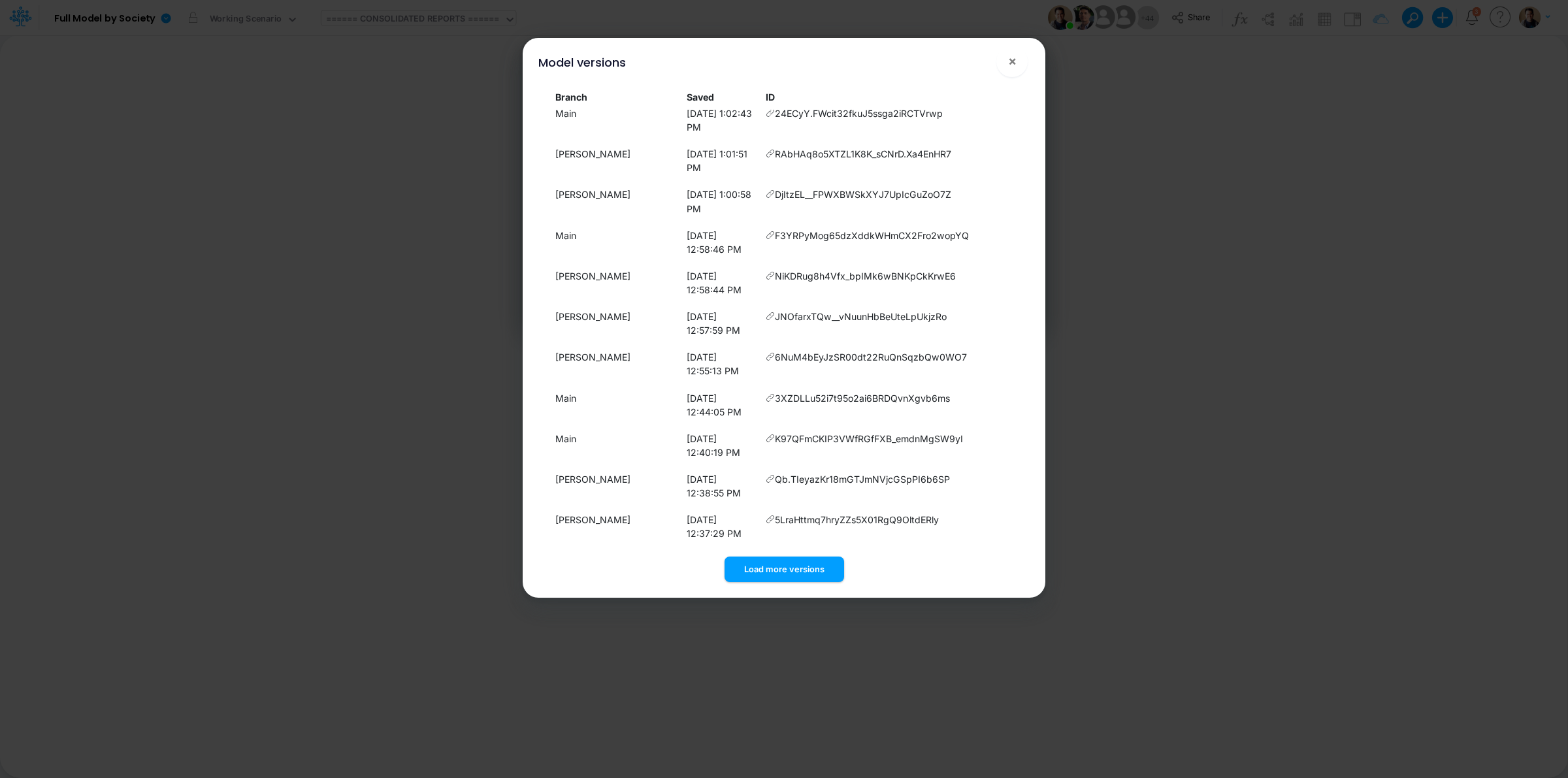
scroll to position [7734, 0]
click at [795, 562] on button "Load more versions" at bounding box center [784, 569] width 120 height 25
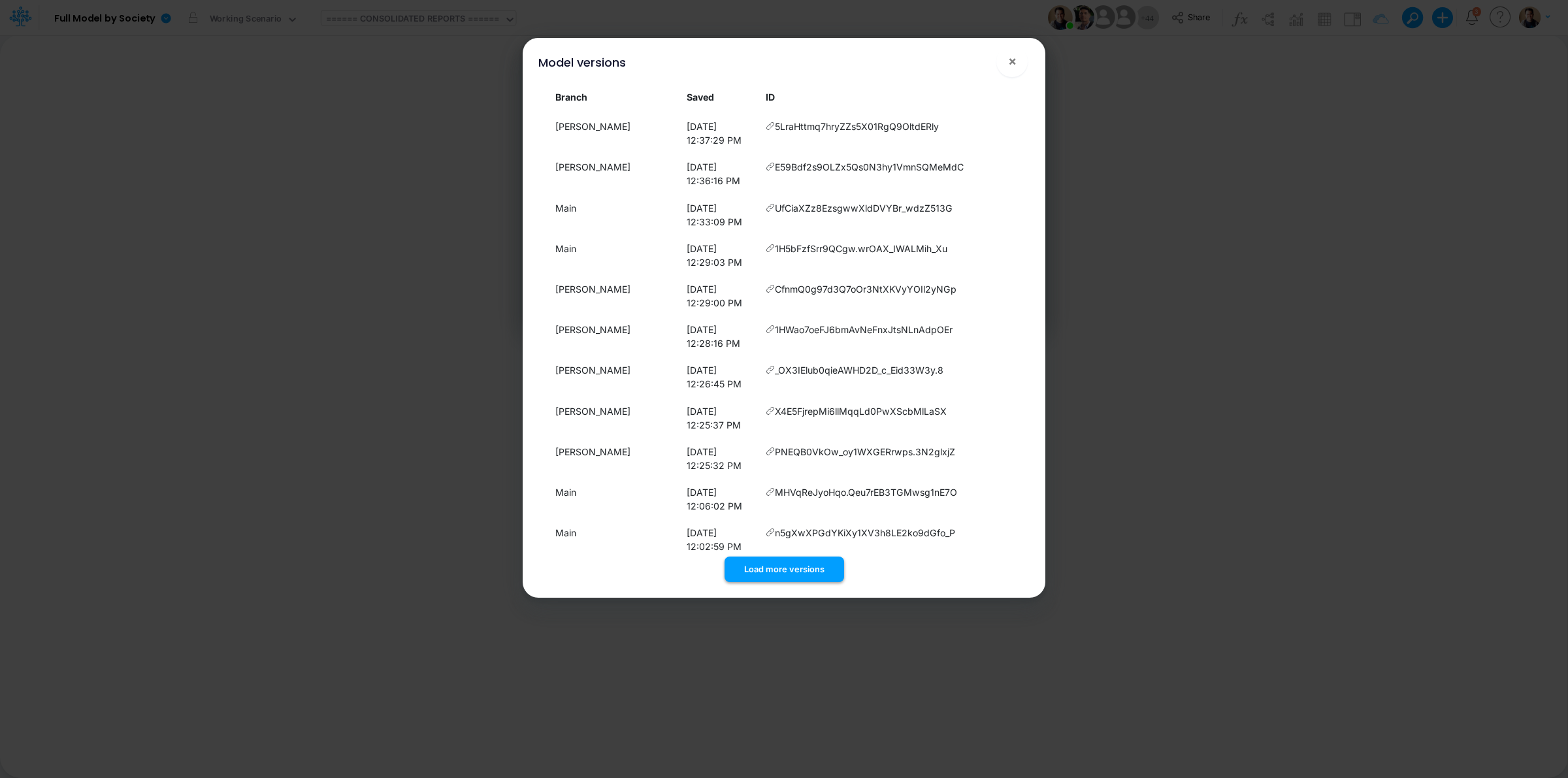
click at [782, 566] on button "Load more versions" at bounding box center [784, 569] width 120 height 25
click at [786, 569] on button "Load more versions" at bounding box center [784, 569] width 120 height 25
click at [787, 567] on button "Load more versions" at bounding box center [784, 569] width 120 height 25
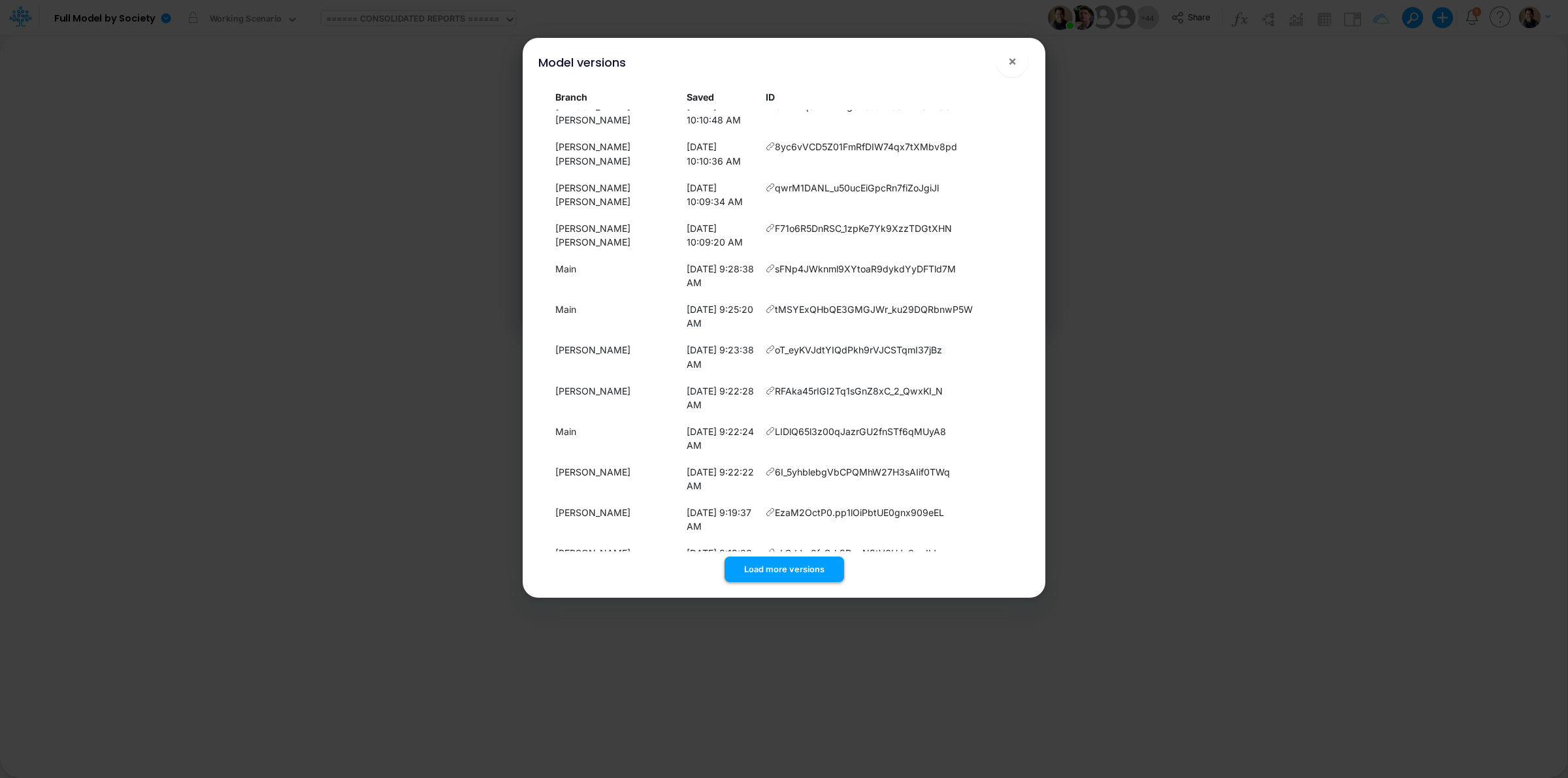
scroll to position [9166, 0]
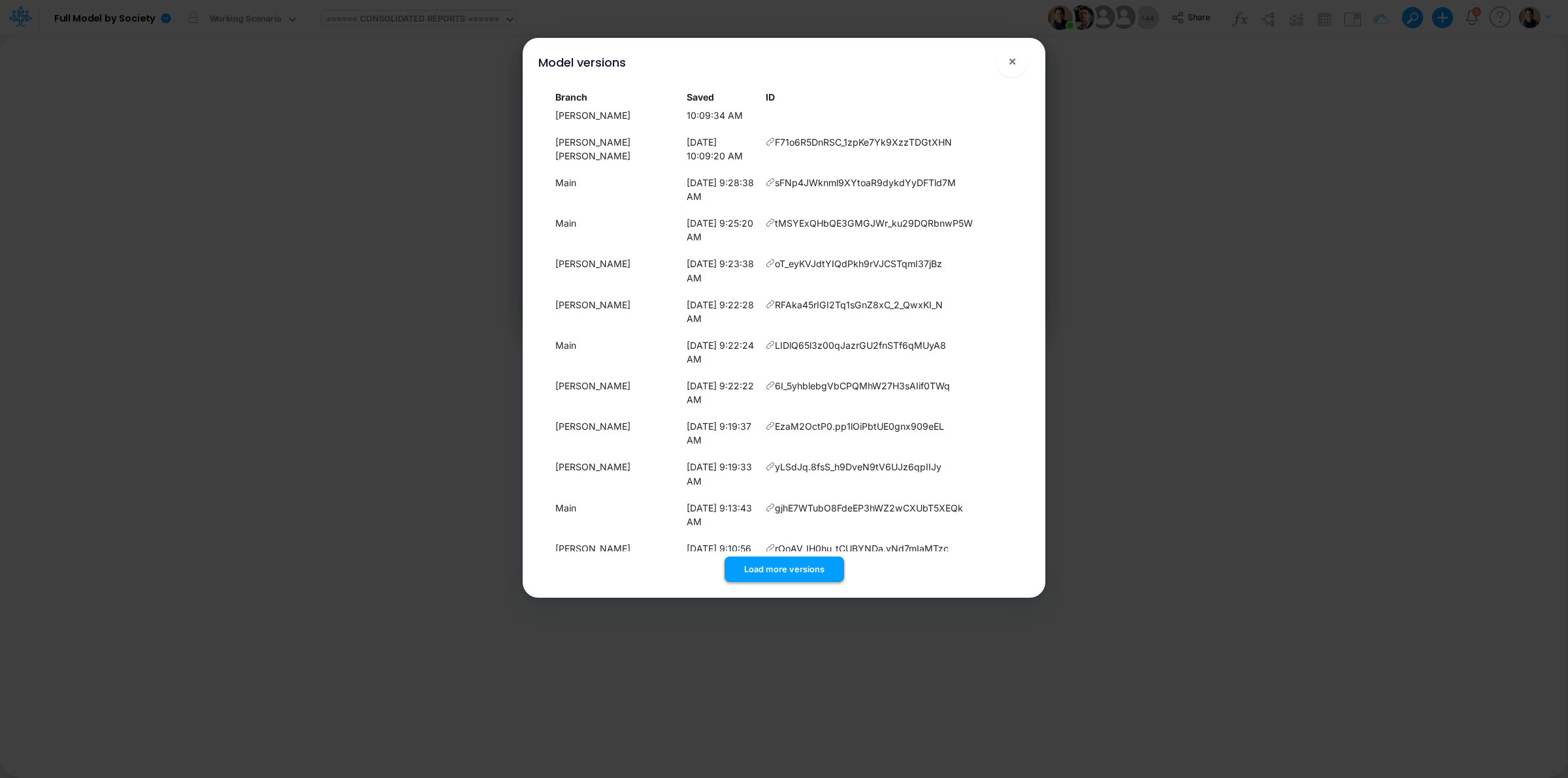
click at [795, 565] on button "Load more versions" at bounding box center [784, 569] width 120 height 25
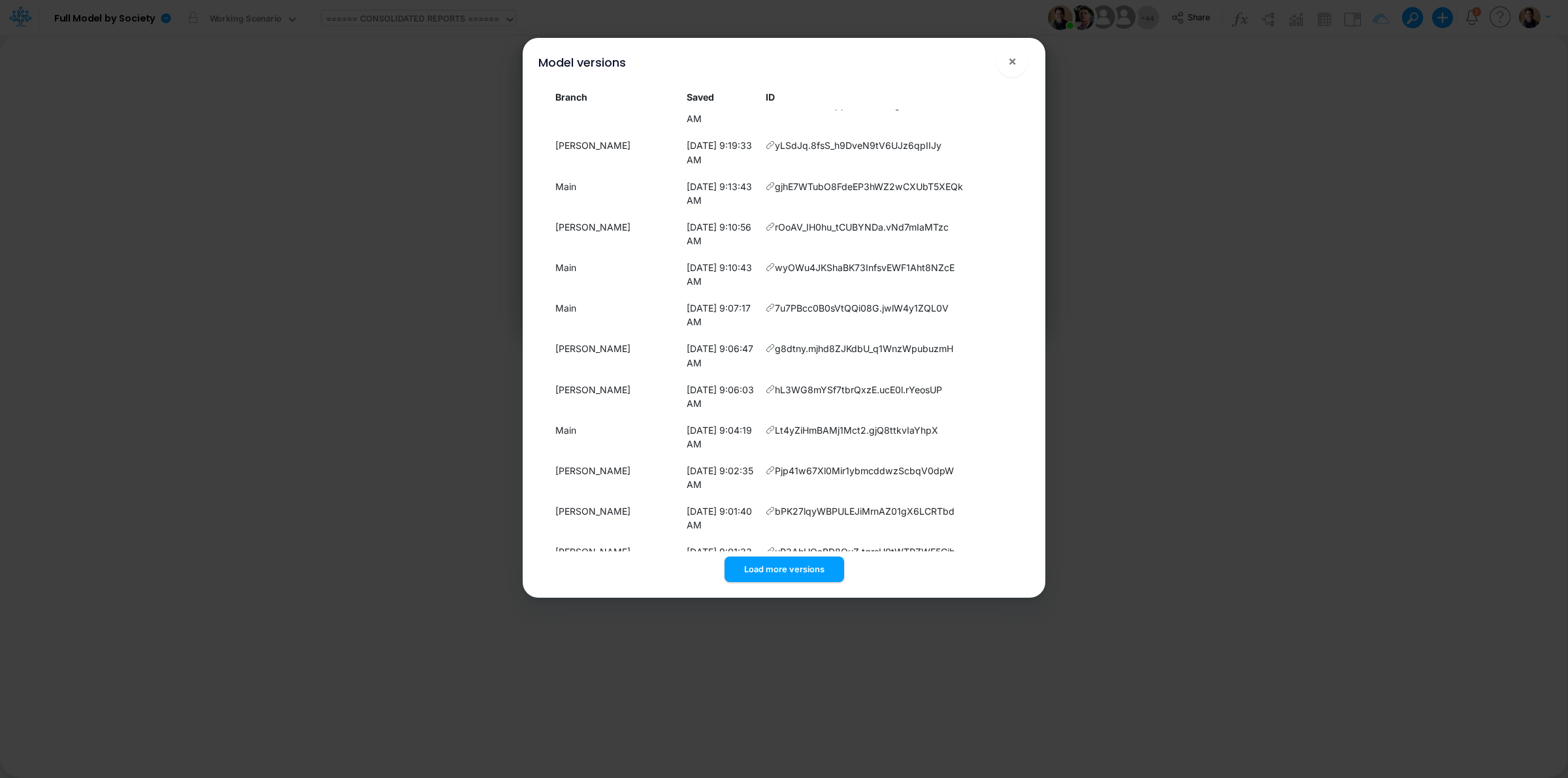
scroll to position [9503, 0]
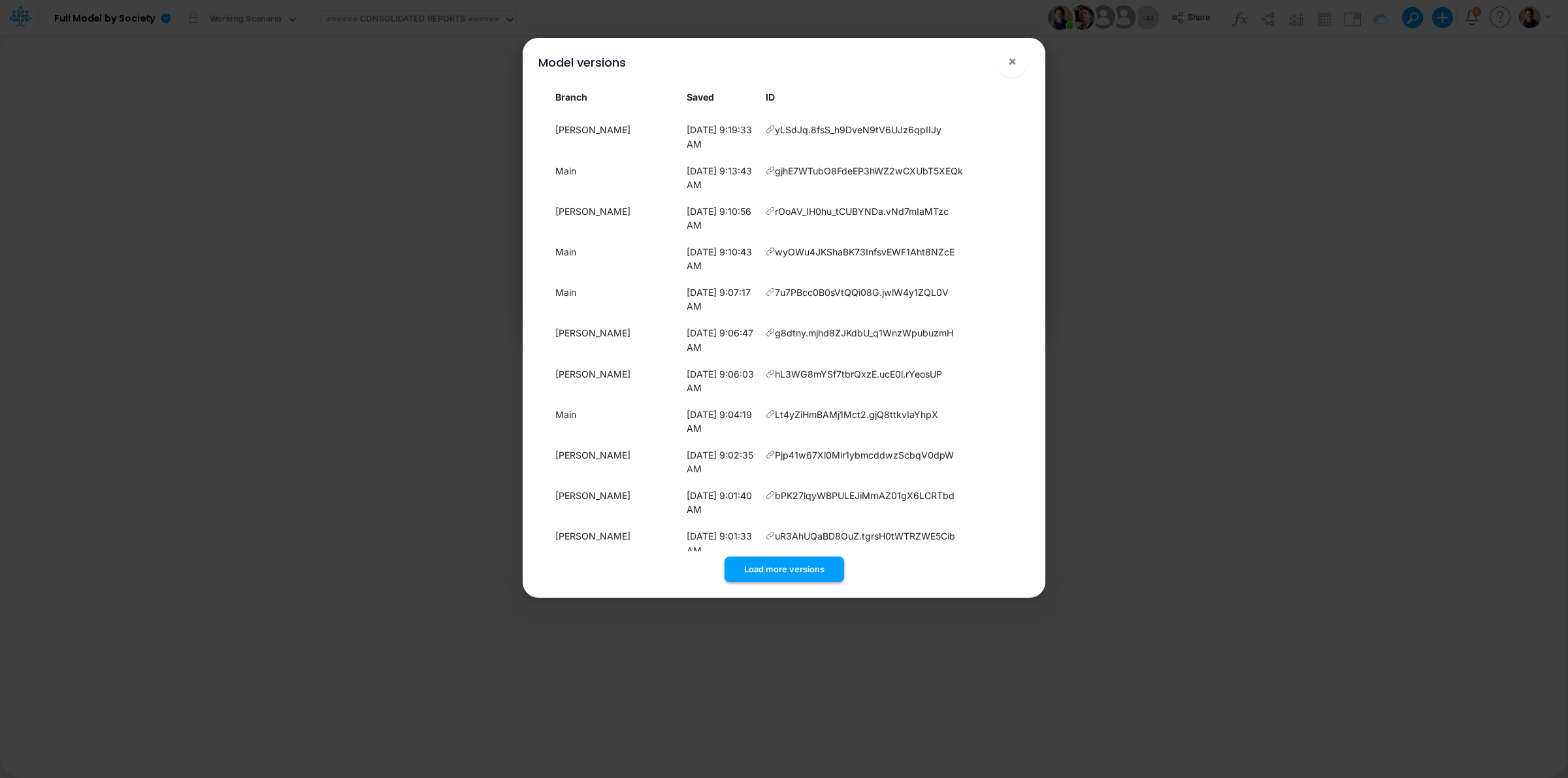
click at [795, 569] on button "Load more versions" at bounding box center [784, 569] width 120 height 25
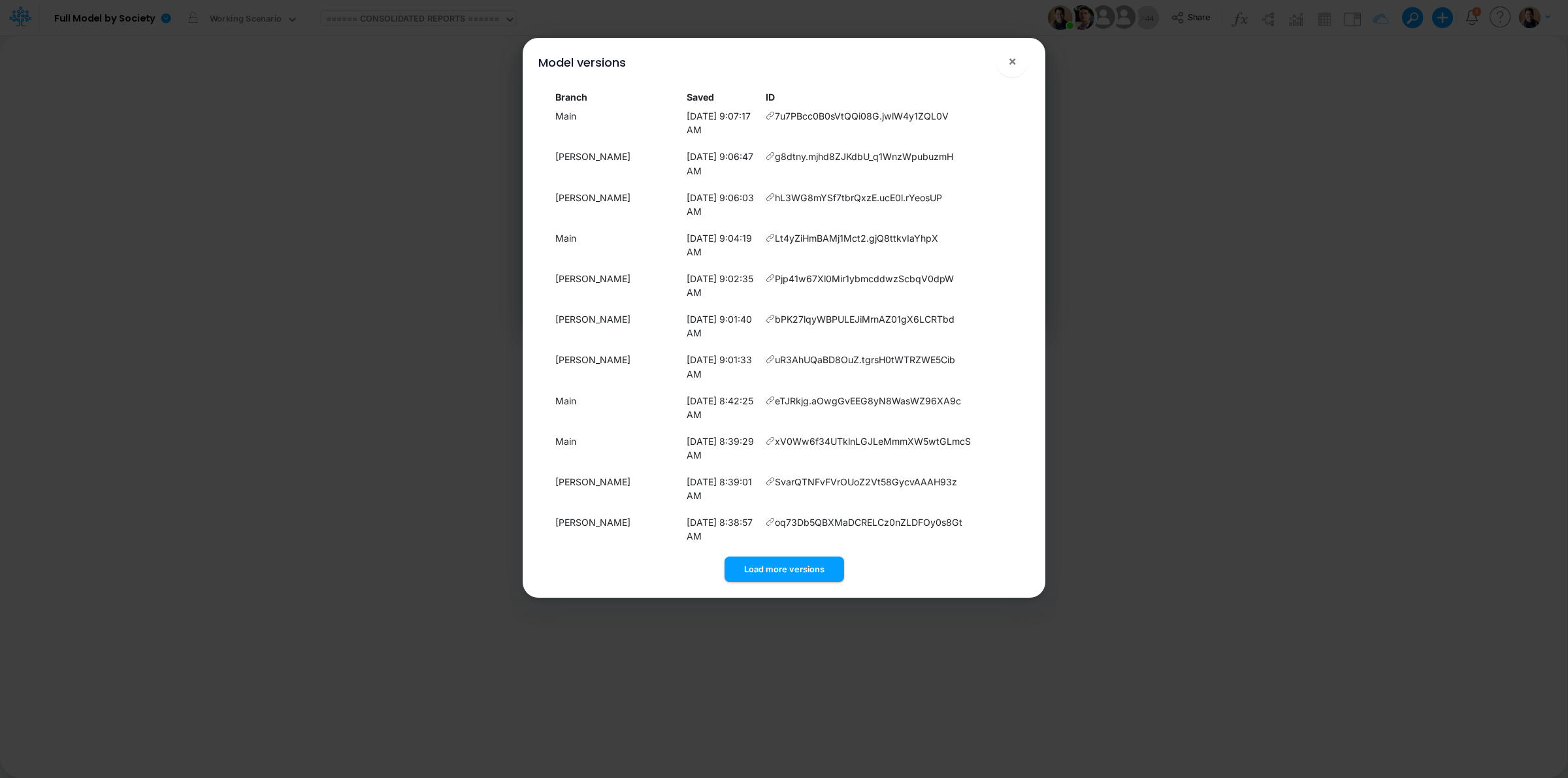
scroll to position [9799, 0]
click at [1016, 59] on span "×" at bounding box center [1013, 61] width 9 height 16
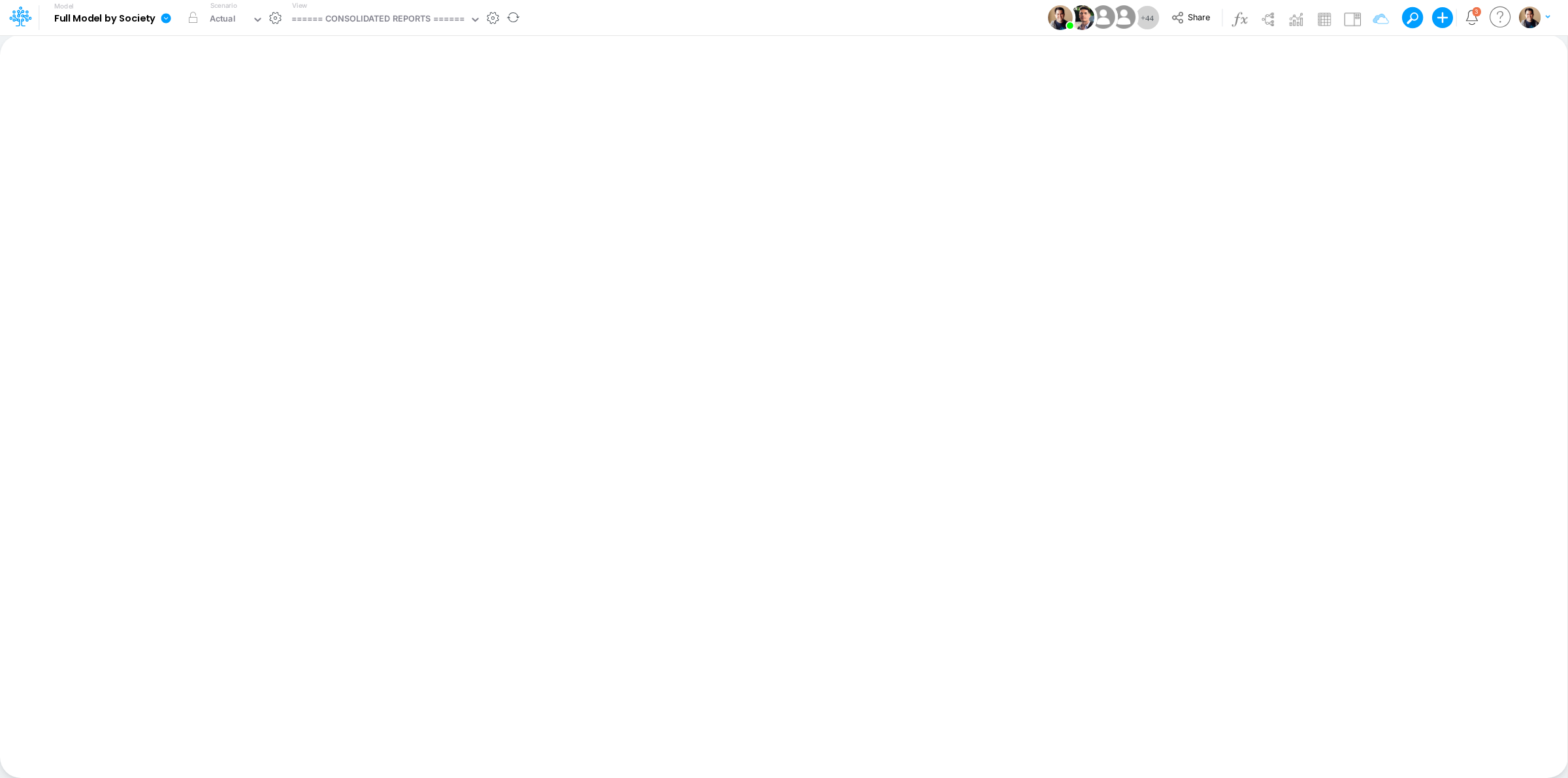
click at [164, 9] on link at bounding box center [169, 17] width 26 height 34
click at [233, 130] on button "View model info" at bounding box center [231, 135] width 140 height 20
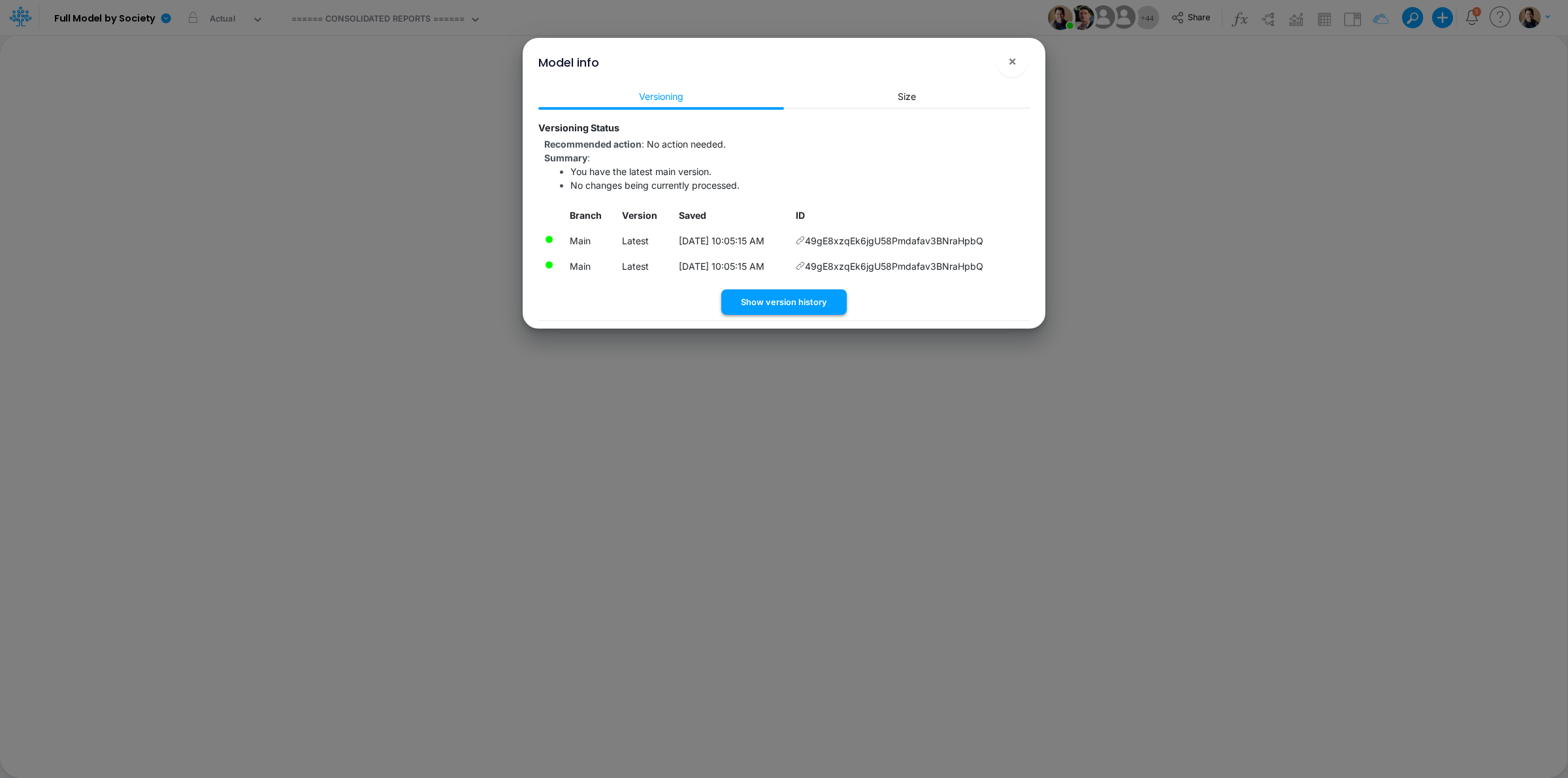
click at [762, 296] on button "Show version history" at bounding box center [784, 302] width 125 height 25
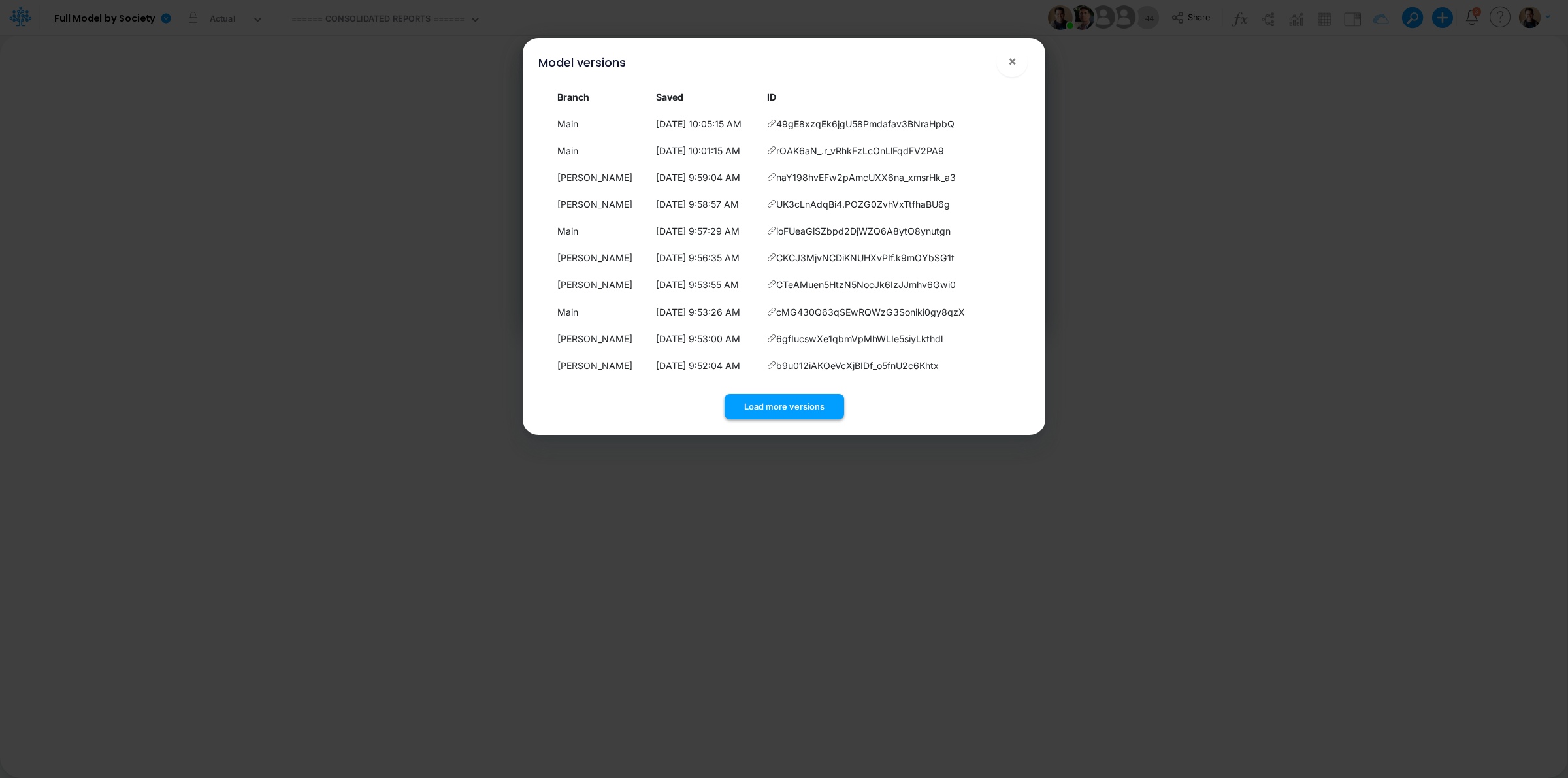
click at [802, 406] on button "Load more versions" at bounding box center [784, 406] width 120 height 25
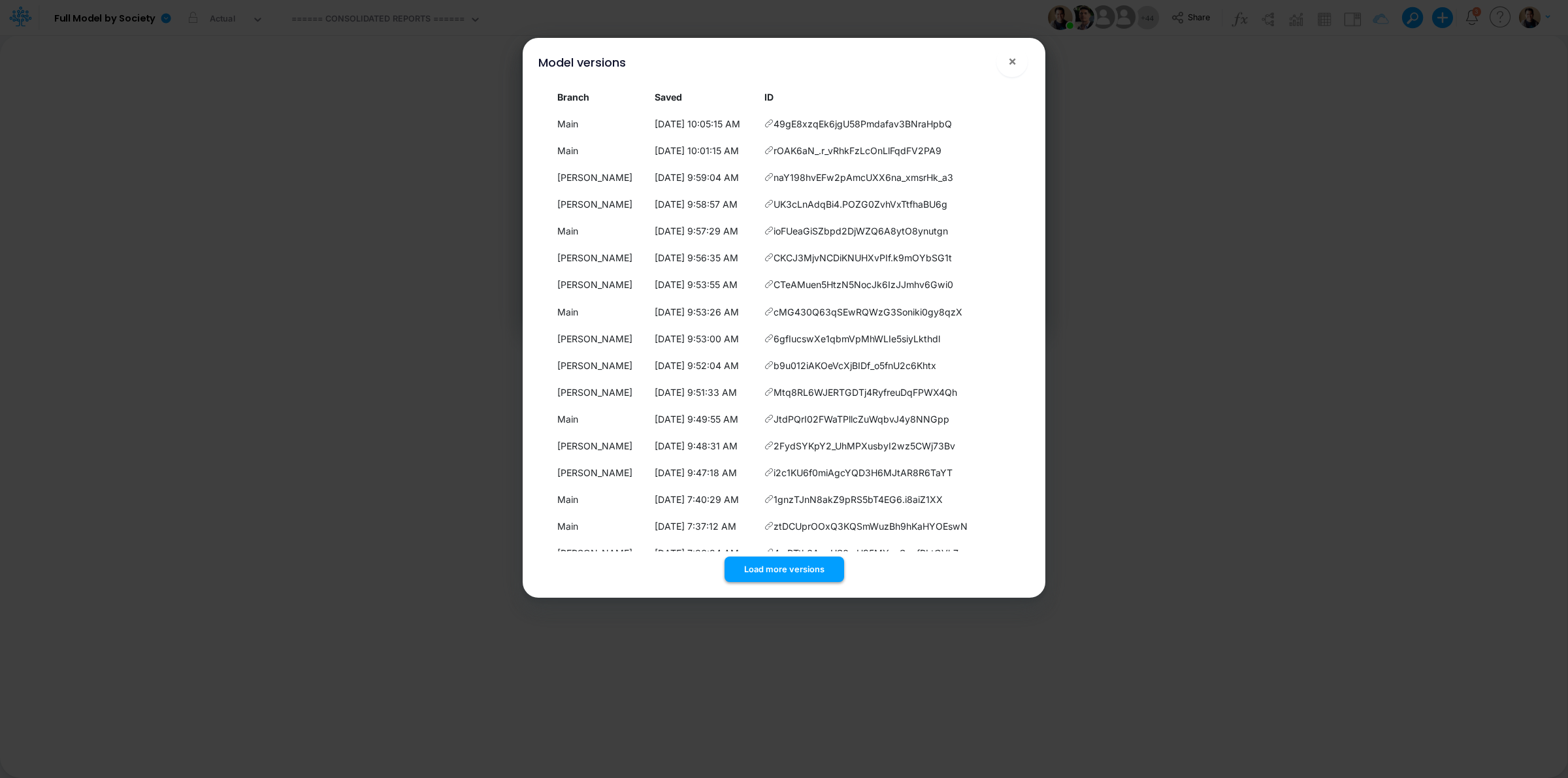
click at [791, 565] on button "Load more versions" at bounding box center [784, 569] width 120 height 25
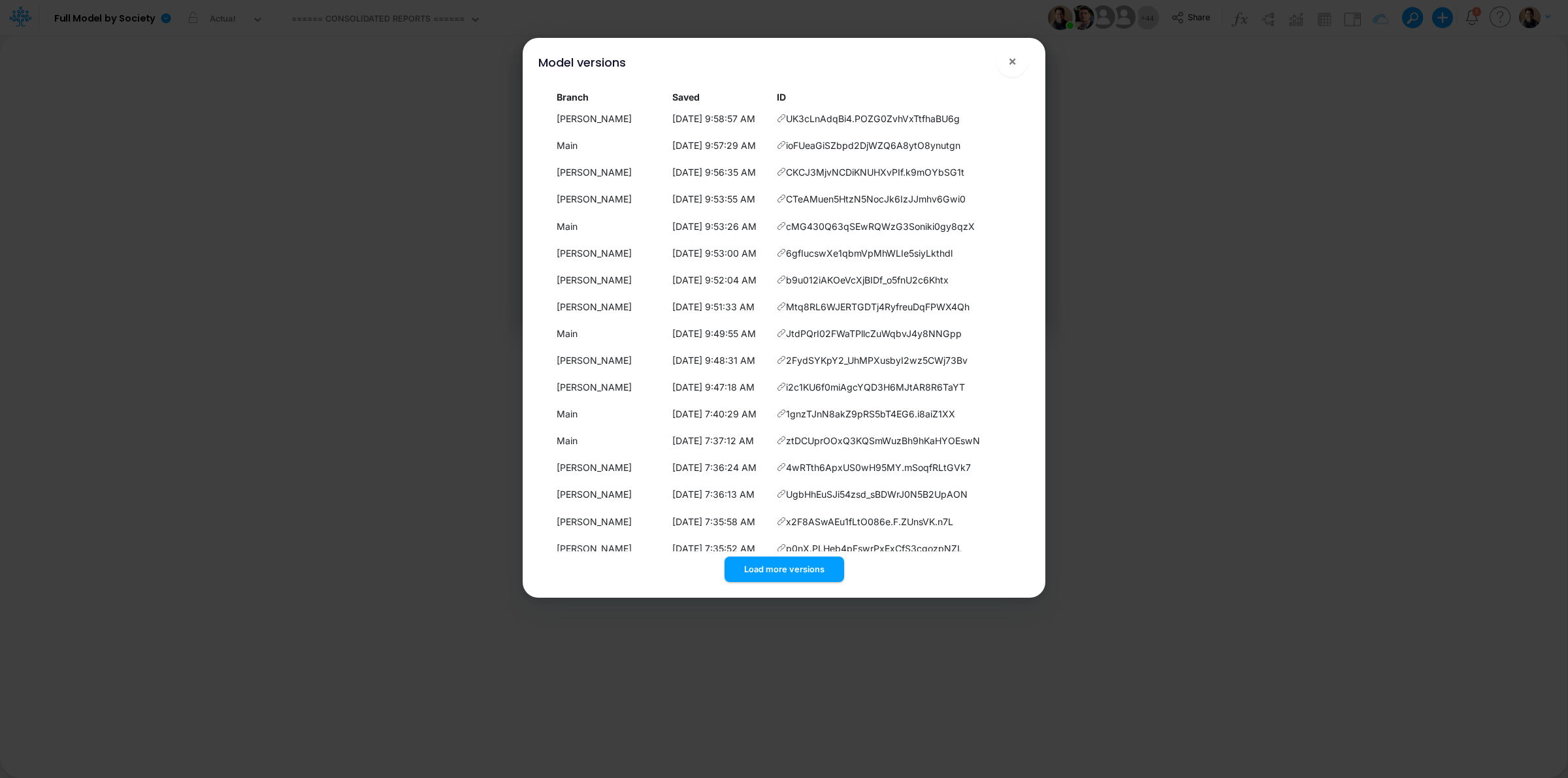
scroll to position [245, 0]
click at [793, 563] on button "Load more versions" at bounding box center [784, 569] width 120 height 25
click at [807, 569] on button "Load more versions" at bounding box center [784, 569] width 120 height 25
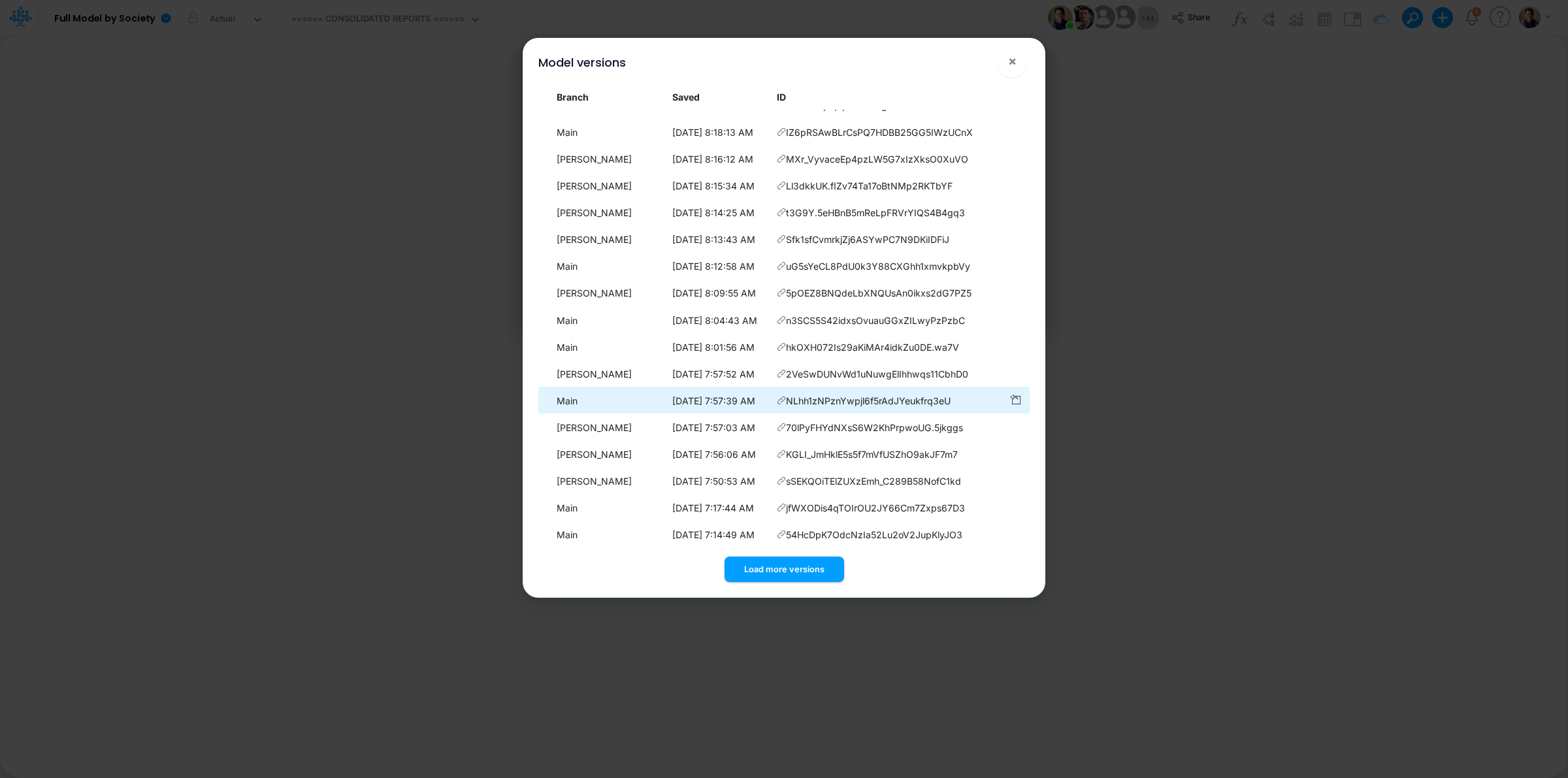
scroll to position [810, 0]
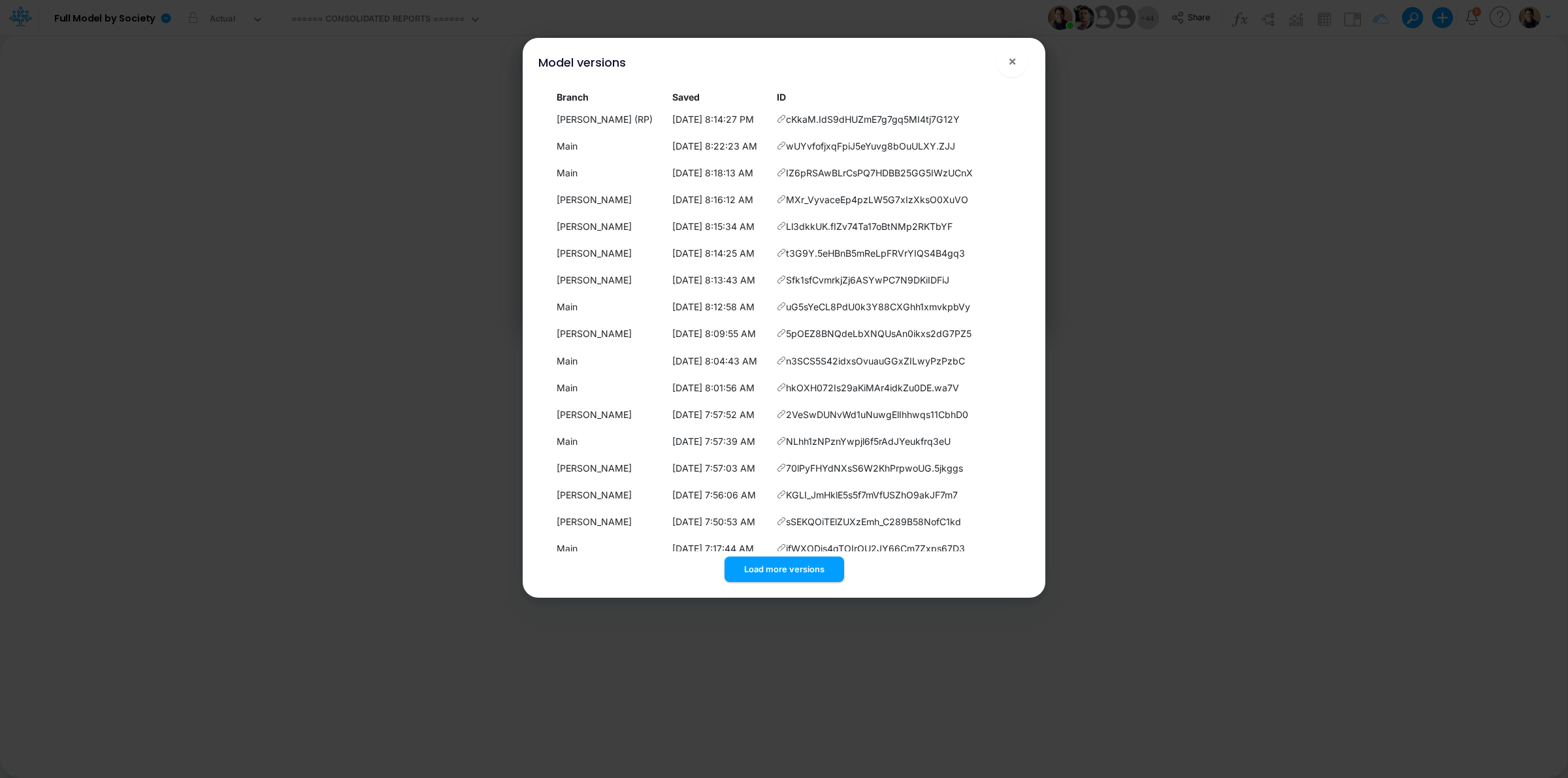
click at [1018, 66] on button "×" at bounding box center [1012, 62] width 31 height 31
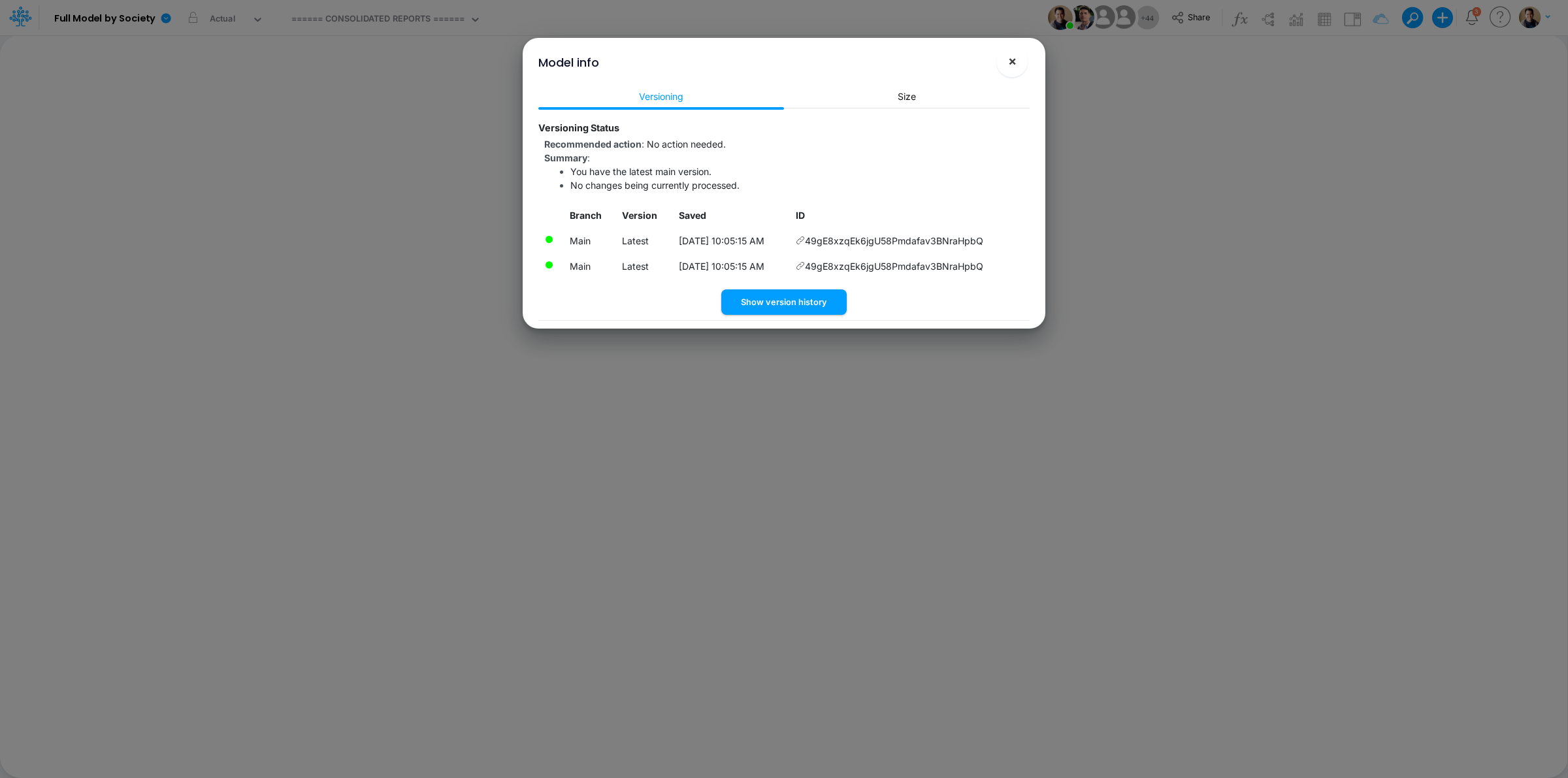
click at [1020, 62] on button "×" at bounding box center [1012, 62] width 31 height 31
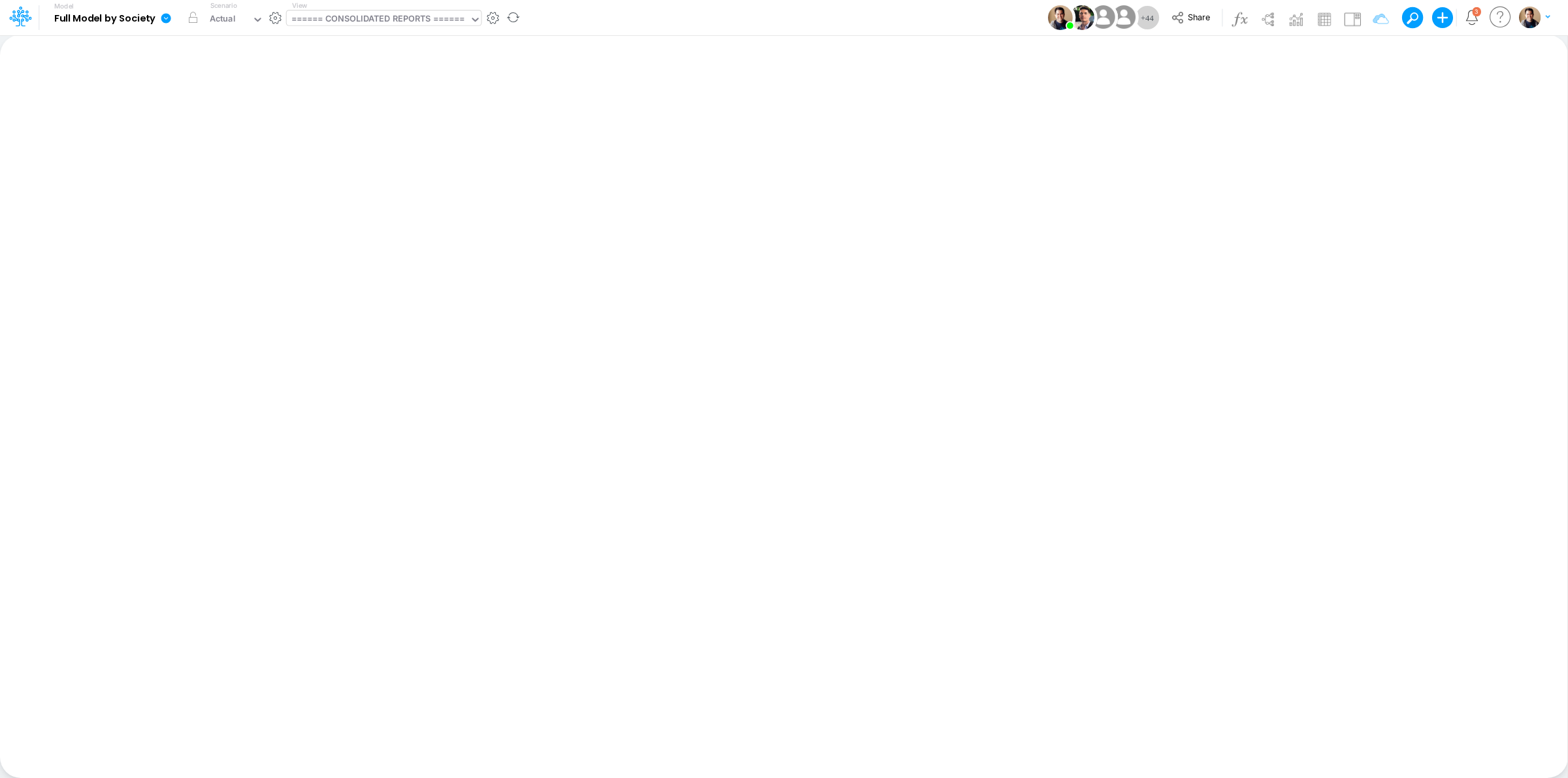
click at [419, 23] on div "====== CONSOLIDATED REPORTS ======" at bounding box center [378, 19] width 174 height 15
type input "cop"
click at [349, 17] on div "====== CONSOLIDATED REPORTS ======" at bounding box center [378, 19] width 174 height 15
type input "cop"
click at [585, 20] on div "Model Full Model by Society Edit model settings Duplicate Import QuickBooks Qui…" at bounding box center [783, 17] width 1411 height 36
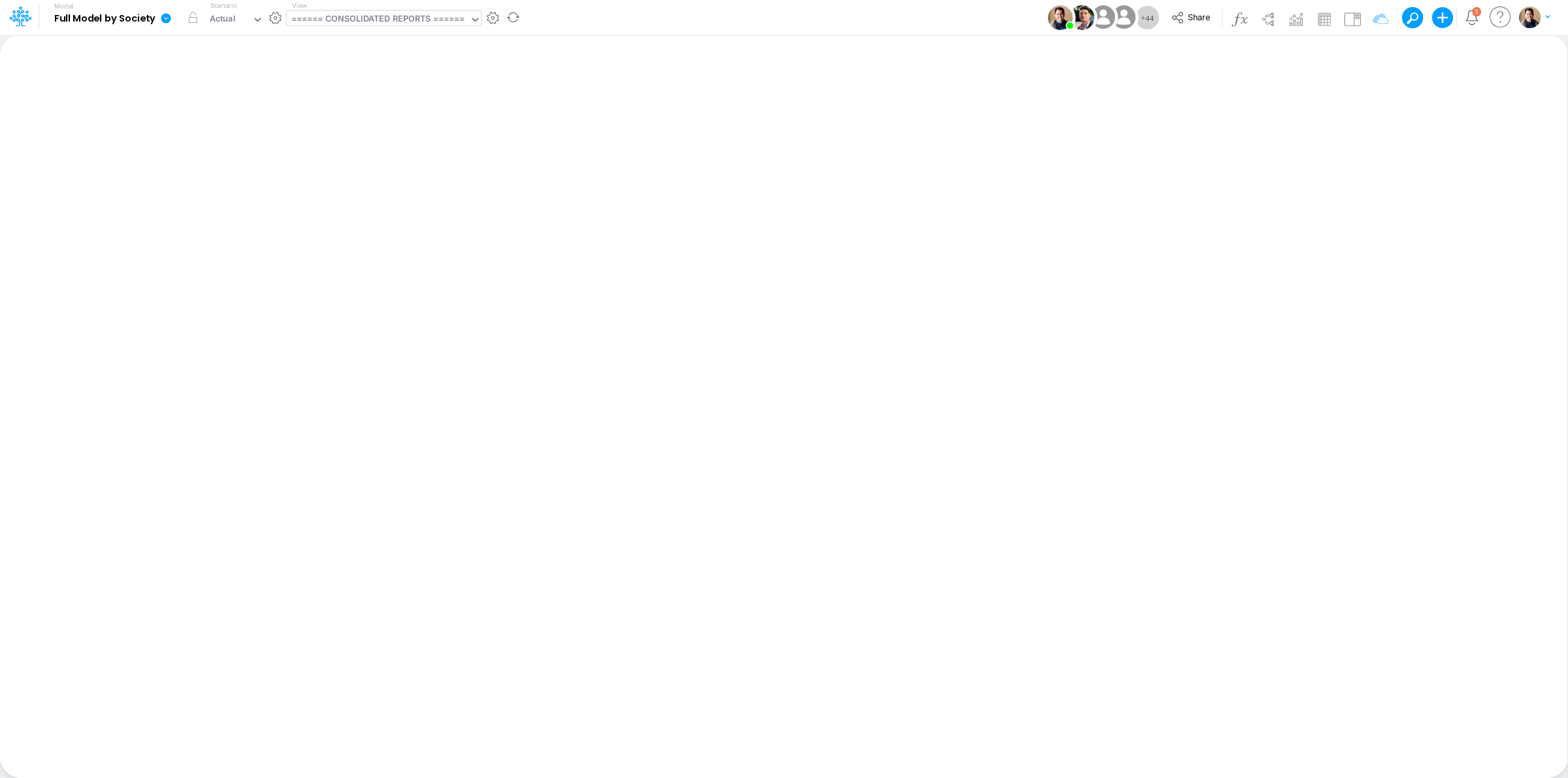
click at [169, 20] on icon at bounding box center [166, 17] width 10 height 10
click at [221, 133] on button "View model info" at bounding box center [231, 135] width 140 height 20
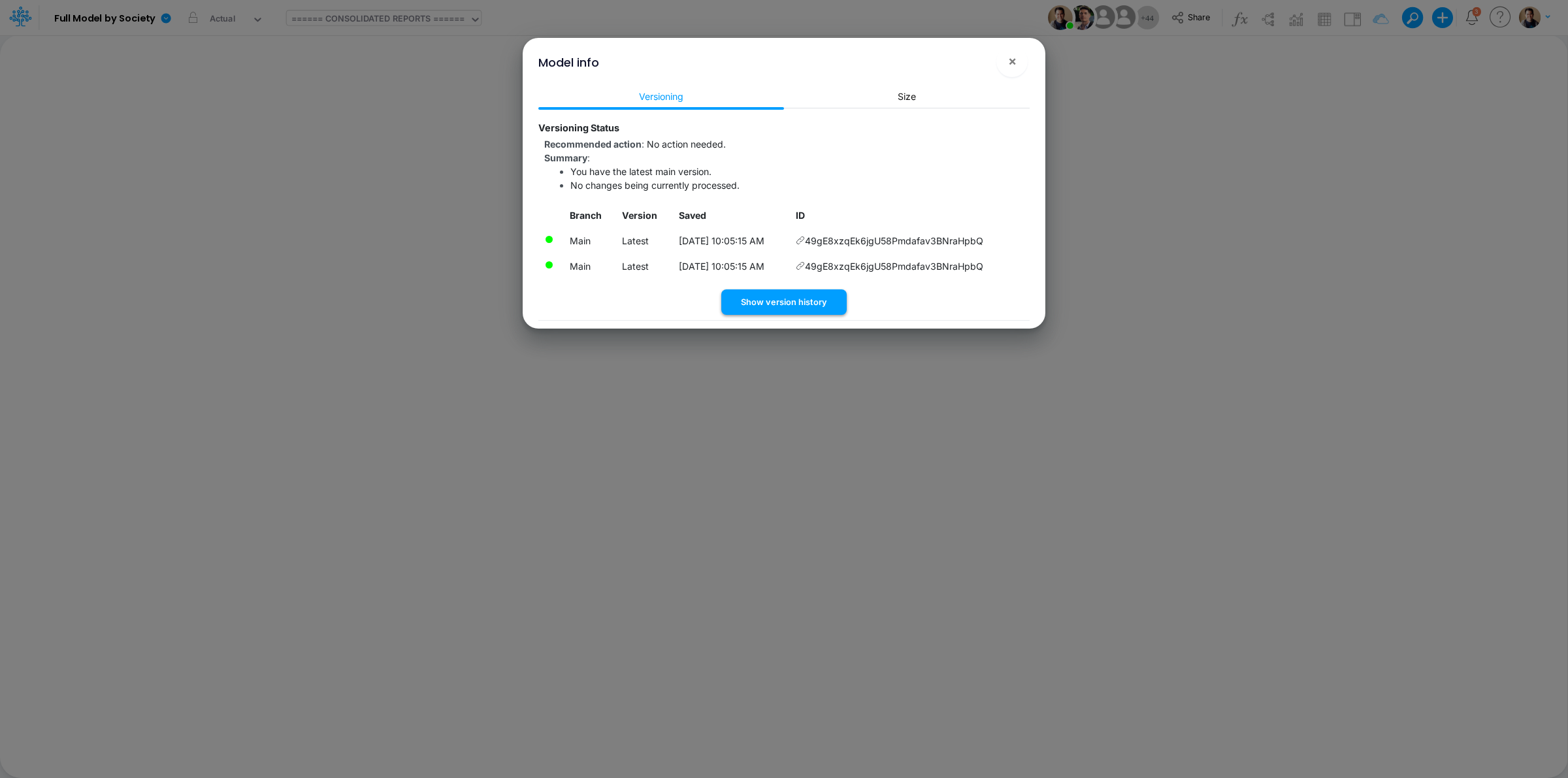
click at [782, 299] on button "Show version history" at bounding box center [784, 302] width 125 height 25
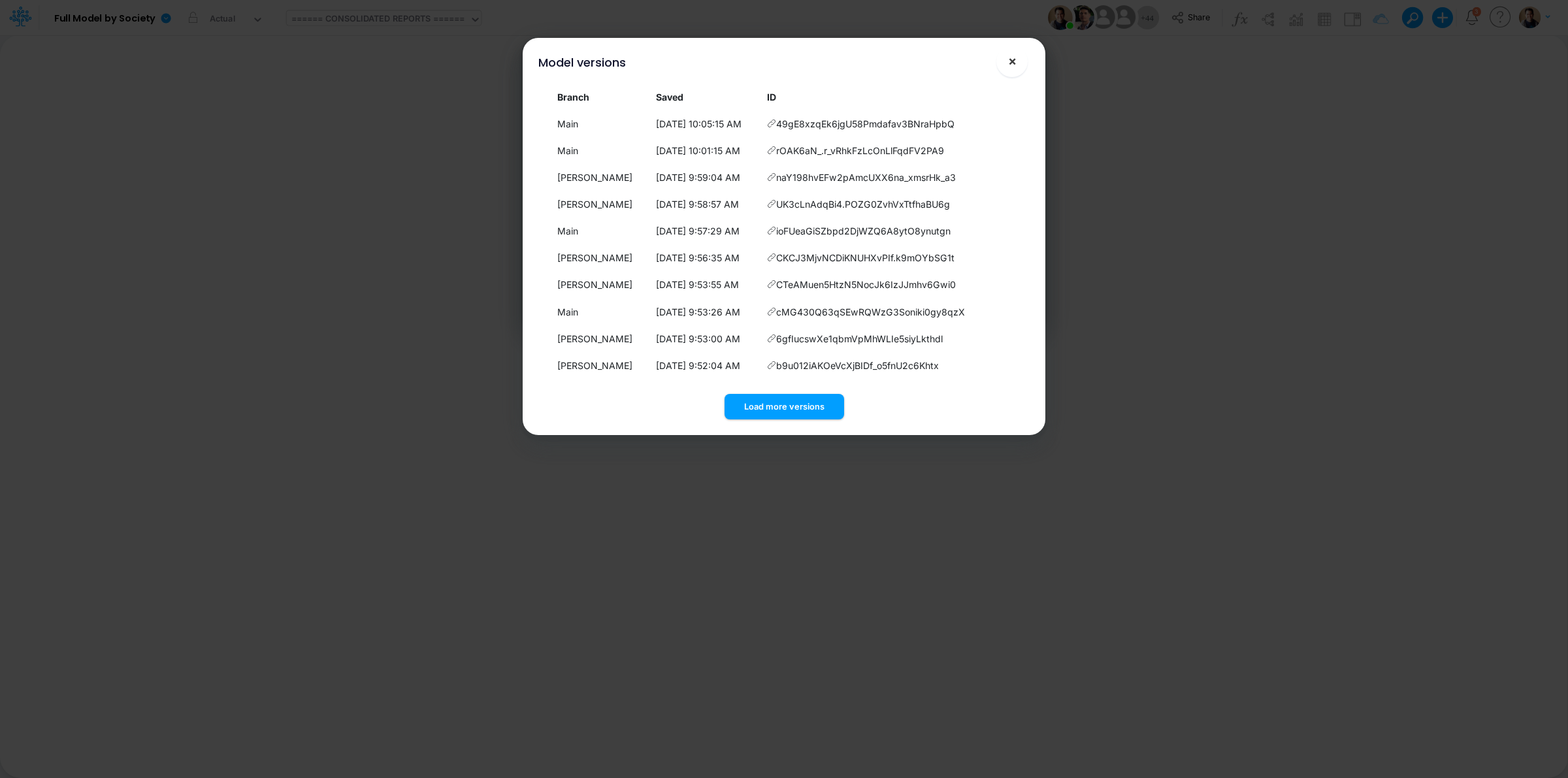
click at [1013, 59] on span "×" at bounding box center [1013, 61] width 9 height 16
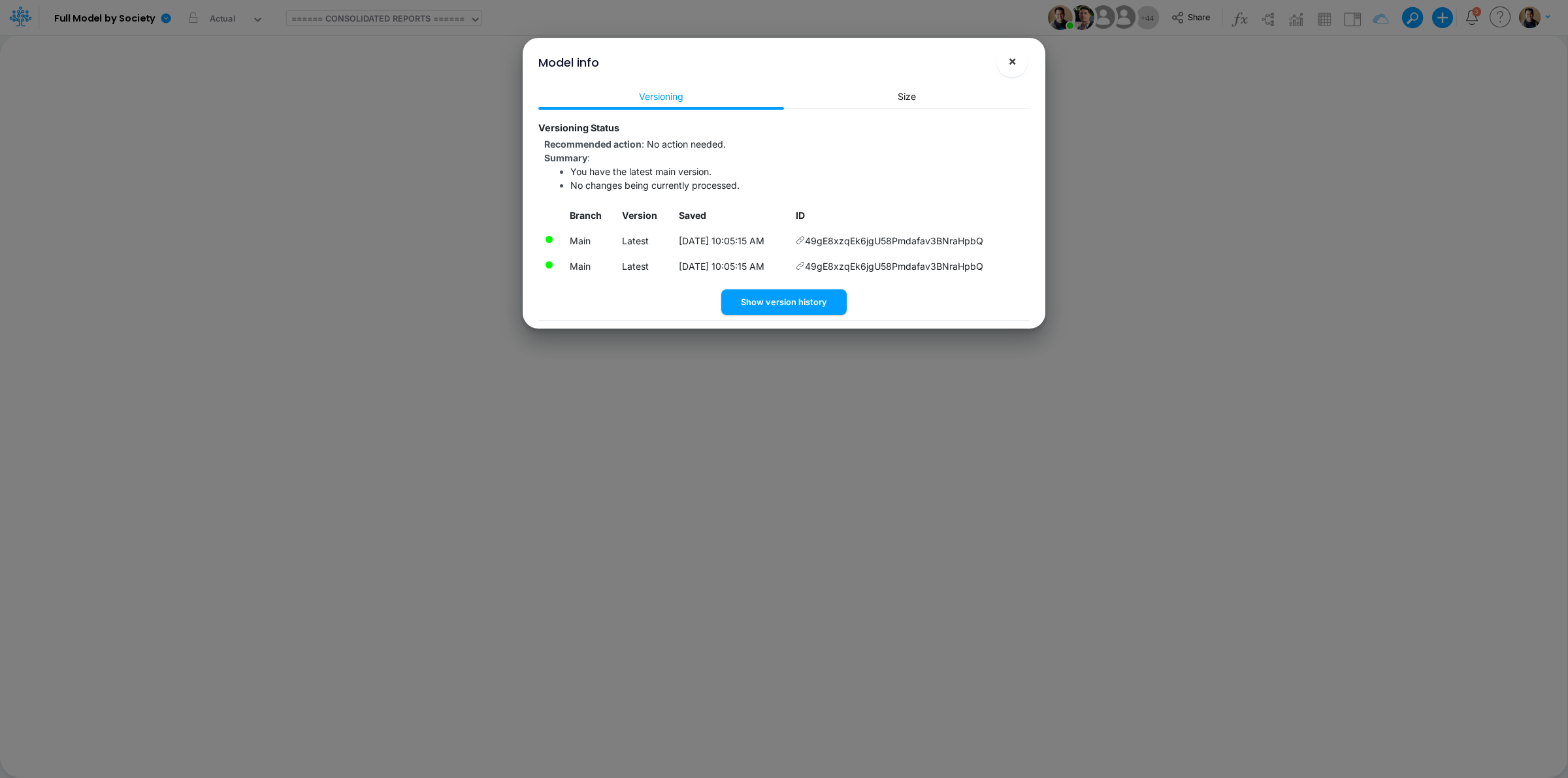
click at [1008, 59] on span "×" at bounding box center [1013, 61] width 9 height 16
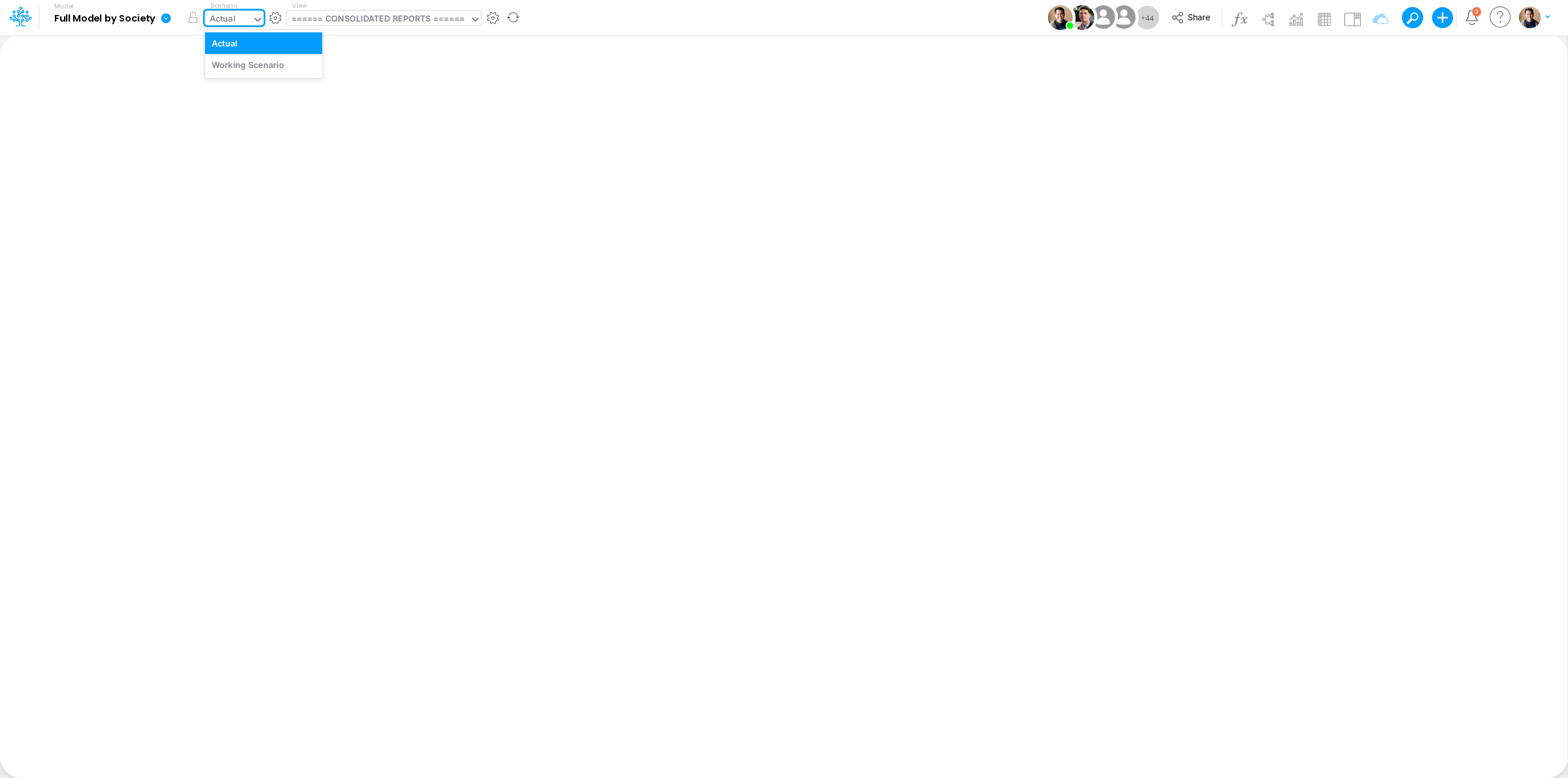
click at [220, 25] on div "Actual" at bounding box center [223, 19] width 26 height 15
click at [241, 59] on div "Working Scenario" at bounding box center [248, 65] width 72 height 12
click at [245, 18] on div "Working Scenario" at bounding box center [245, 19] width 72 height 15
drag, startPoint x: 249, startPoint y: 39, endPoint x: 196, endPoint y: 18, distance: 57.0
click at [249, 39] on div "Actual" at bounding box center [263, 43] width 103 height 12
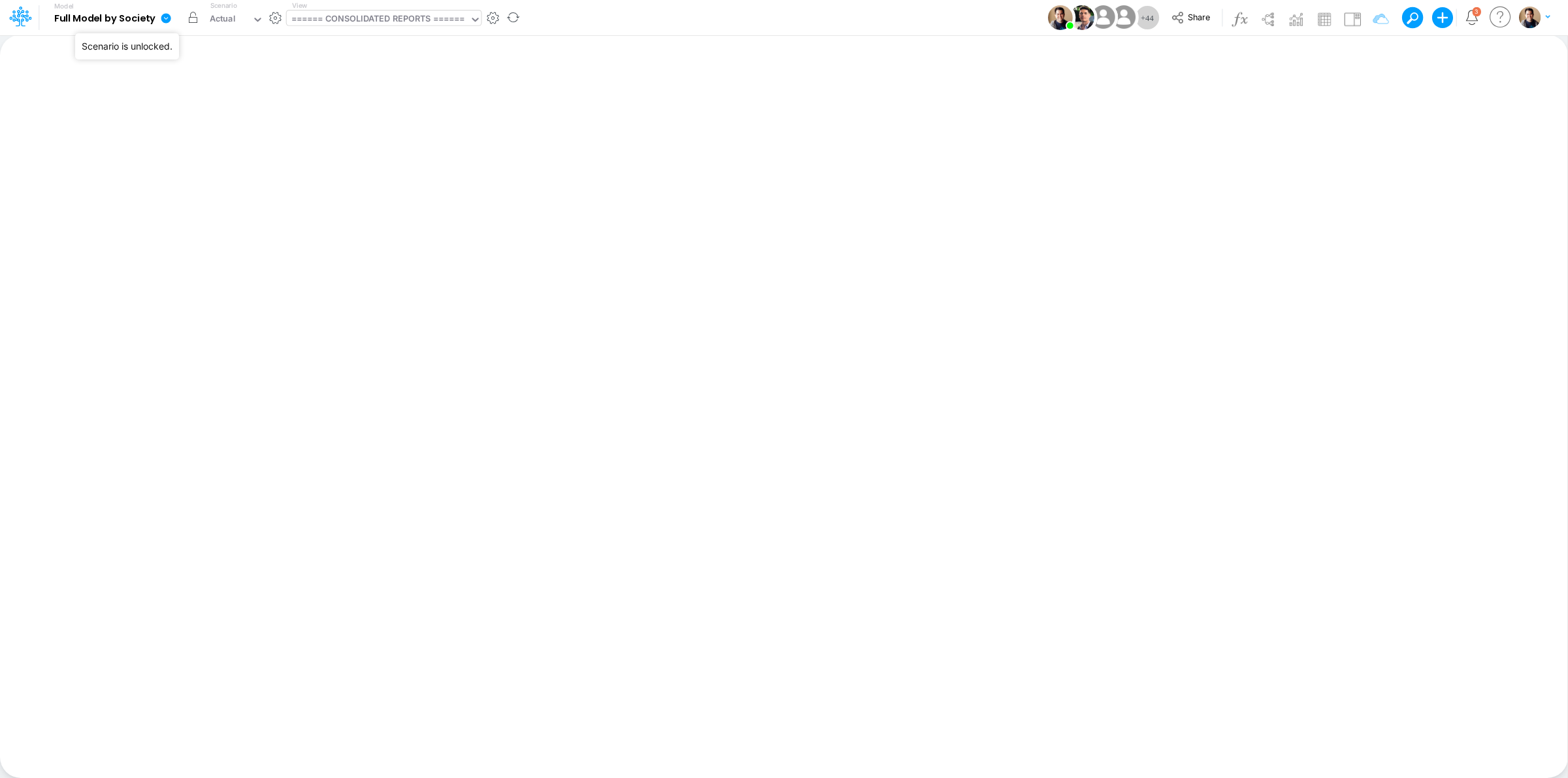
click at [191, 18] on button "button" at bounding box center [193, 17] width 23 height 23
click at [223, 15] on div "Actual" at bounding box center [223, 19] width 26 height 15
click at [233, 67] on div "Working Scenario" at bounding box center [248, 65] width 72 height 12
click at [194, 18] on button "button" at bounding box center [193, 17] width 23 height 23
click at [377, 17] on div "====== CONSOLIDATED REPORTS ======" at bounding box center [355, 19] width 174 height 15
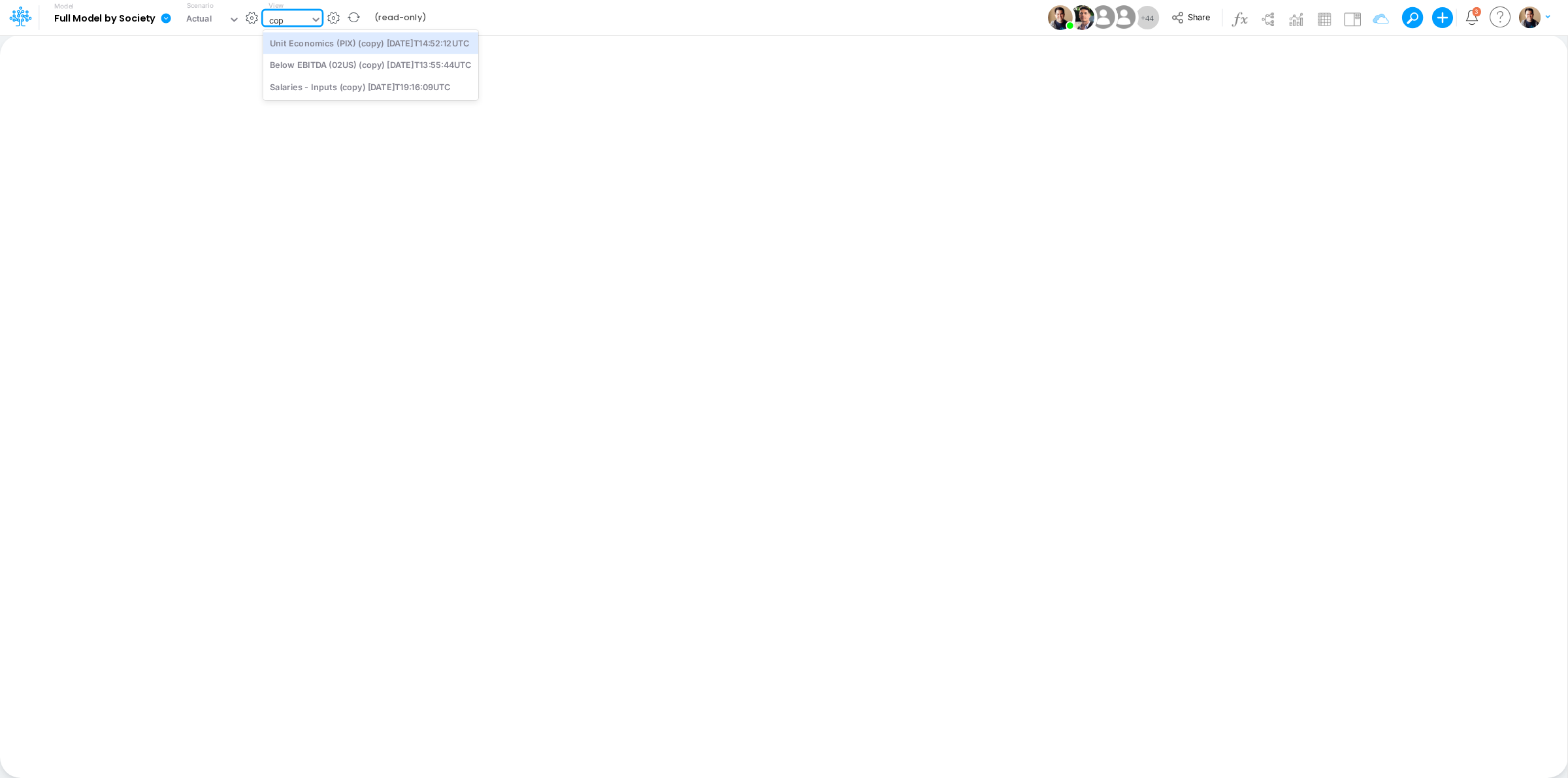
type input "cop"
click at [316, 15] on div "====== CONSOLIDATED REPORTS ======" at bounding box center [355, 19] width 174 height 15
type input "cop"
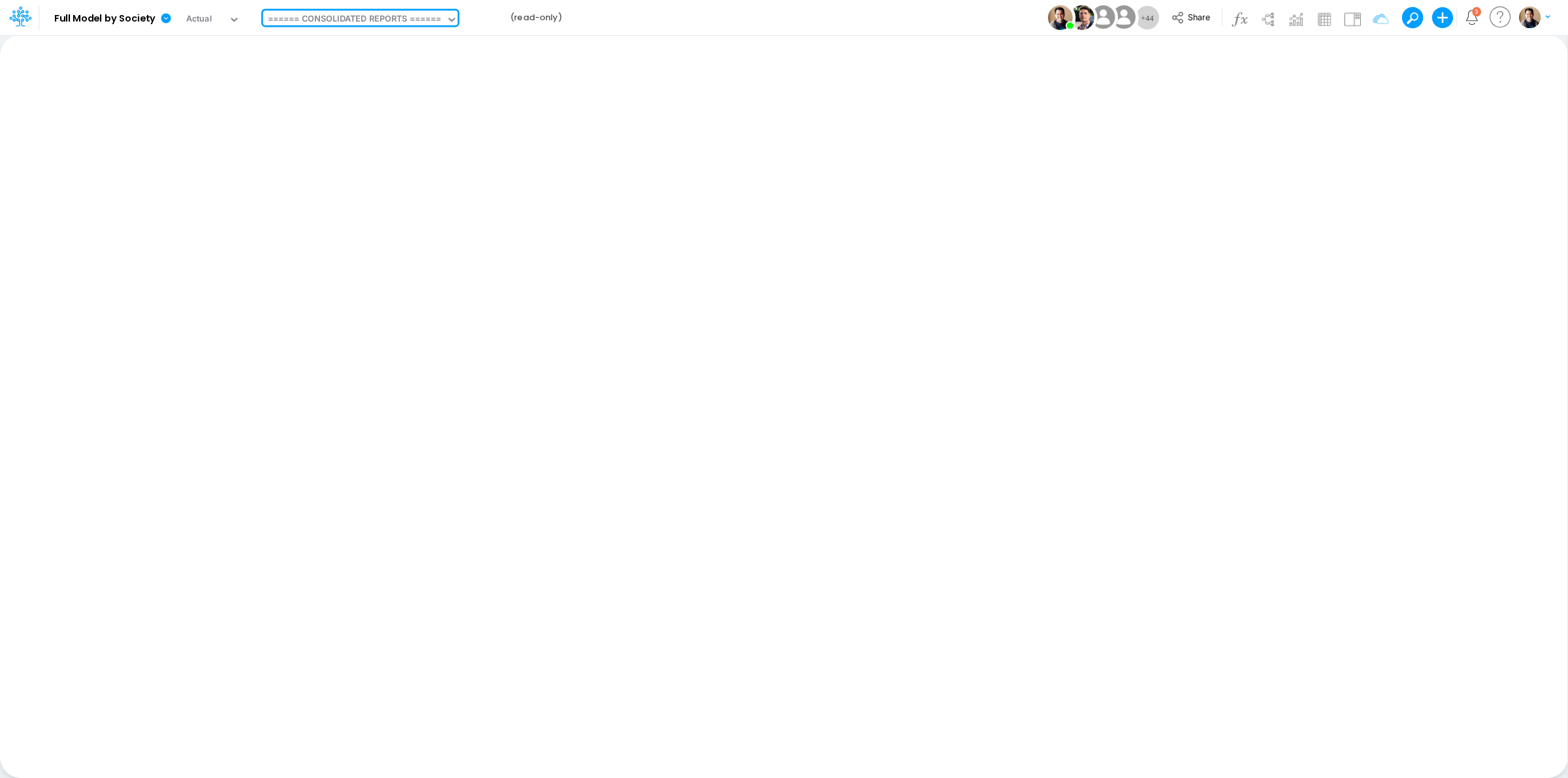
click at [356, 17] on div "====== CONSOLIDATED REPORTS ======" at bounding box center [355, 19] width 174 height 15
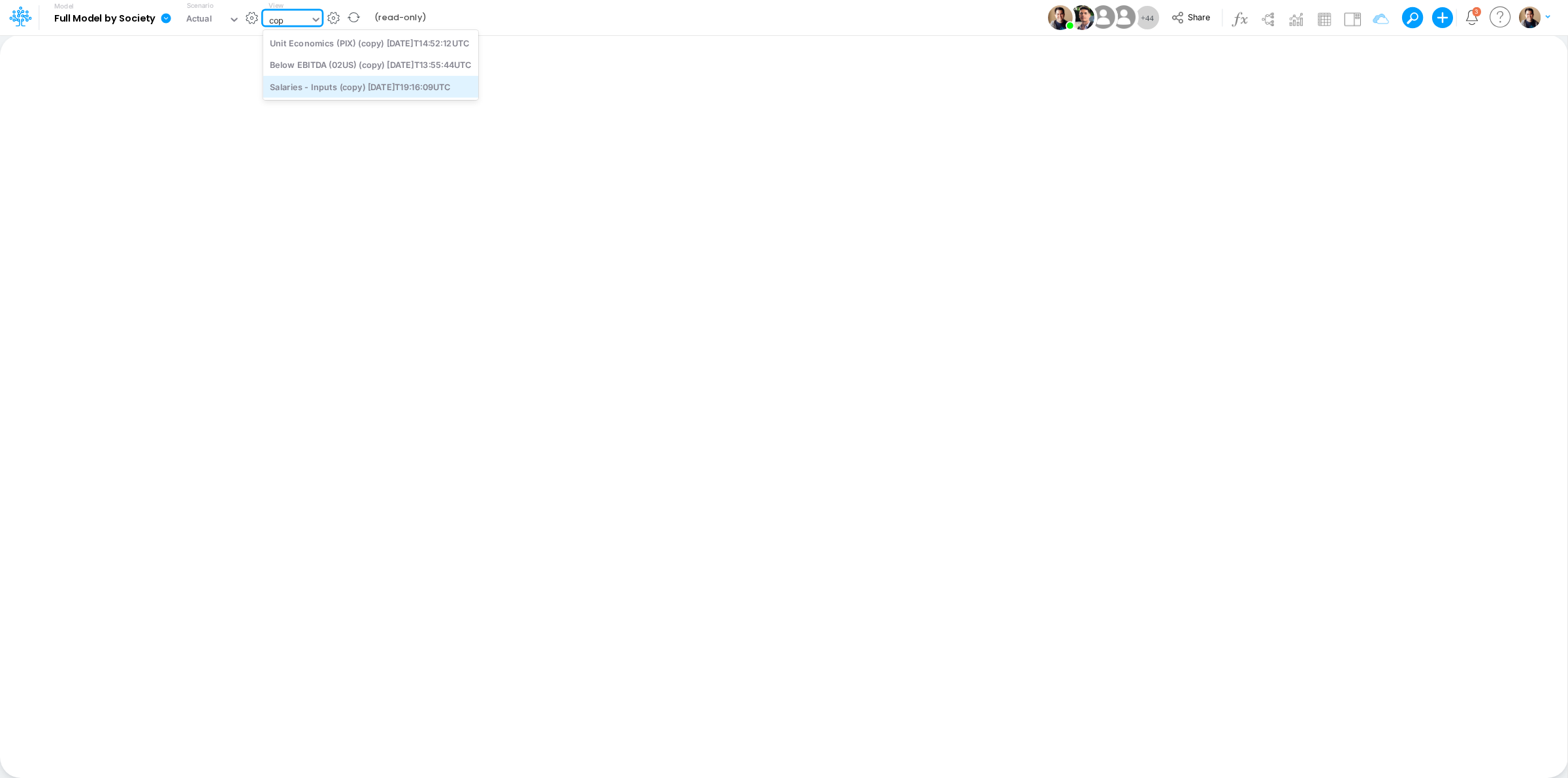
type input "cop"
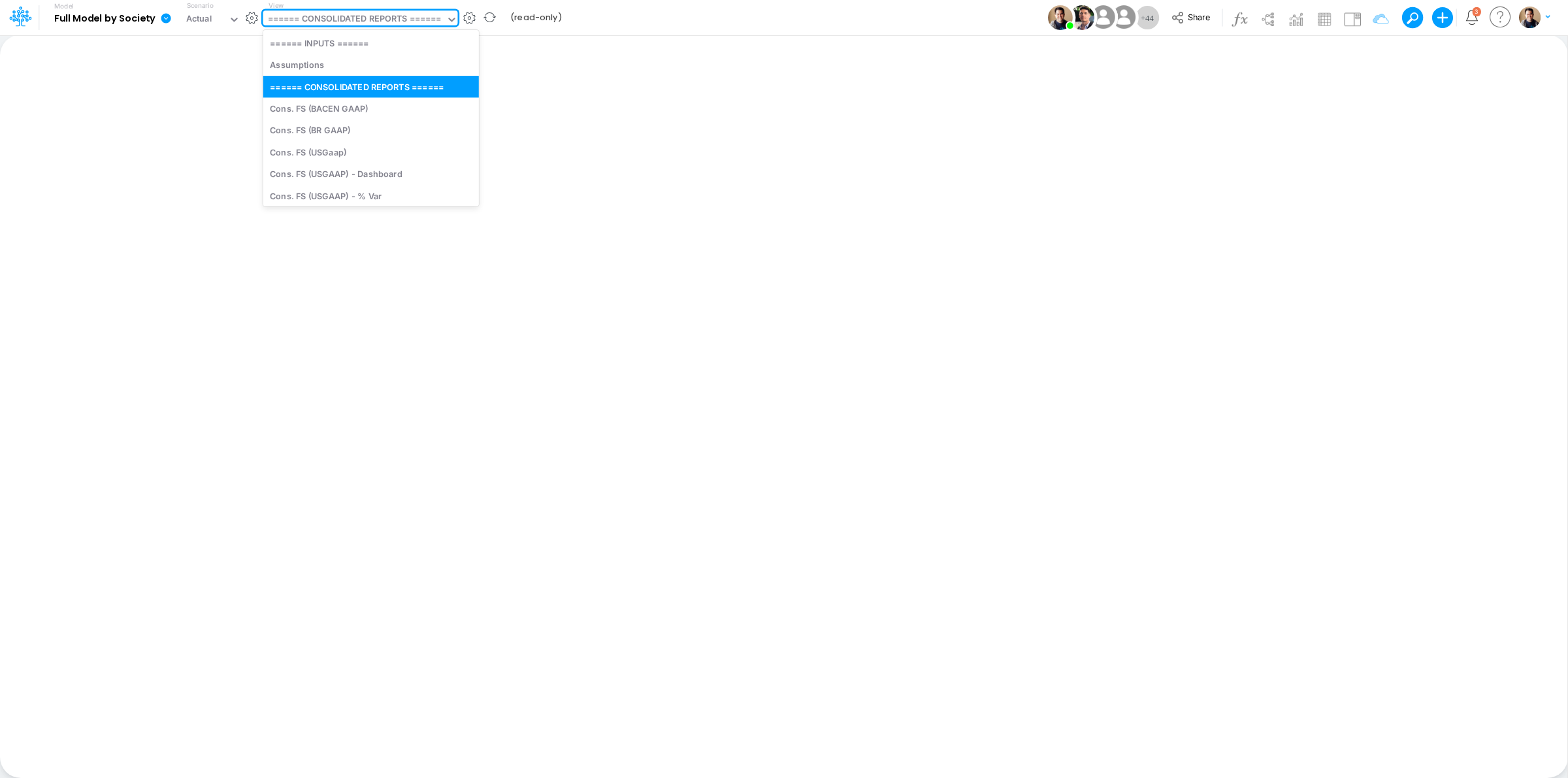
click at [409, 17] on div "====== CONSOLIDATED REPORTS ======" at bounding box center [355, 19] width 174 height 15
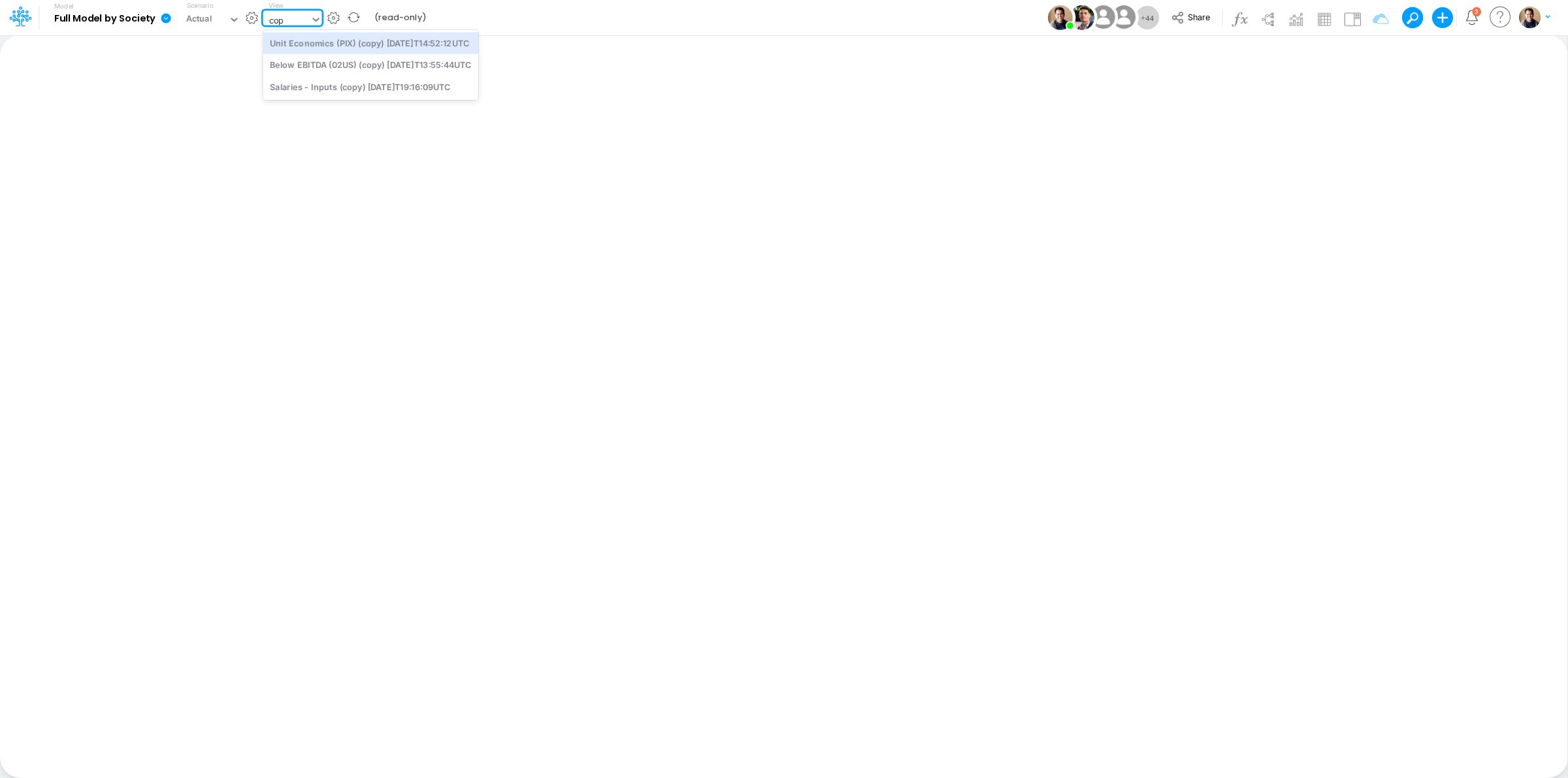
type input "cop"
click at [383, 21] on div "====== CONSOLIDATED REPORTS ======" at bounding box center [389, 19] width 173 height 15
type input "cop"
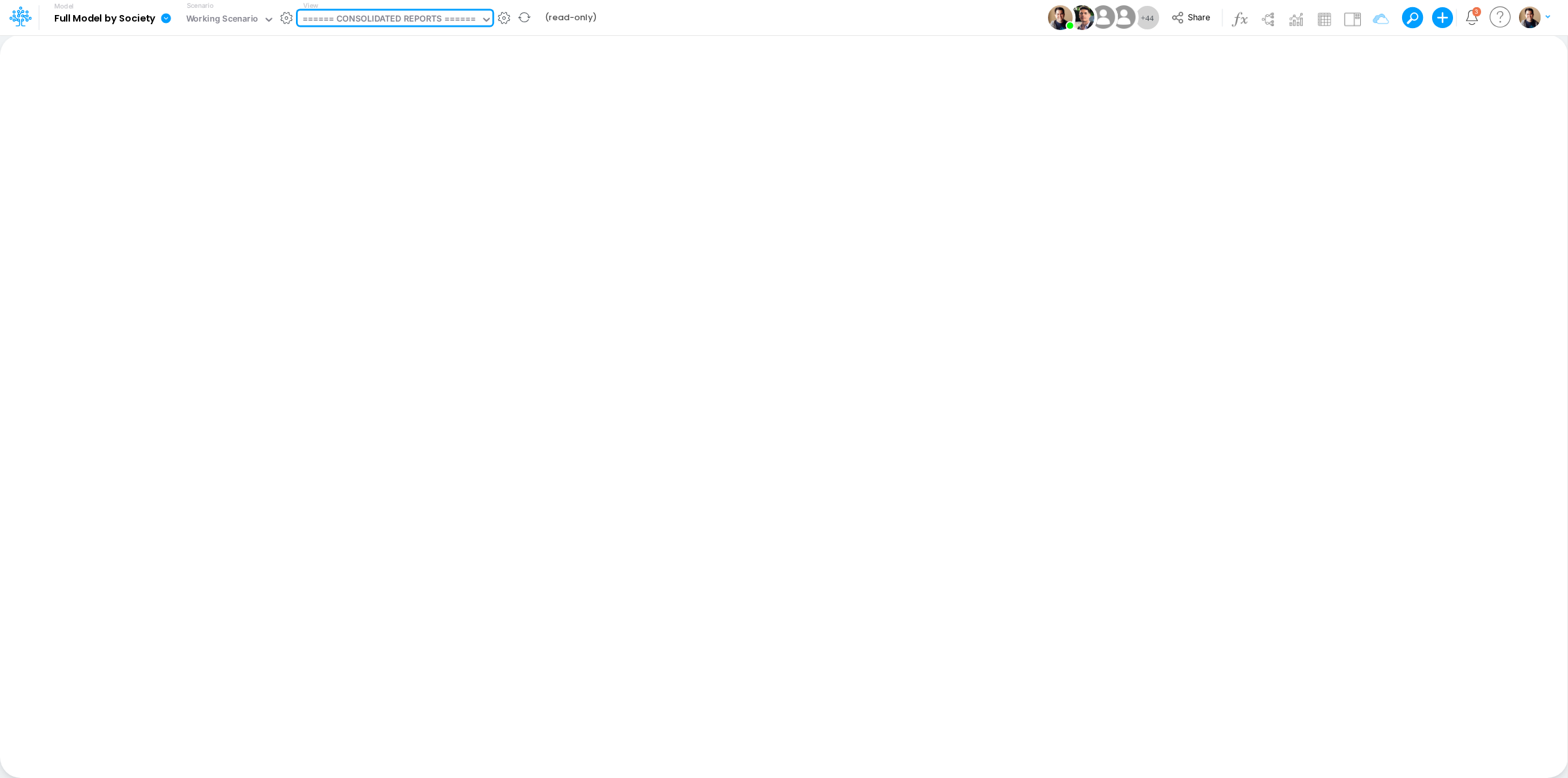
click at [398, 21] on div "====== CONSOLIDATED REPORTS ======" at bounding box center [389, 19] width 173 height 15
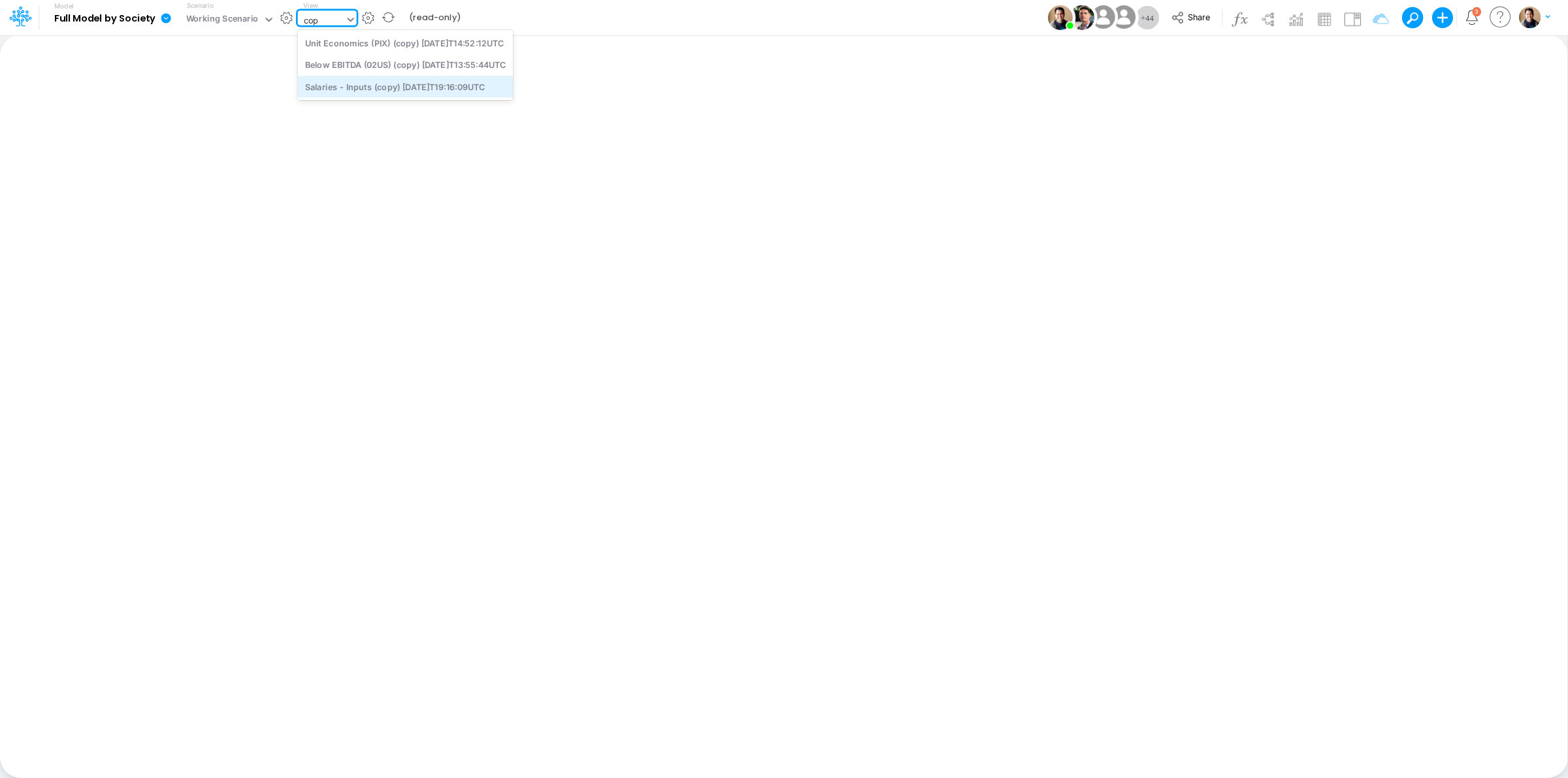
type input "cop"
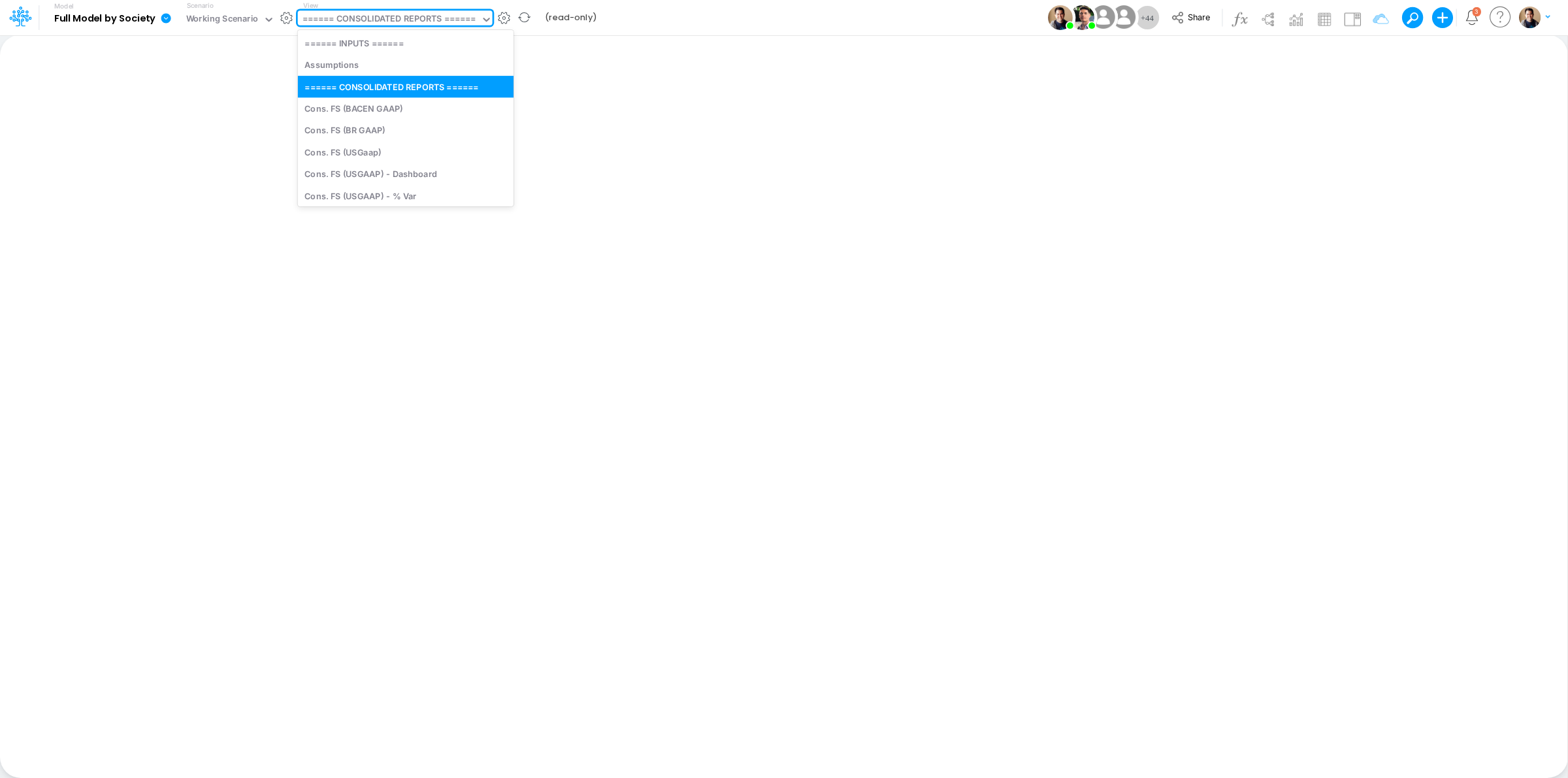
click at [448, 20] on div "====== CONSOLIDATED REPORTS ======" at bounding box center [389, 19] width 173 height 15
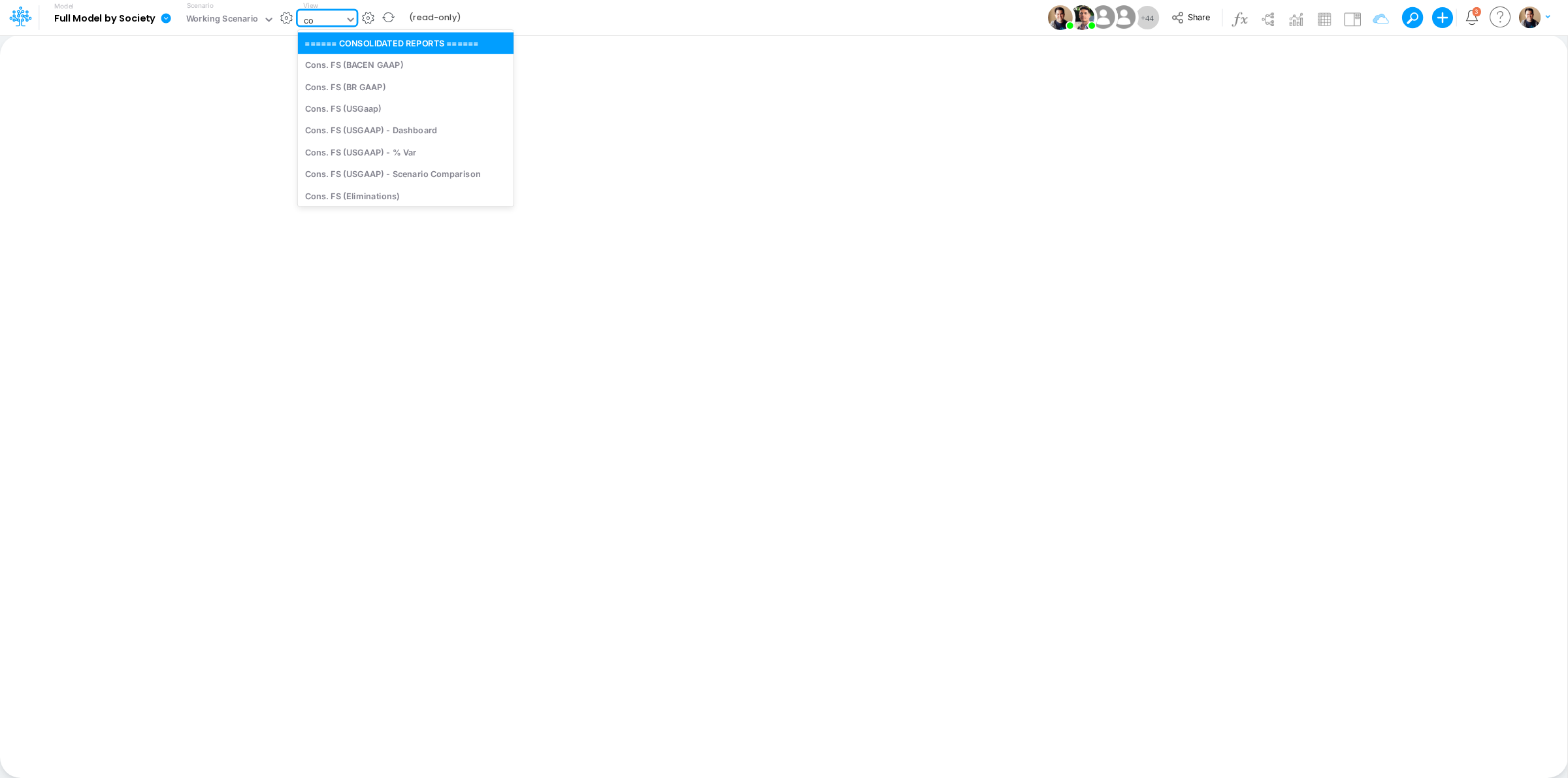
type input "cop"
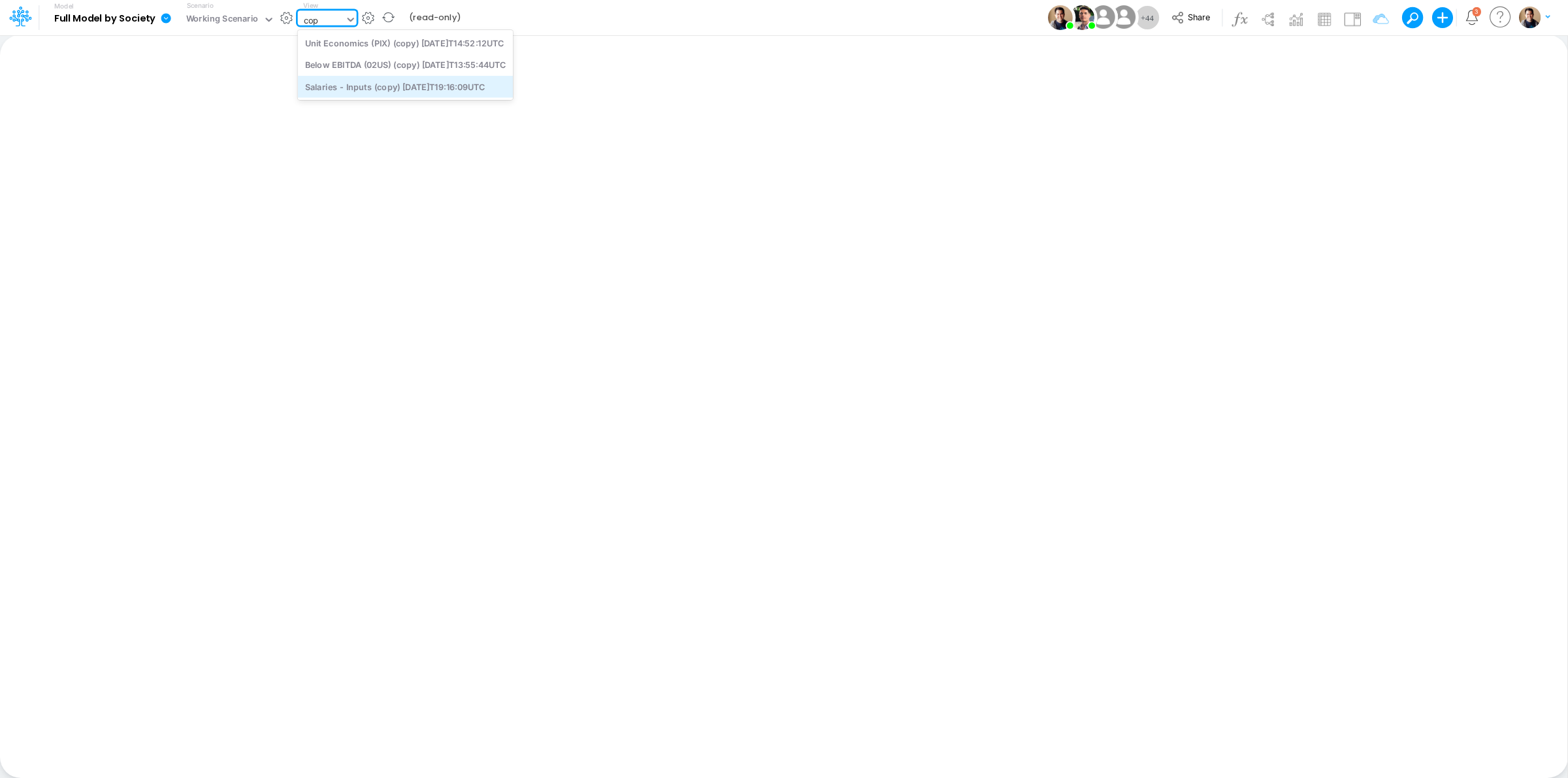
click at [438, 83] on div "Salaries - Inputs (copy) 2024-11-15T19:16:09UTC" at bounding box center [405, 86] width 215 height 22
type input "Salaries - Inputs"
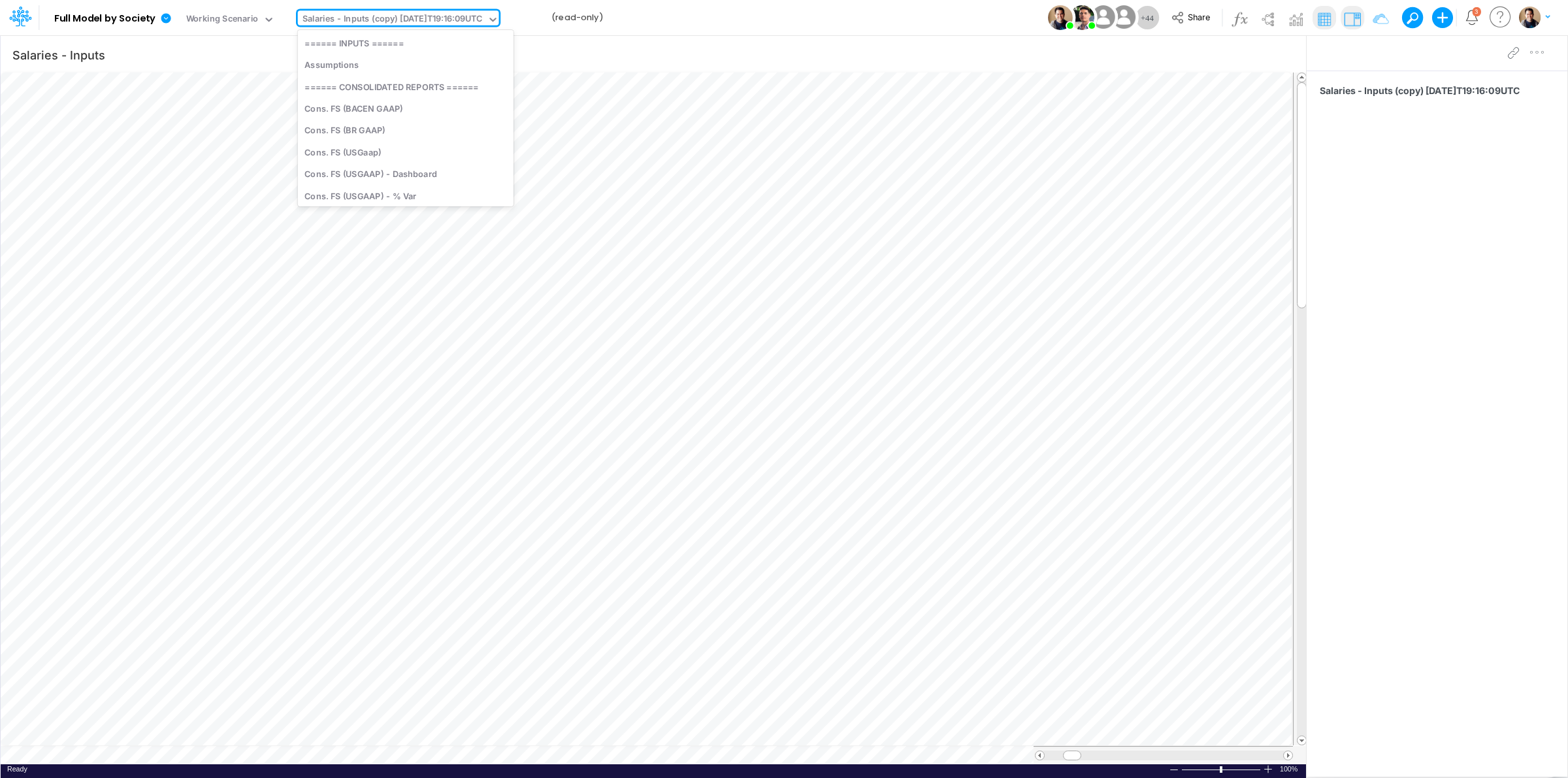
click at [438, 22] on div "Salaries - Inputs (copy) 2024-11-15T19:16:09UTC" at bounding box center [392, 19] width 180 height 15
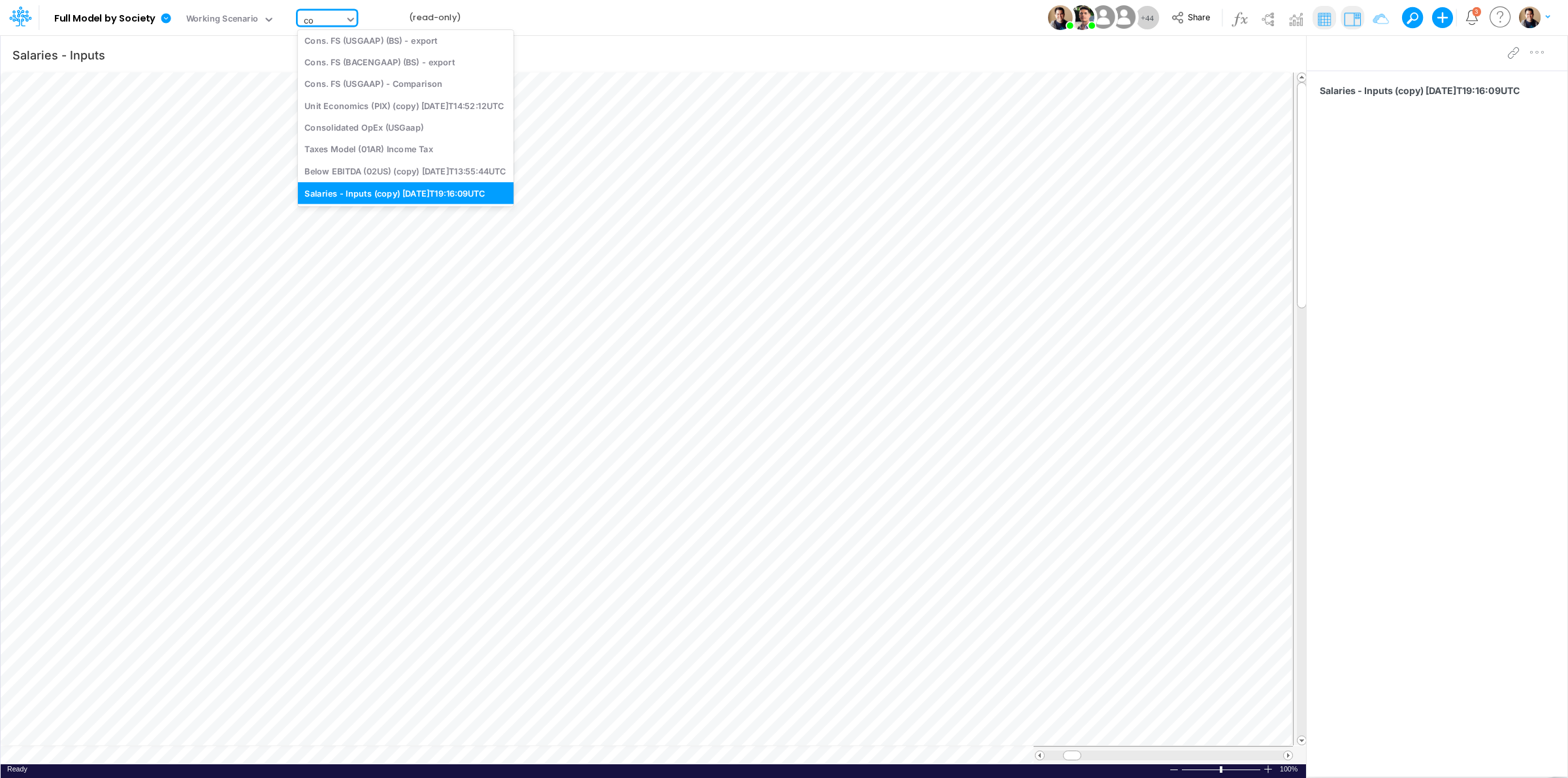
scroll to position [1141, 0]
type input "cop"
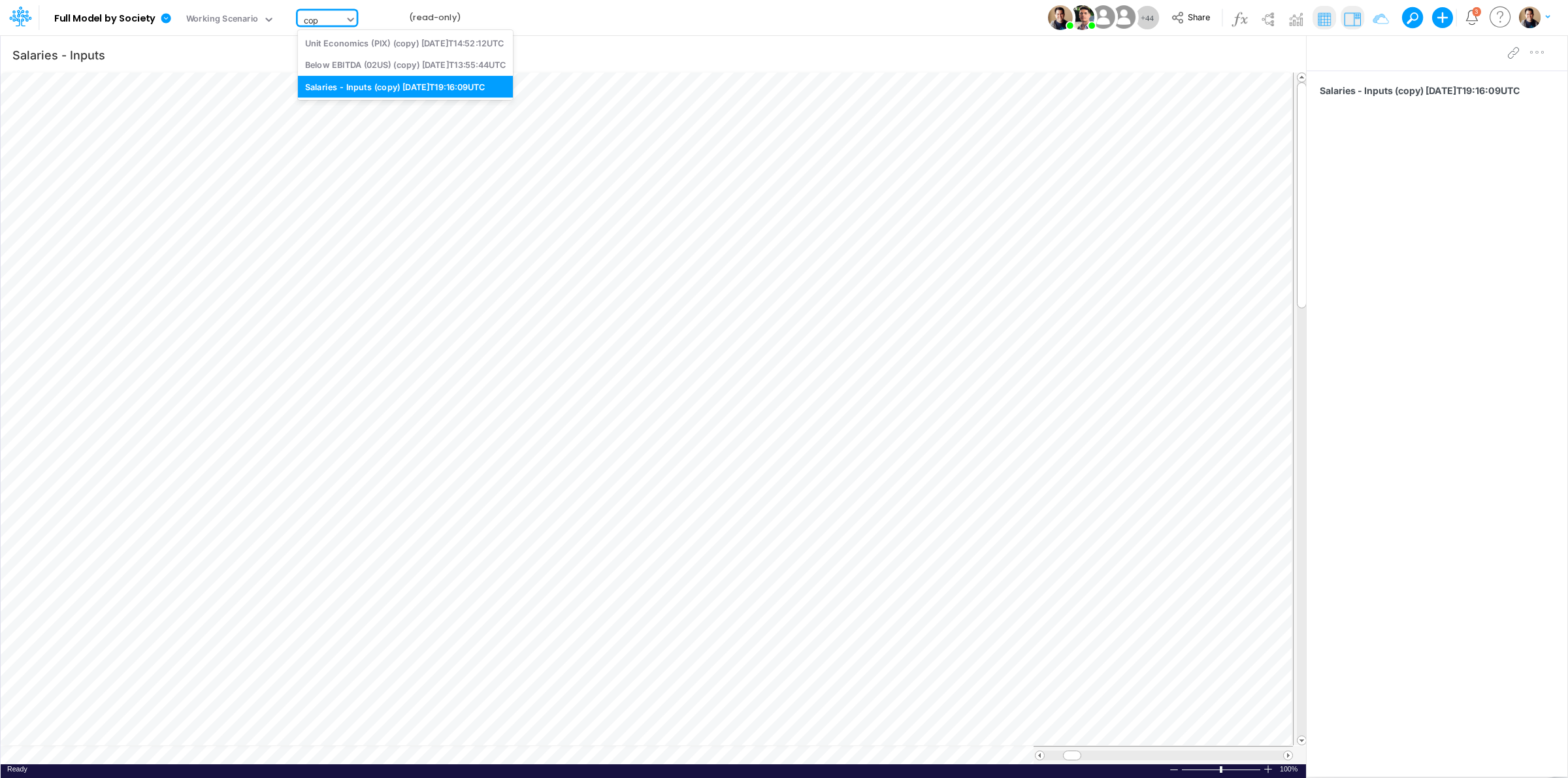
scroll to position [0, 0]
click at [438, 67] on div "Below EBITDA (02US) (copy) 2024-11-01T13:55:44UTC" at bounding box center [405, 64] width 215 height 22
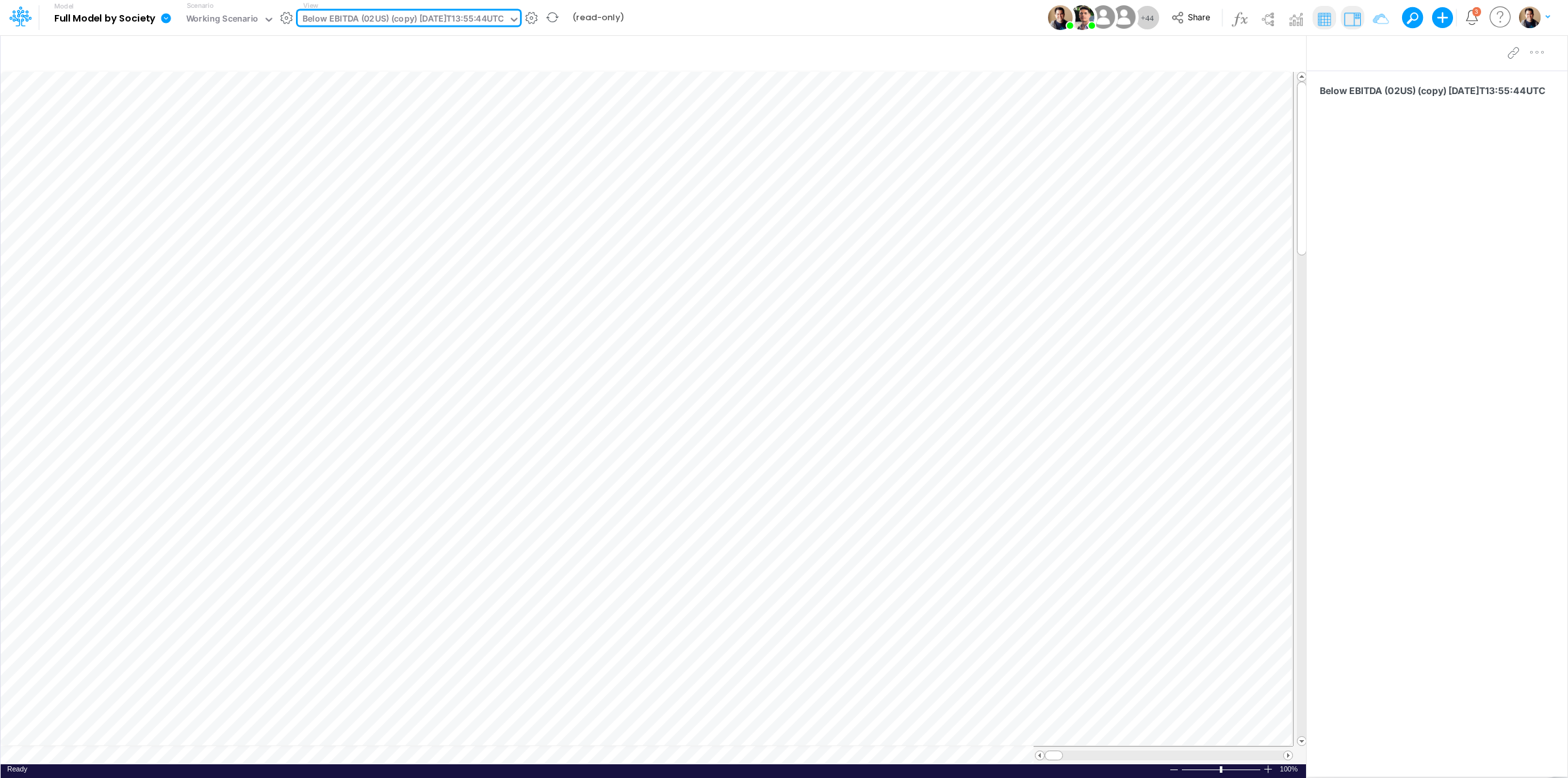
click at [475, 17] on div "Below EBITDA (02US) (copy) 2024-11-01T13:55:44UTC" at bounding box center [402, 19] width 201 height 15
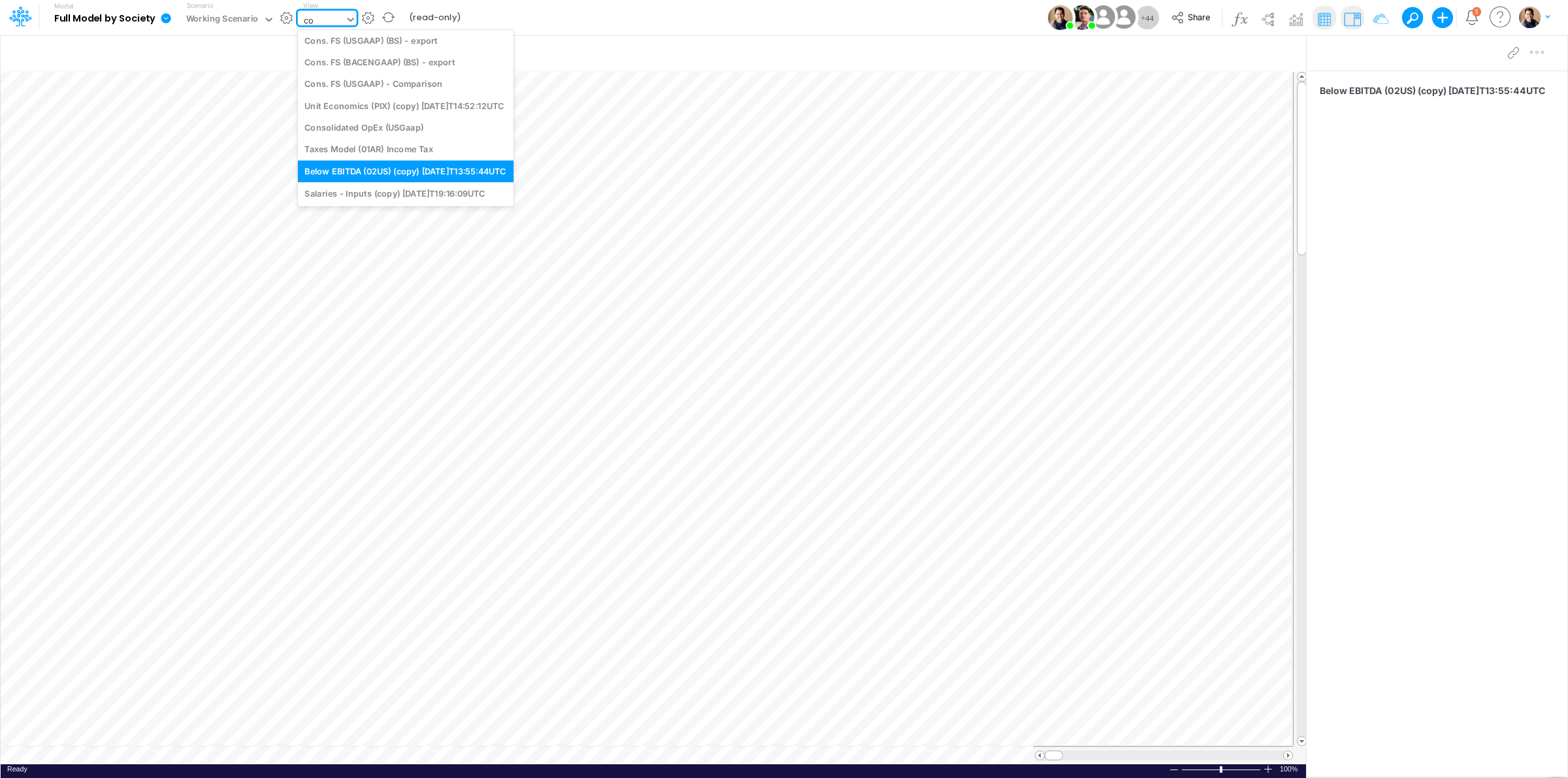
scroll to position [1141, 0]
type input "cop"
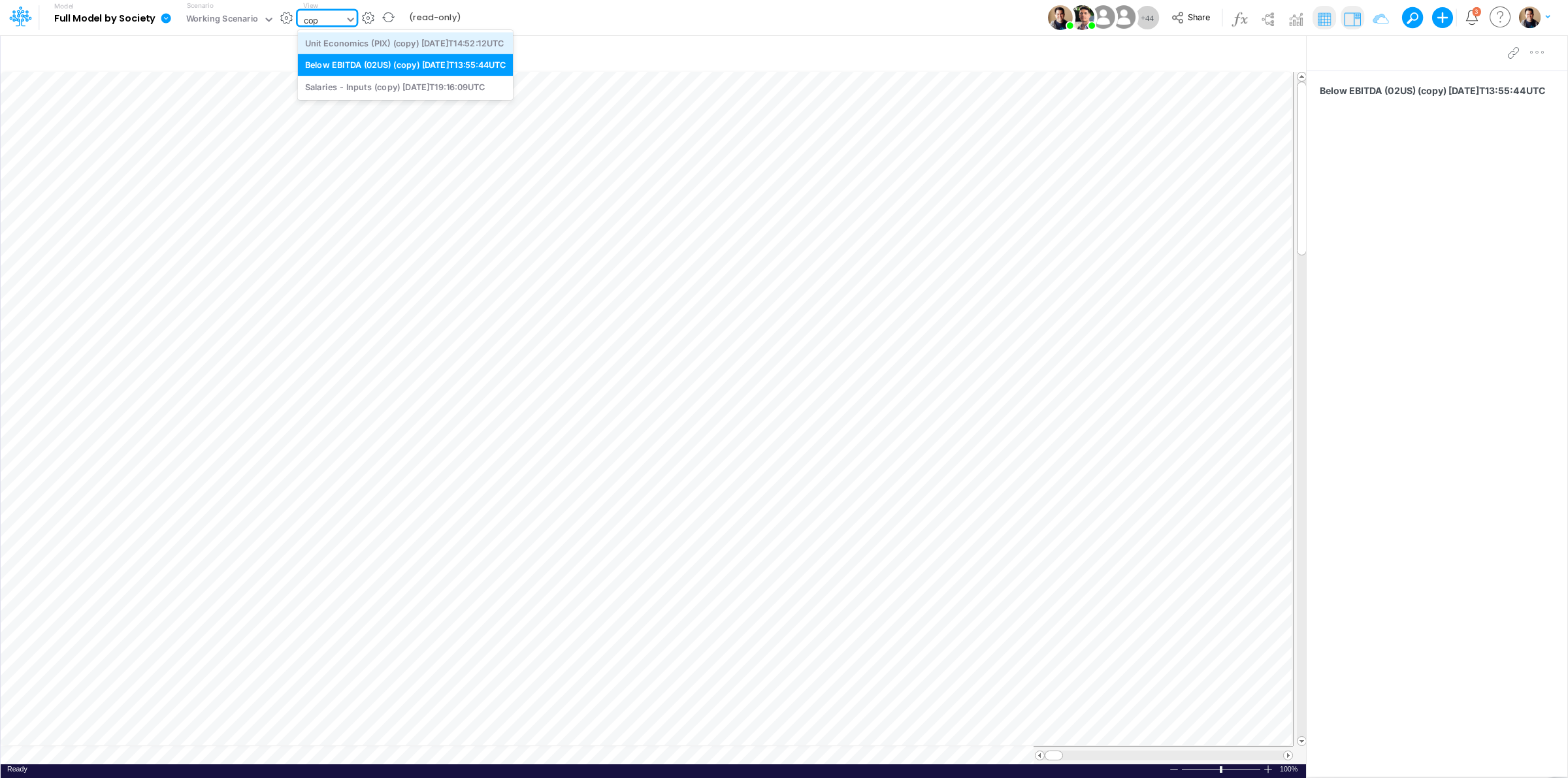
click at [475, 49] on div "Unit Economics (PIX) (copy) 2024-10-01T14:52:12UTC" at bounding box center [405, 43] width 215 height 22
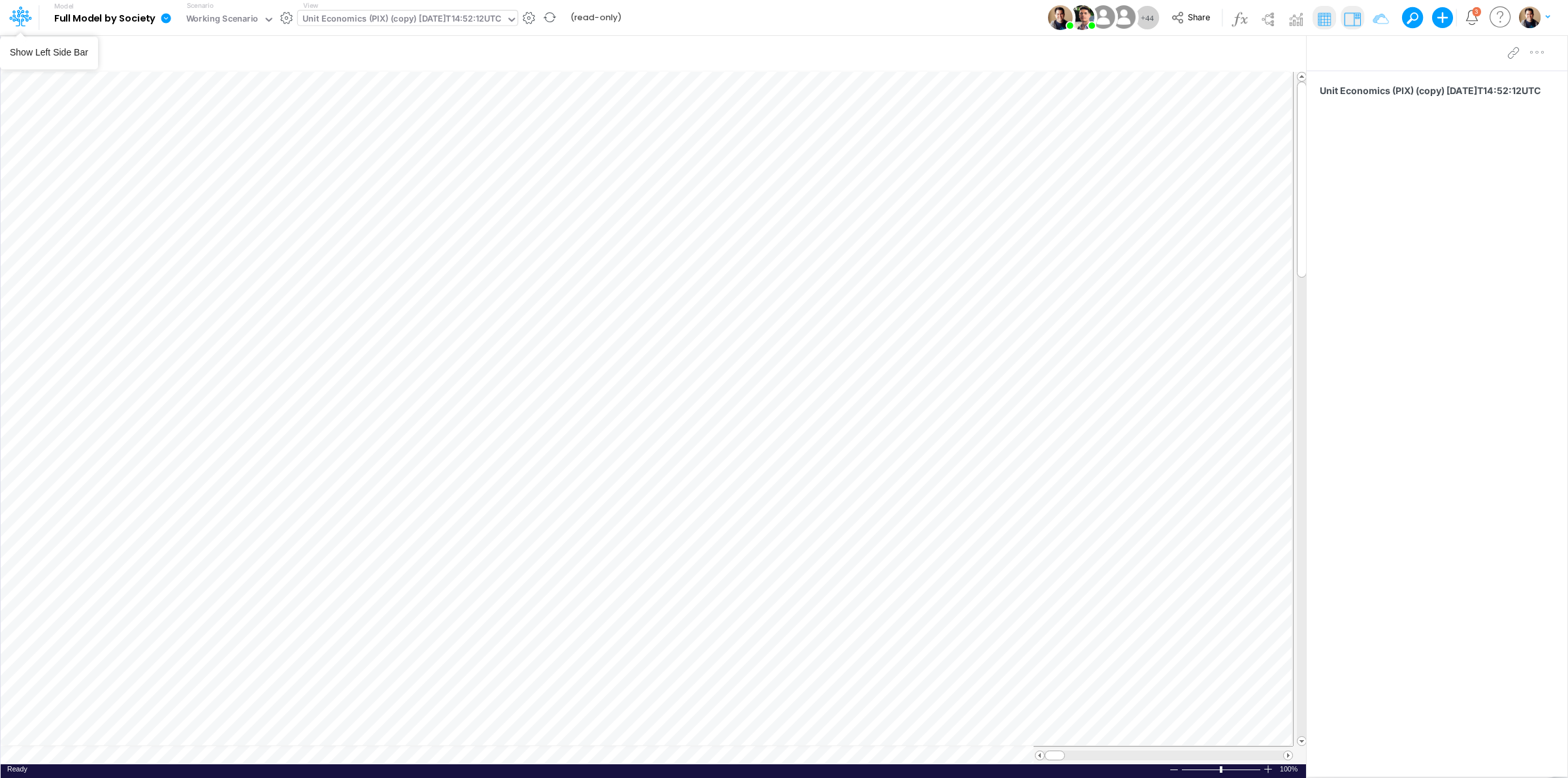
drag, startPoint x: 27, startPoint y: 22, endPoint x: 128, endPoint y: 11, distance: 101.6
click at [27, 22] on icon at bounding box center [21, 17] width 23 height 23
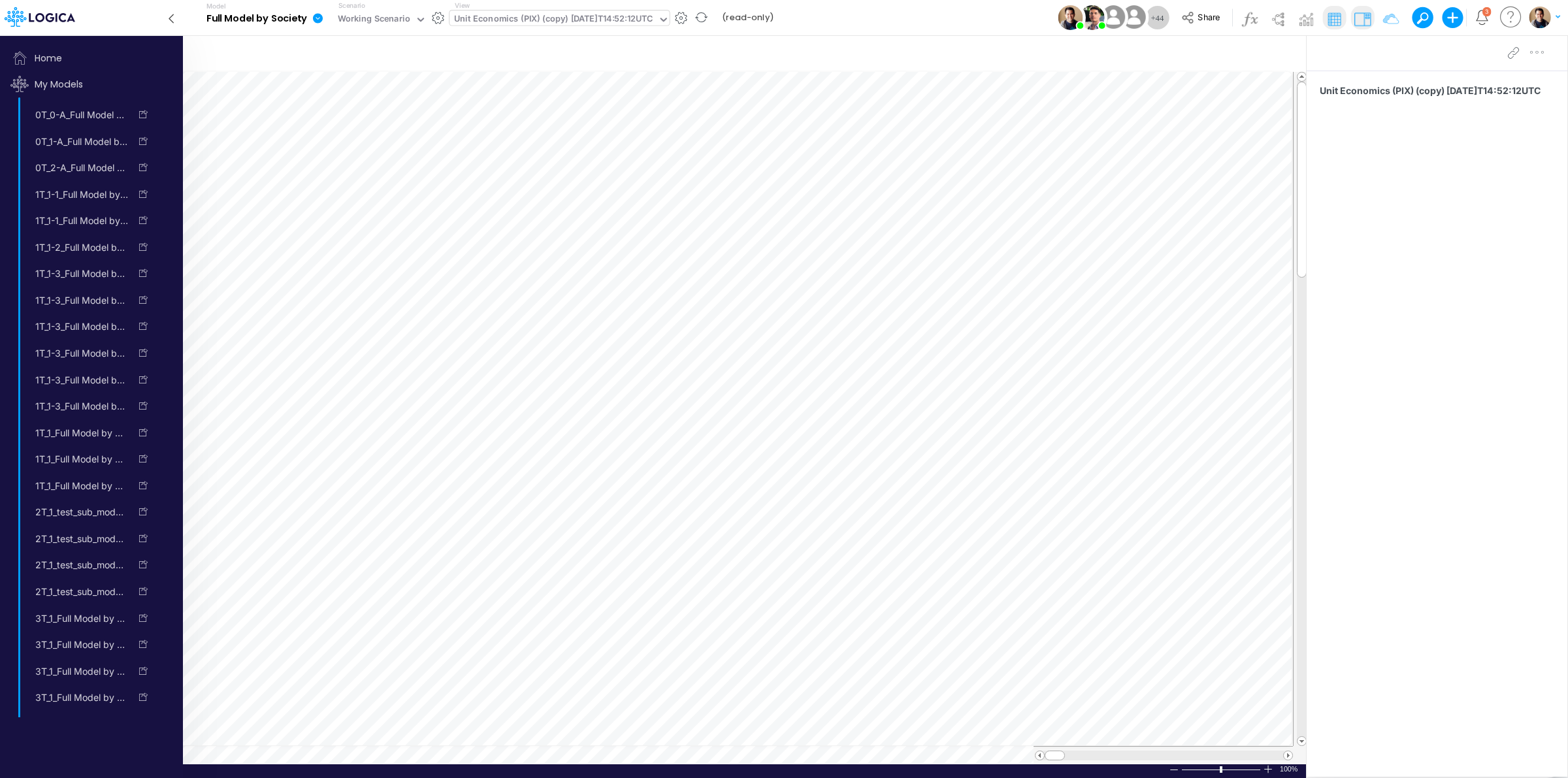
click at [310, 18] on link at bounding box center [320, 17] width 26 height 34
click at [399, 139] on button "View model info" at bounding box center [383, 135] width 140 height 20
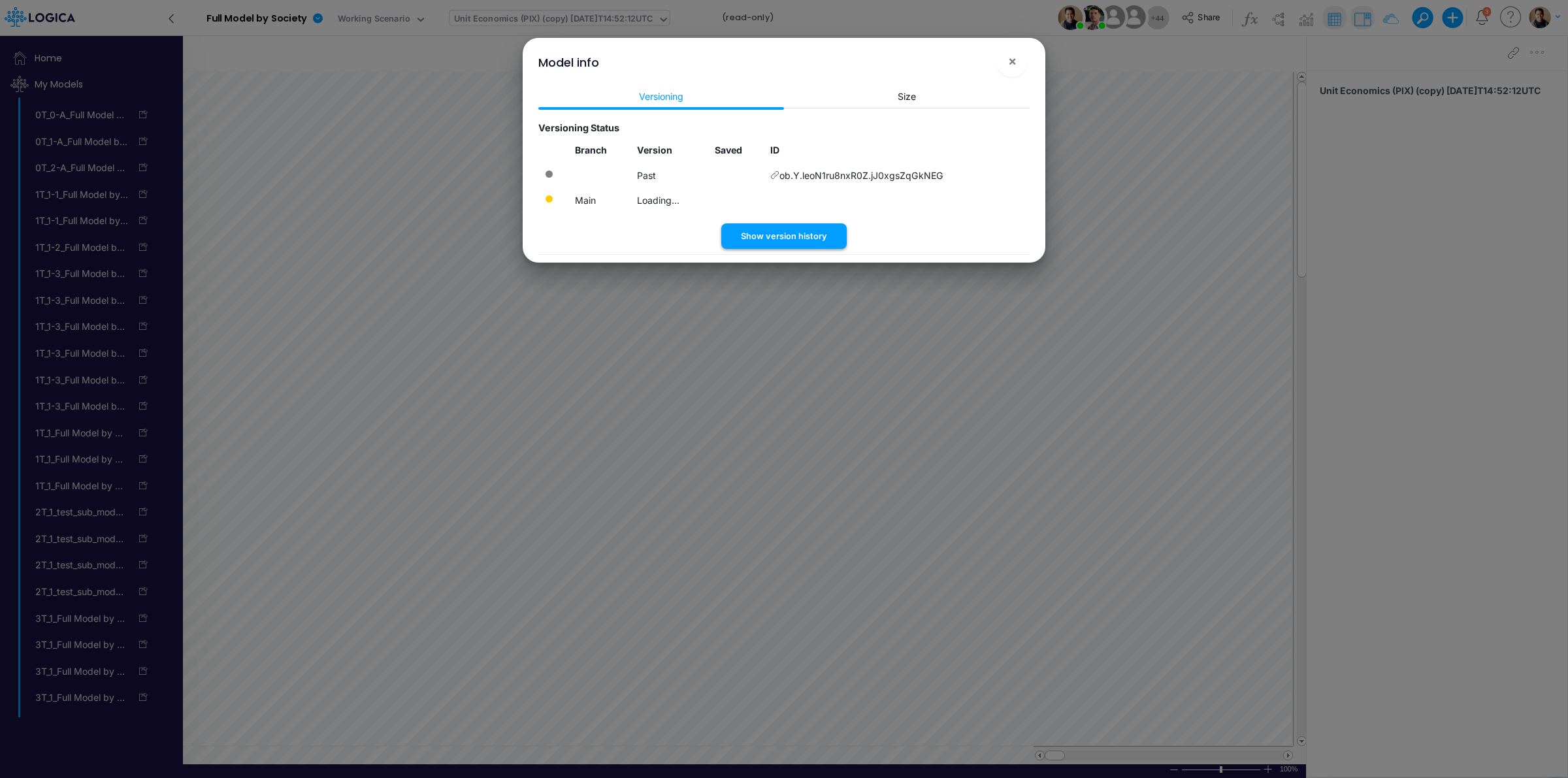
click at [789, 236] on button "Show version history" at bounding box center [784, 236] width 125 height 25
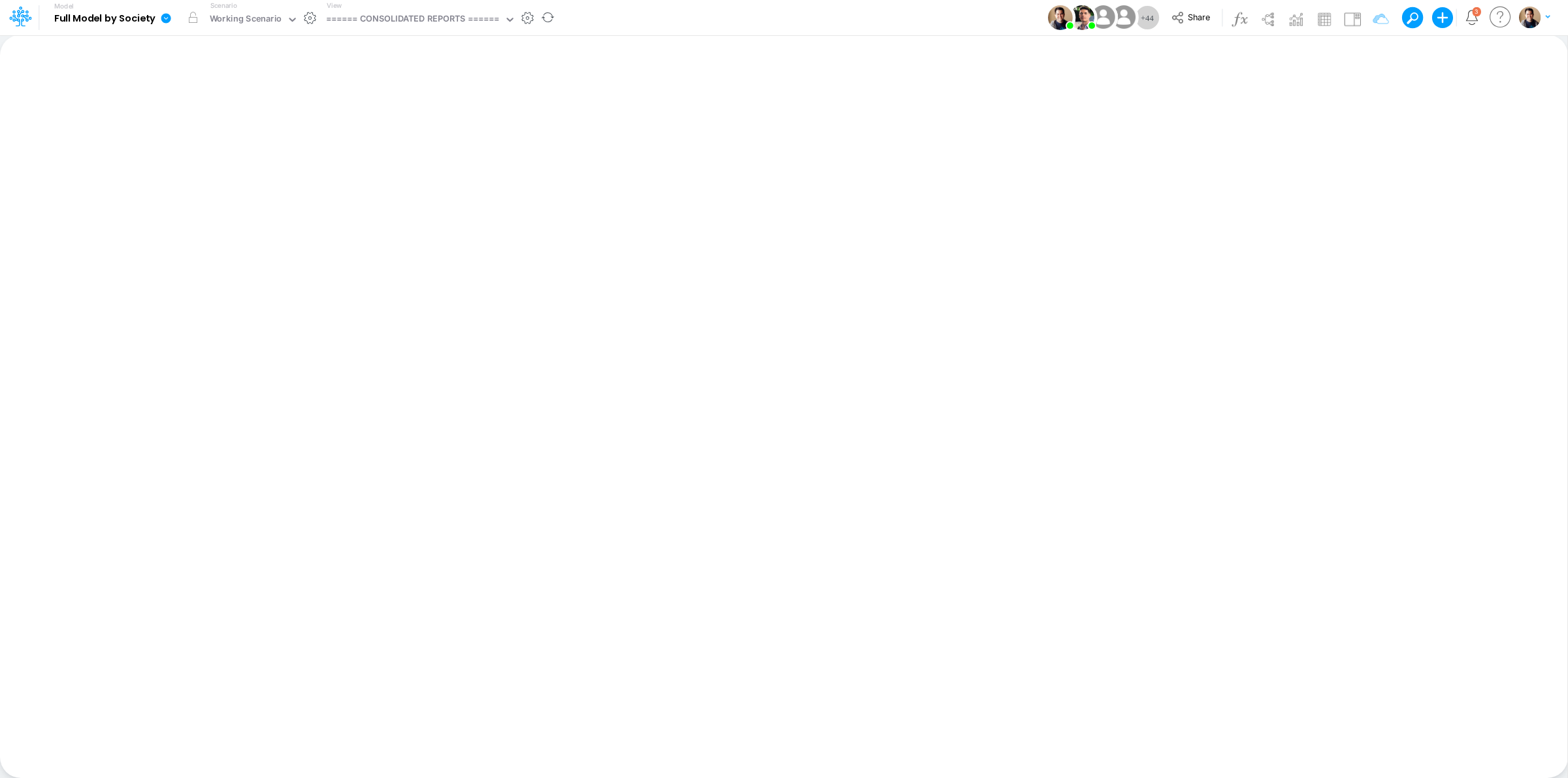
click at [167, 17] on icon at bounding box center [166, 18] width 12 height 12
click at [236, 136] on button "View model info" at bounding box center [231, 135] width 140 height 20
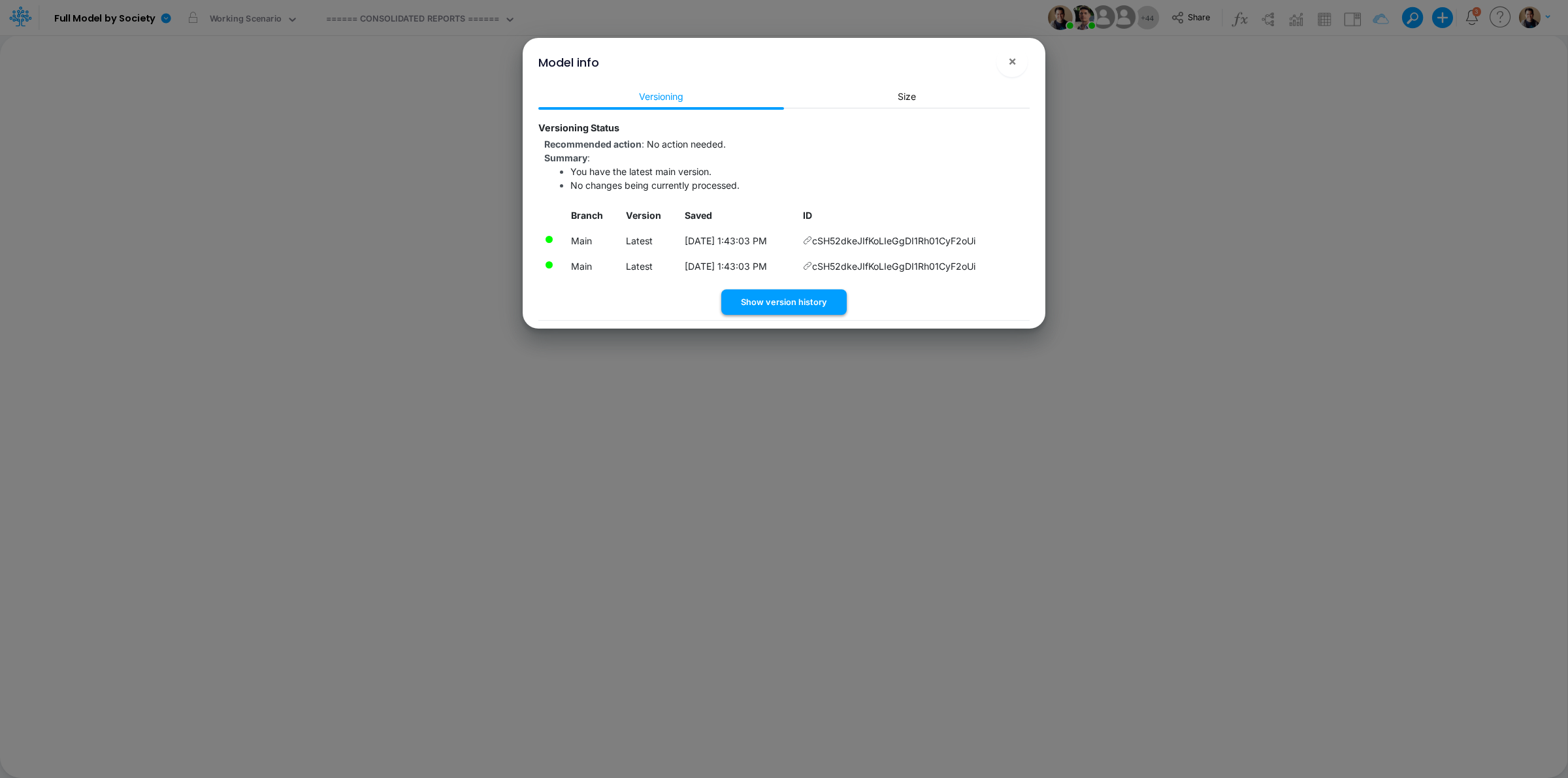
click at [784, 303] on button "Show version history" at bounding box center [784, 302] width 125 height 25
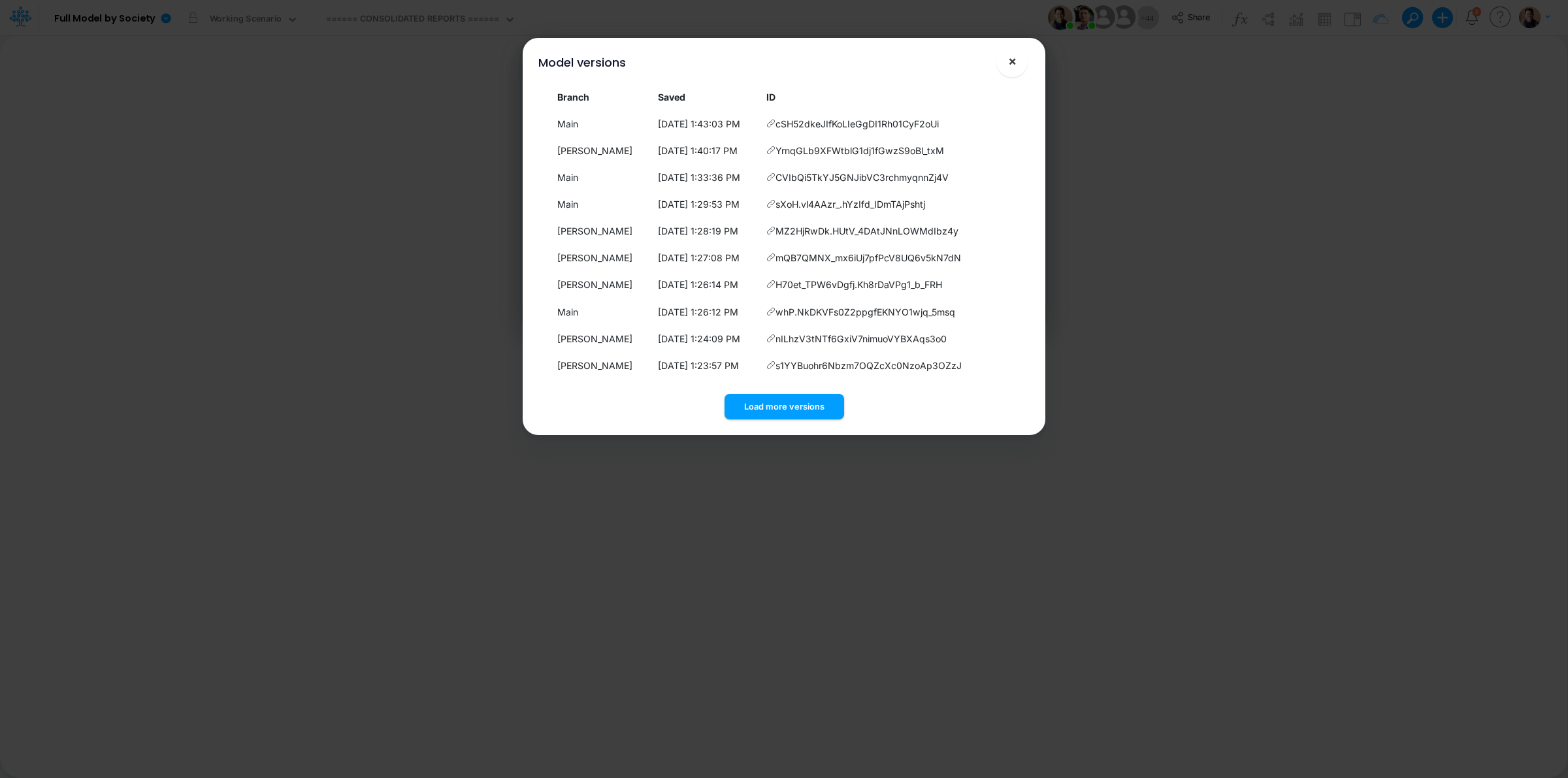
click at [1013, 63] on span "×" at bounding box center [1013, 61] width 9 height 16
